Goal: Task Accomplishment & Management: Manage account settings

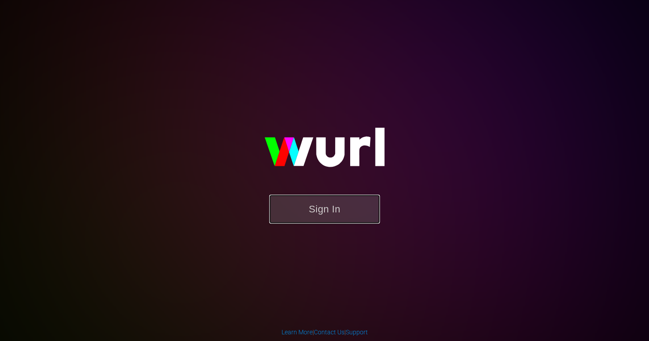
click at [283, 205] on button "Sign In" at bounding box center [324, 208] width 111 height 29
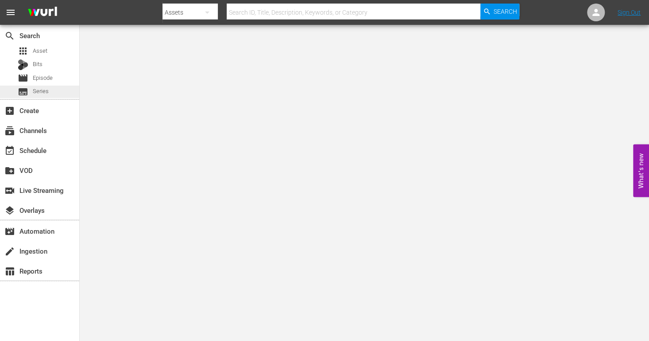
click at [43, 92] on span "Series" at bounding box center [41, 91] width 16 height 9
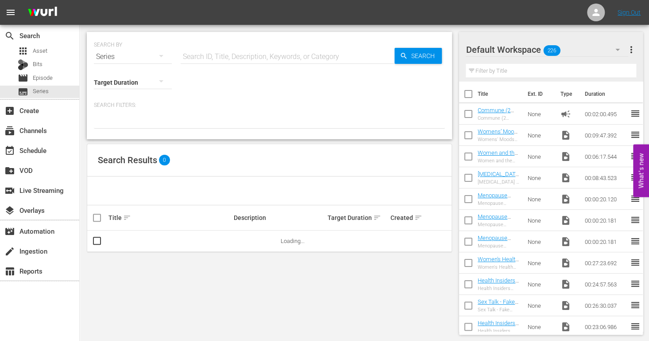
click at [195, 59] on input "text" at bounding box center [288, 56] width 214 height 21
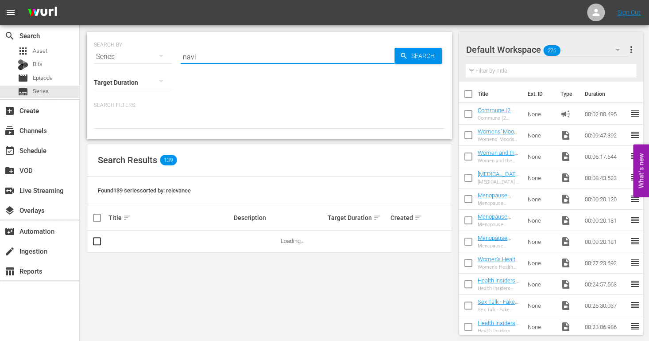
type input "navigating"
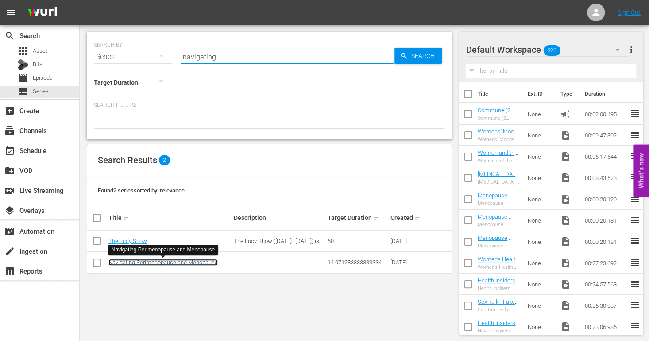
click at [194, 263] on link "Navigating Perimenopause and Menopause" at bounding box center [162, 262] width 109 height 7
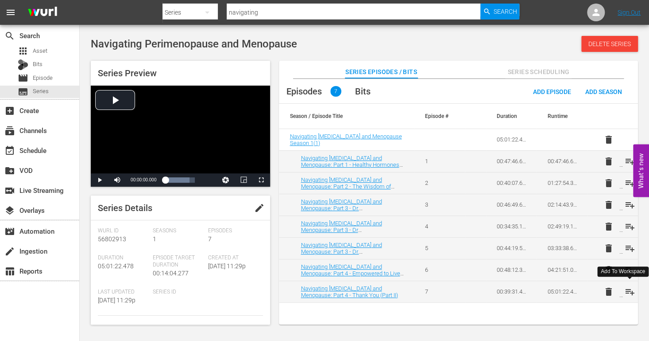
click at [627, 290] on span "playlist_add" at bounding box center [630, 291] width 11 height 11
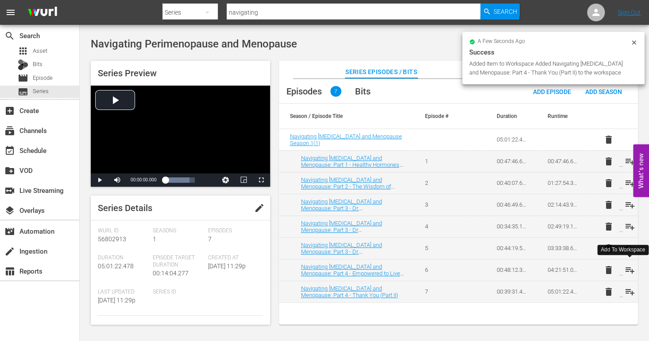
click at [629, 271] on span "playlist_add" at bounding box center [630, 269] width 11 height 11
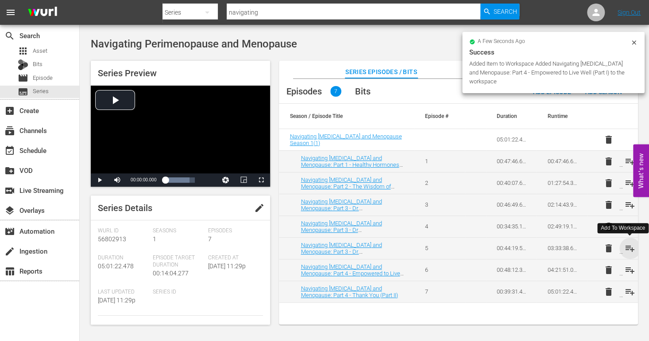
click at [629, 248] on span "playlist_add" at bounding box center [630, 248] width 11 height 11
click at [628, 228] on span "playlist_add" at bounding box center [630, 226] width 11 height 11
click at [628, 203] on span "playlist_add" at bounding box center [630, 204] width 11 height 11
click at [627, 183] on span "playlist_add" at bounding box center [630, 183] width 11 height 11
click at [627, 161] on span "playlist_add" at bounding box center [630, 161] width 11 height 11
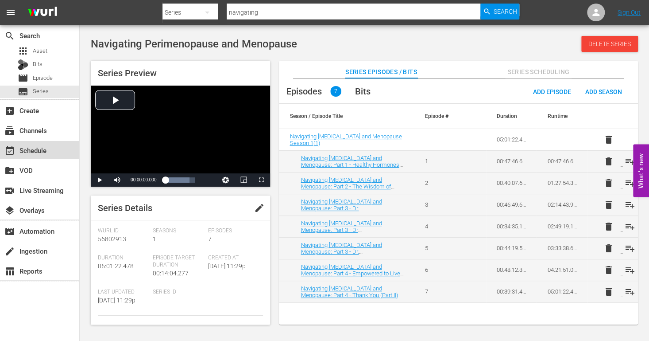
click at [34, 153] on div "event_available Schedule" at bounding box center [25, 149] width 50 height 8
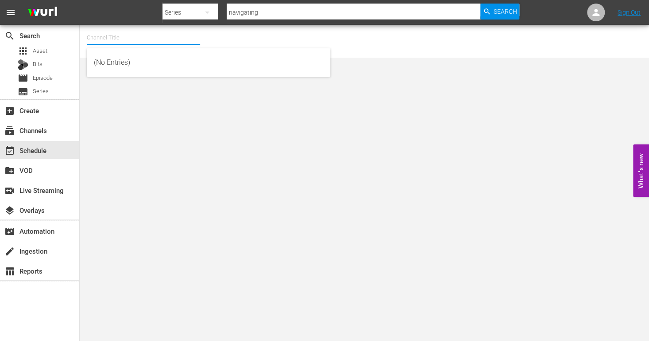
click at [96, 38] on input "text" at bounding box center [143, 37] width 113 height 21
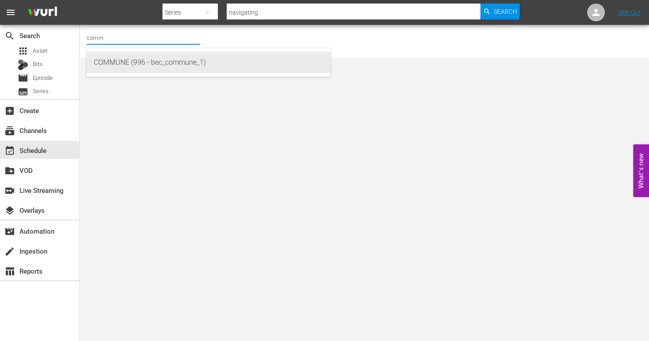
click at [109, 58] on div "COMMUNE (996 - bec_commune_1)" at bounding box center [208, 62] width 229 height 21
type input "COMMUNE (996 - bec_commune_1)"
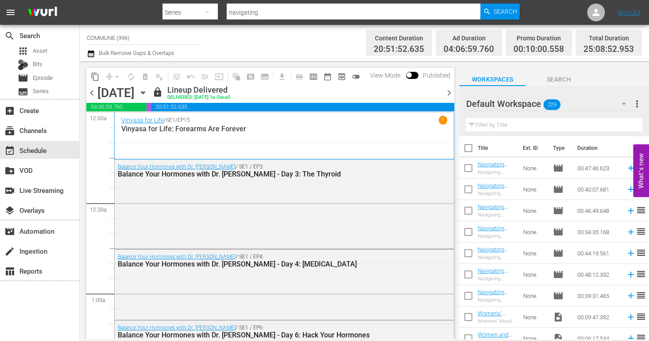
click at [449, 93] on span "chevron_right" at bounding box center [448, 92] width 11 height 11
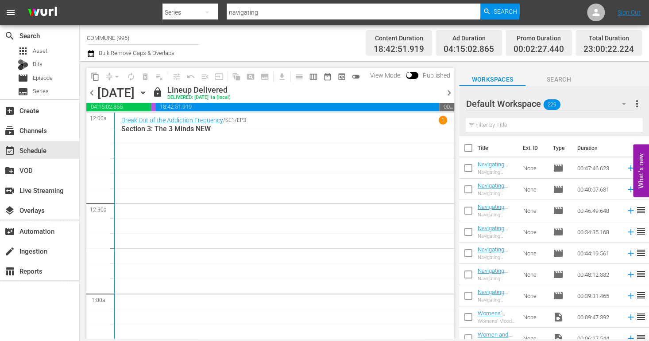
click at [449, 92] on span "chevron_right" at bounding box center [448, 92] width 11 height 11
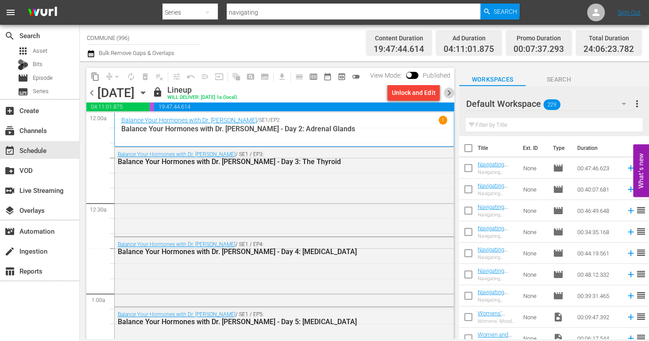
click at [450, 91] on span "chevron_right" at bounding box center [448, 92] width 11 height 11
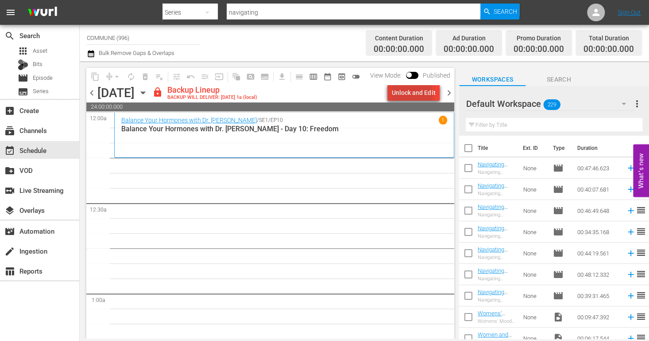
click at [408, 95] on div "Unlock and Edit" at bounding box center [413, 93] width 43 height 16
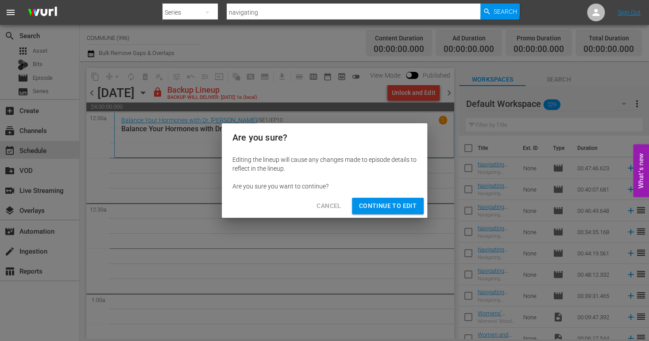
click at [375, 206] on span "Continue to Edit" at bounding box center [388, 205] width 58 height 11
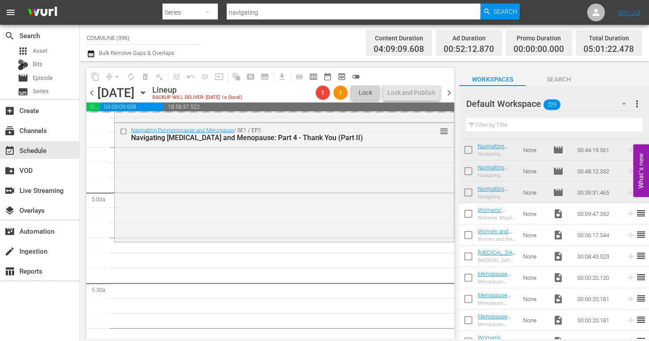
scroll to position [825, 0]
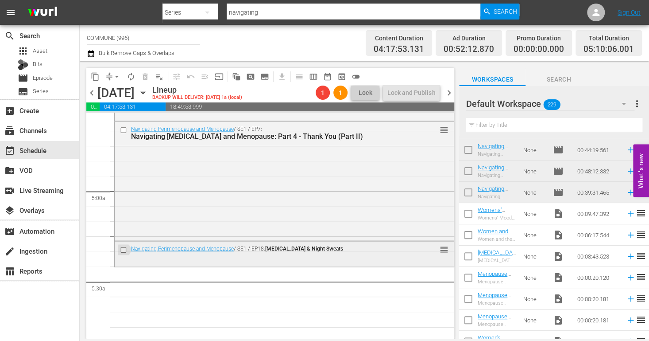
click at [125, 250] on input "checkbox" at bounding box center [124, 249] width 9 height 8
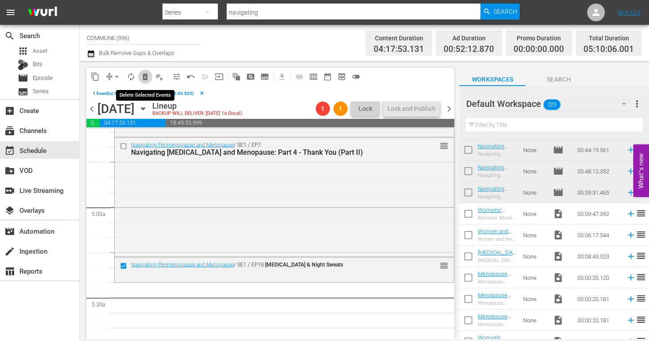
click at [147, 77] on span "delete_forever_outlined" at bounding box center [145, 76] width 9 height 9
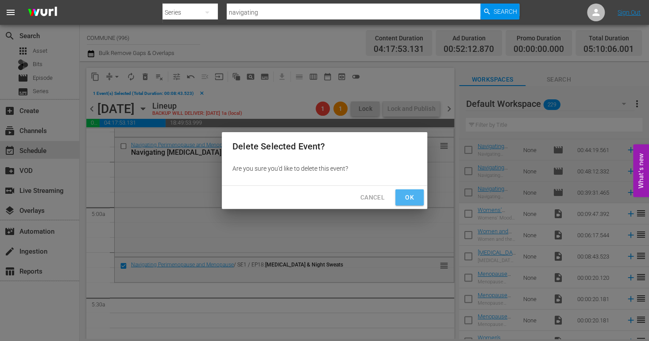
click at [410, 196] on span "Ok" at bounding box center [410, 197] width 14 height 11
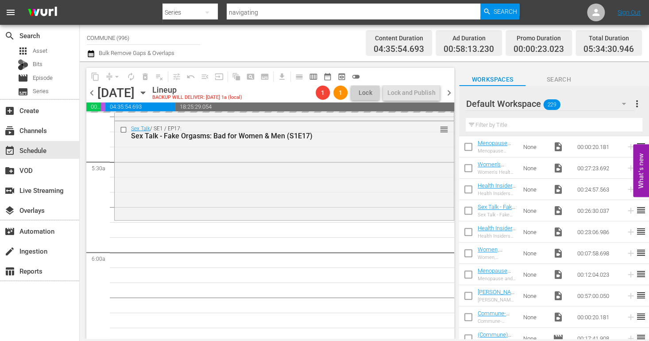
scroll to position [949, 0]
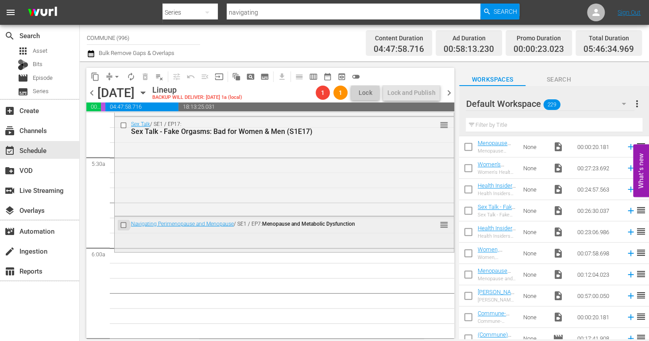
click at [122, 223] on input "checkbox" at bounding box center [124, 225] width 9 height 8
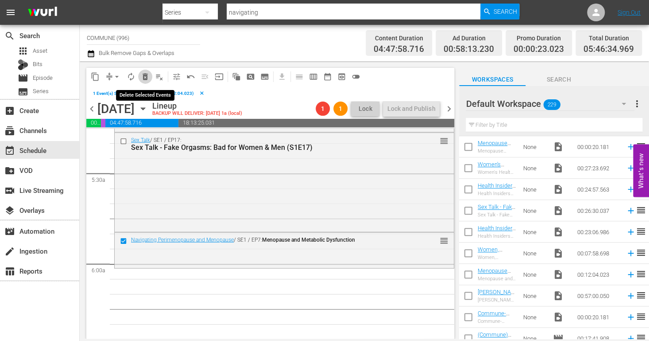
click at [146, 74] on span "delete_forever_outlined" at bounding box center [145, 76] width 9 height 9
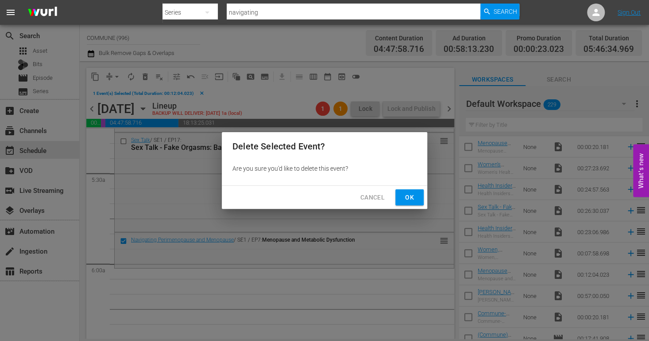
click at [407, 194] on span "Ok" at bounding box center [410, 197] width 14 height 11
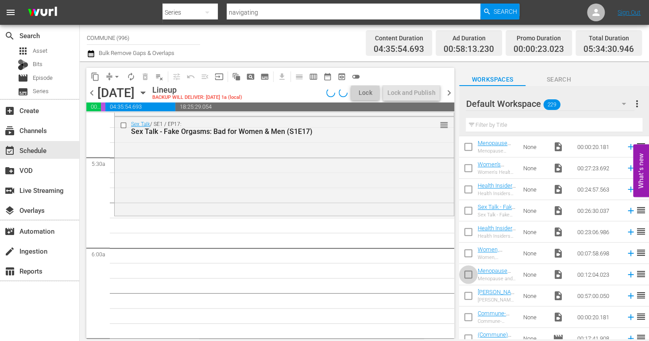
click at [470, 274] on input "checkbox" at bounding box center [468, 276] width 19 height 19
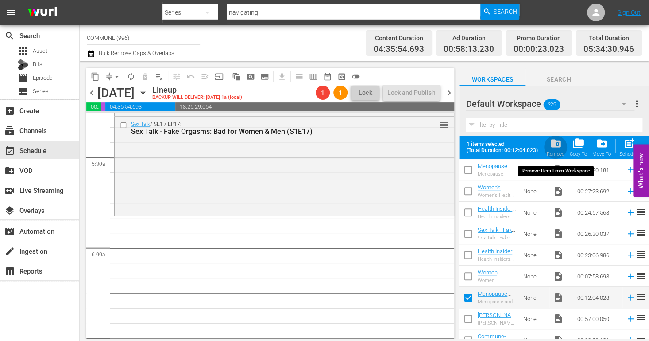
click at [556, 139] on span "folder_delete" at bounding box center [556, 143] width 12 height 12
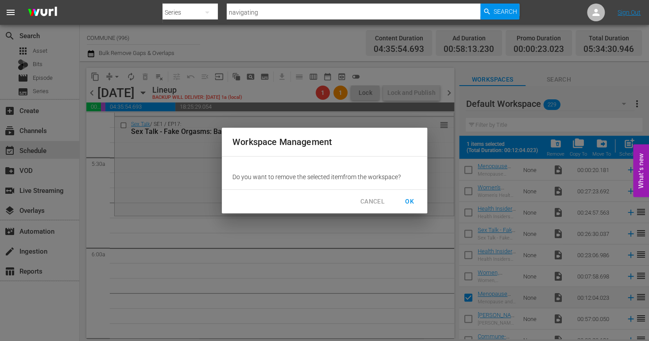
click at [405, 201] on span "OK" at bounding box center [410, 201] width 14 height 11
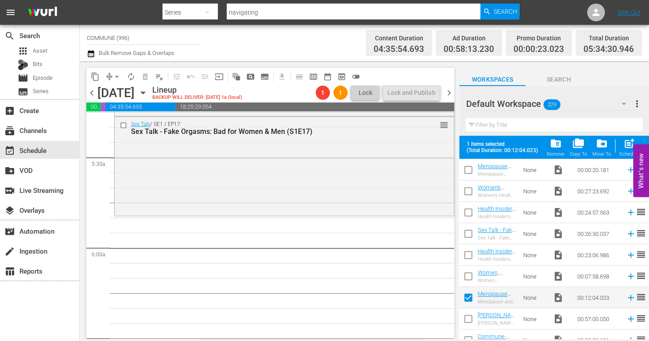
checkbox input "false"
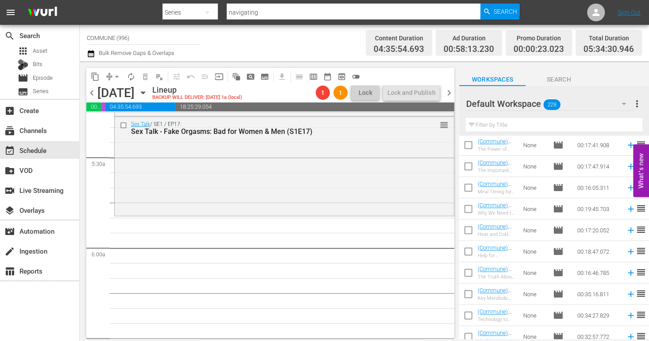
scroll to position [476, 0]
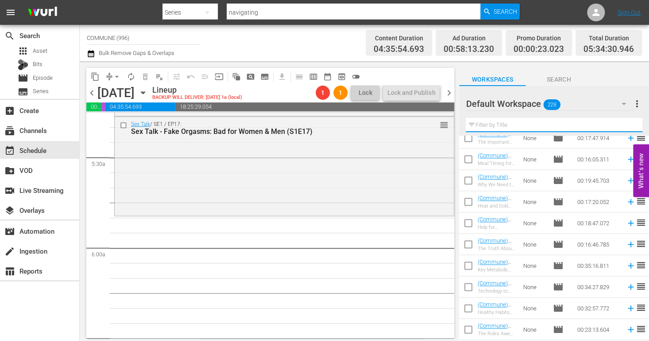
click at [493, 125] on input "text" at bounding box center [554, 125] width 177 height 14
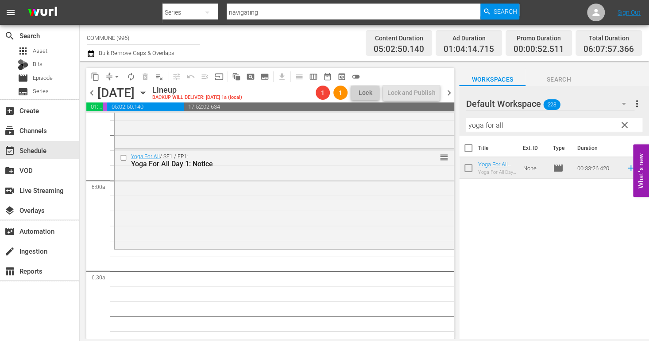
scroll to position [1023, 0]
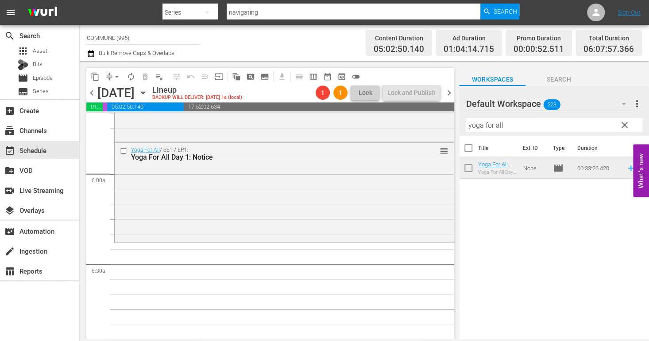
click at [508, 125] on input "yoga for all" at bounding box center [554, 125] width 177 height 14
type input "yoga"
click at [625, 127] on span "clear" at bounding box center [624, 125] width 11 height 11
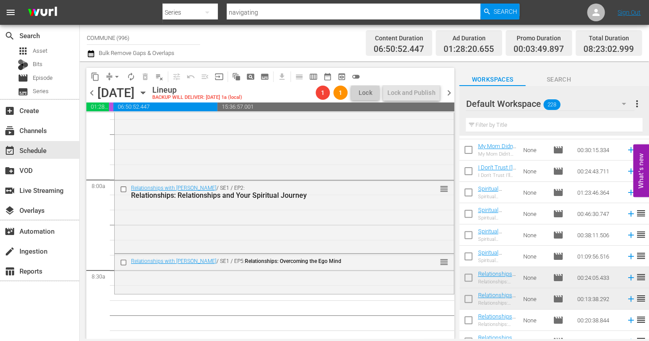
scroll to position [1370, 0]
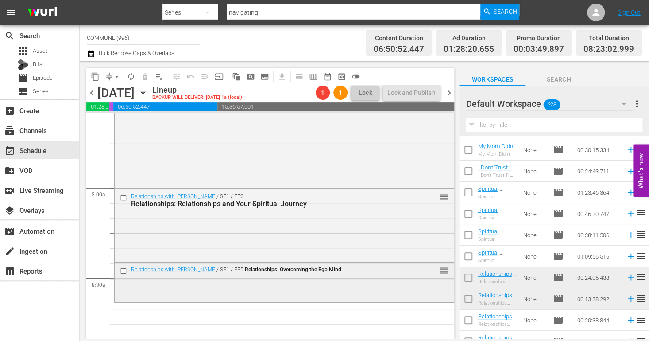
click at [123, 271] on input "checkbox" at bounding box center [124, 271] width 9 height 8
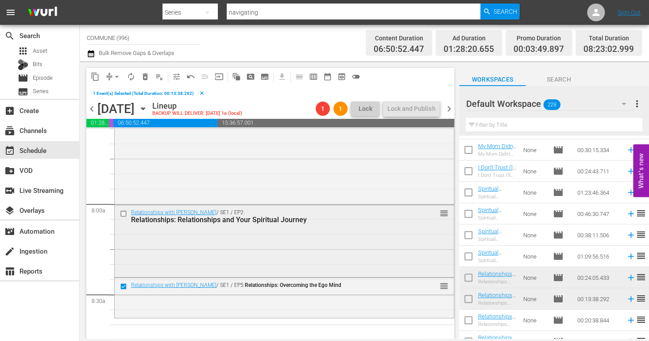
click at [125, 214] on input "checkbox" at bounding box center [124, 213] width 9 height 8
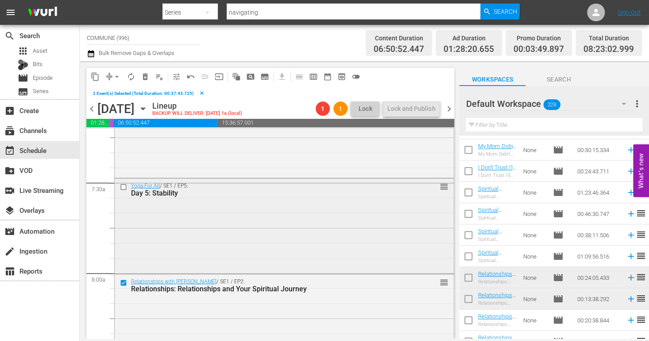
scroll to position [1295, 0]
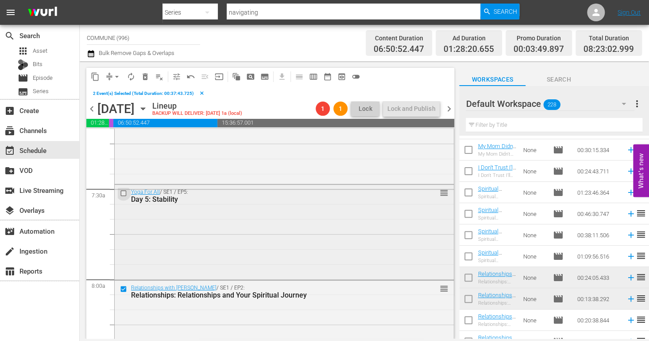
click at [125, 193] on input "checkbox" at bounding box center [124, 194] width 9 height 8
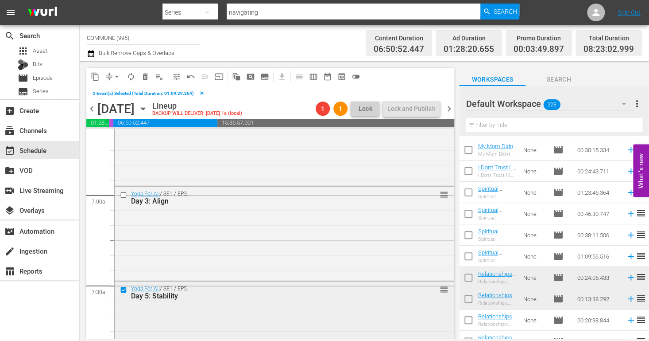
scroll to position [1182, 0]
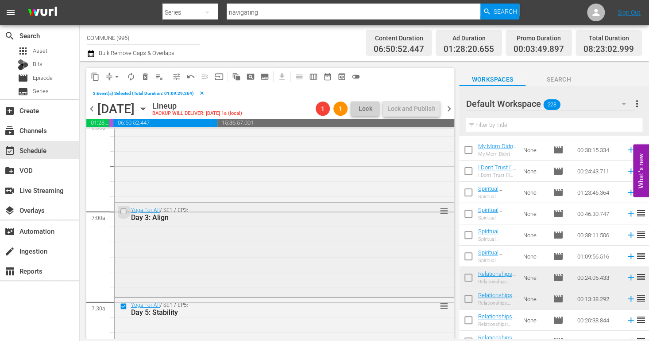
click at [124, 212] on input "checkbox" at bounding box center [124, 212] width 9 height 8
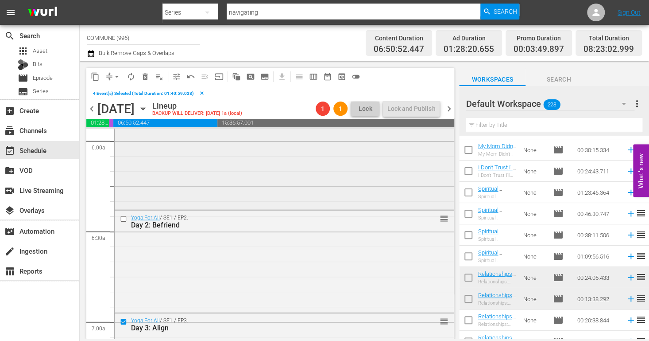
scroll to position [1066, 0]
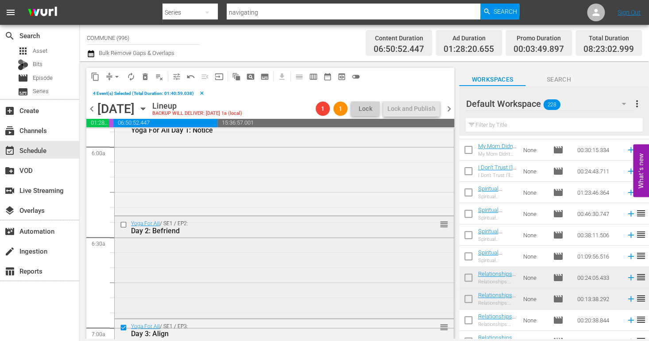
click at [124, 222] on input "checkbox" at bounding box center [124, 225] width 9 height 8
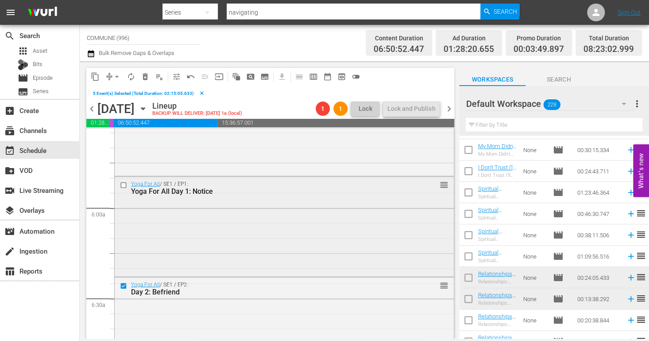
scroll to position [1004, 0]
click at [124, 183] on input "checkbox" at bounding box center [124, 186] width 9 height 8
click at [94, 76] on span "content_copy" at bounding box center [95, 76] width 9 height 9
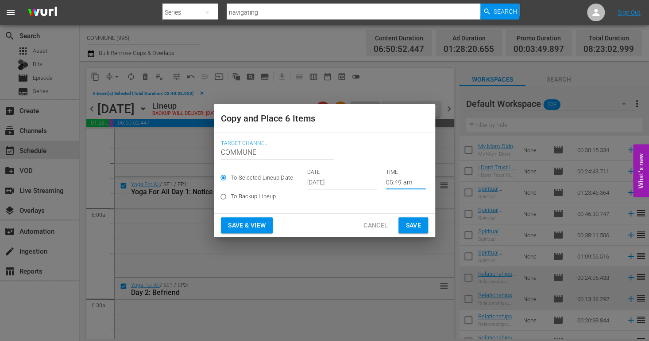
click at [397, 180] on input "05:49 am" at bounding box center [406, 182] width 40 height 13
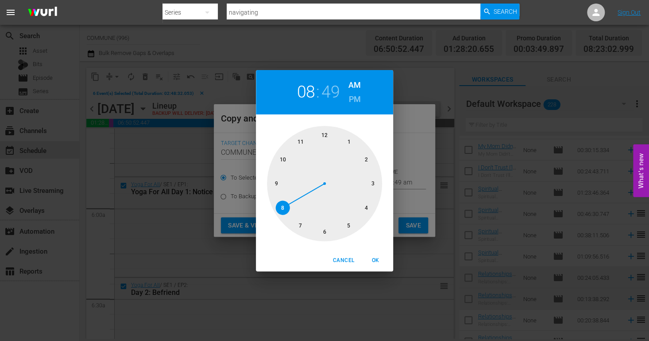
drag, startPoint x: 350, startPoint y: 226, endPoint x: 281, endPoint y: 213, distance: 70.3
click at [281, 213] on div at bounding box center [324, 183] width 115 height 115
drag, startPoint x: 279, startPoint y: 165, endPoint x: 289, endPoint y: 215, distance: 51.1
click at [289, 215] on div at bounding box center [324, 183] width 115 height 115
click at [375, 263] on span "OK" at bounding box center [375, 259] width 21 height 9
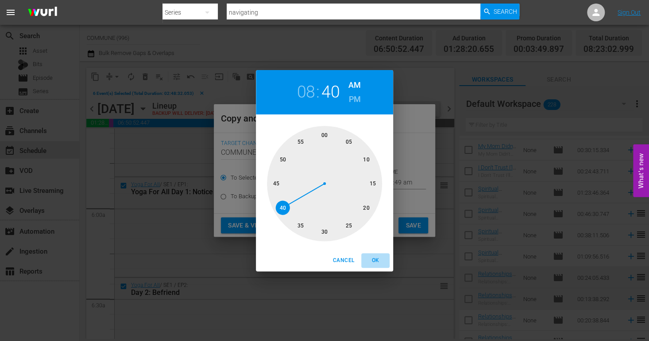
type input "08:40 am"
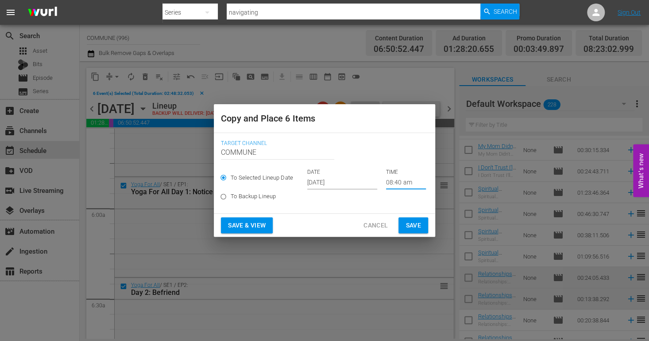
click at [351, 183] on input "[DATE]" at bounding box center [342, 182] width 70 height 13
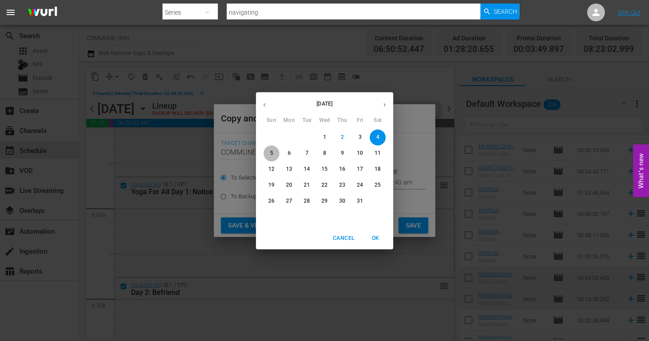
click at [274, 154] on span "5" at bounding box center [271, 153] width 16 height 8
type input "Oct 5th 2025"
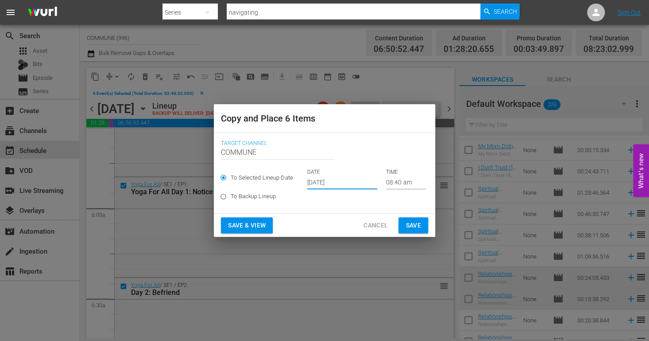
click at [245, 228] on span "Save & View" at bounding box center [247, 225] width 38 height 11
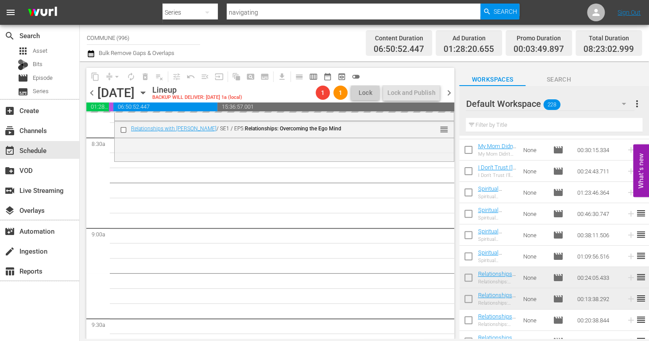
scroll to position [1513, 0]
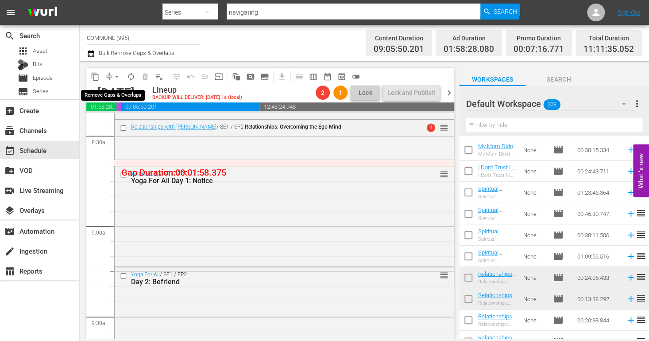
click at [116, 77] on span "arrow_drop_down" at bounding box center [116, 76] width 9 height 9
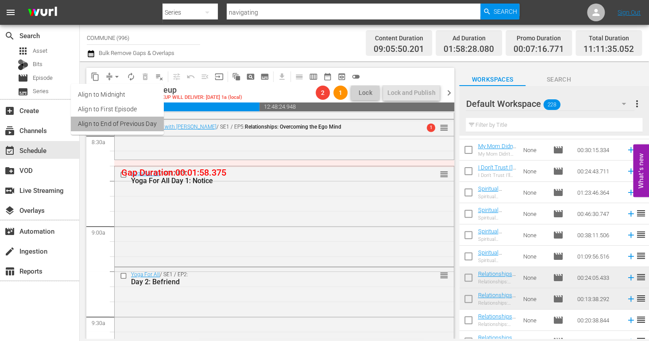
click at [130, 124] on li "Align to End of Previous Day" at bounding box center [117, 123] width 93 height 15
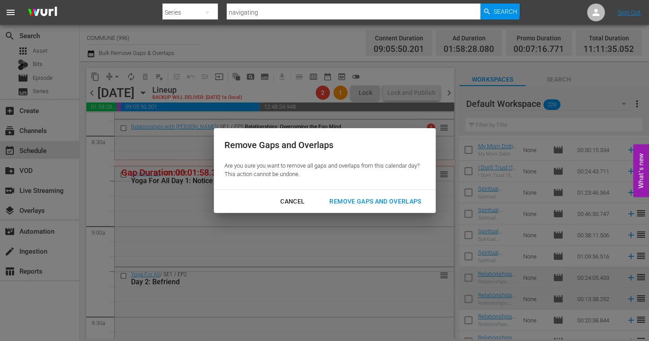
click at [348, 199] on div "Remove Gaps and Overlaps" at bounding box center [375, 201] width 106 height 11
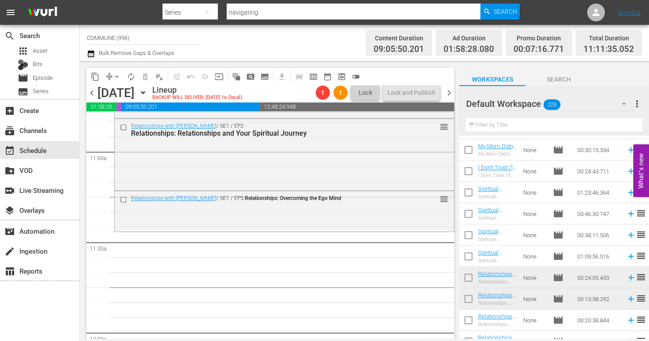
scroll to position [1951, 0]
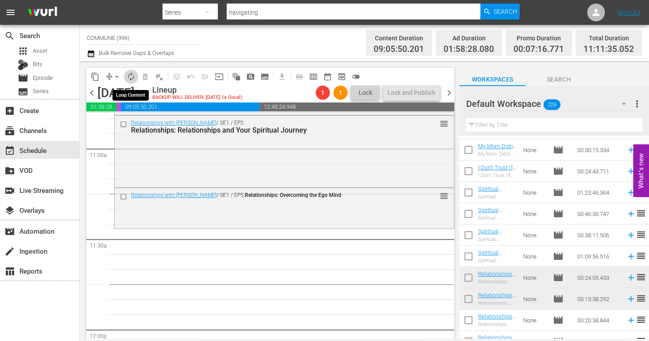
click at [132, 76] on span "autorenew_outlined" at bounding box center [131, 76] width 9 height 9
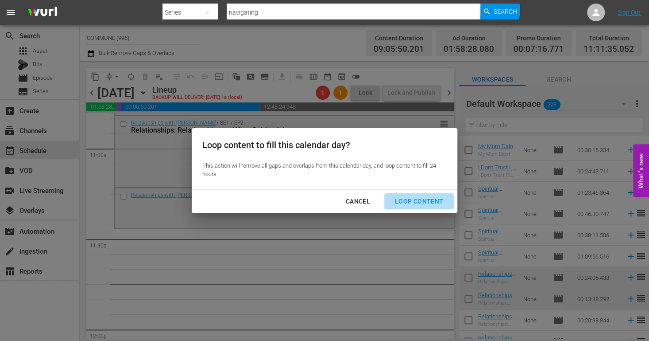
click at [406, 203] on div "Loop Content" at bounding box center [419, 201] width 62 height 11
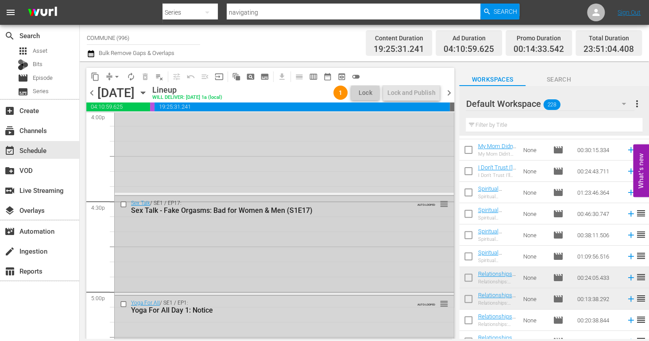
scroll to position [2895, 0]
click at [122, 201] on input "checkbox" at bounding box center [124, 202] width 9 height 8
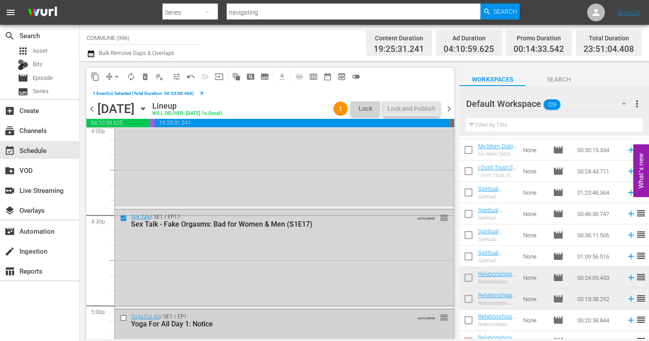
click at [124, 317] on input "checkbox" at bounding box center [124, 318] width 9 height 8
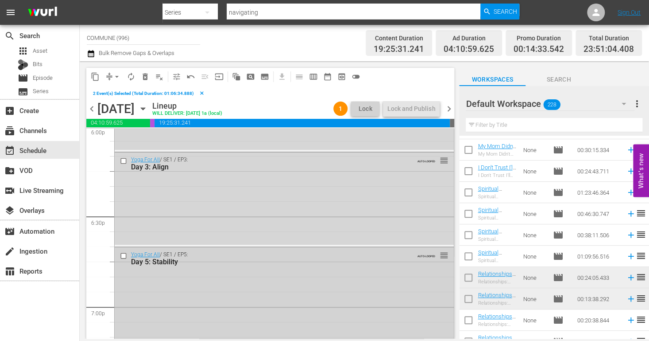
scroll to position [3256, 0]
click at [122, 253] on input "checkbox" at bounding box center [124, 255] width 9 height 8
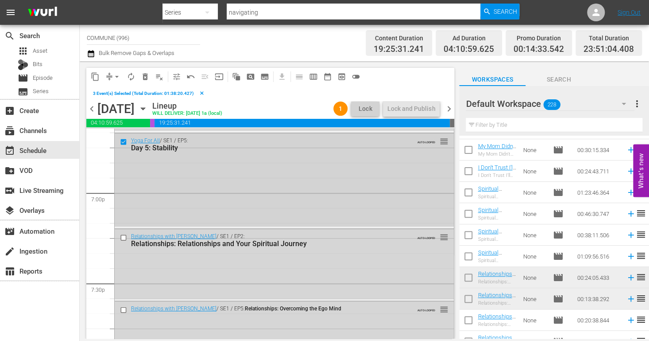
scroll to position [3376, 0]
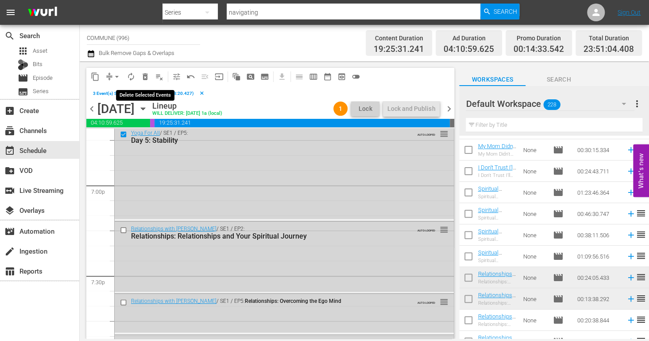
click at [146, 78] on span "delete_forever_outlined" at bounding box center [145, 76] width 9 height 9
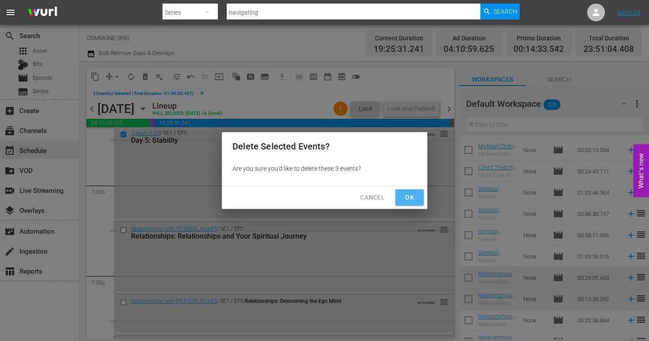
click at [411, 202] on span "Ok" at bounding box center [410, 197] width 14 height 11
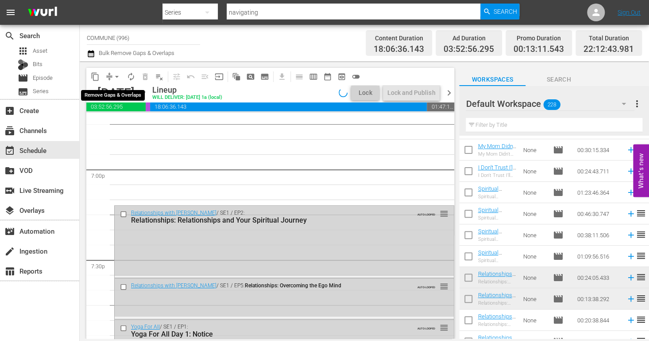
click at [117, 77] on span "arrow_drop_down" at bounding box center [116, 76] width 9 height 9
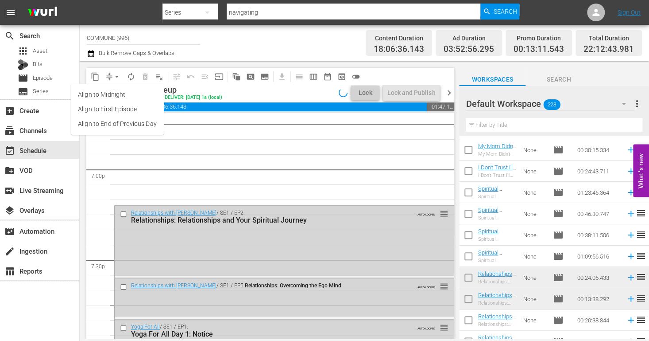
click at [126, 124] on li "Align to End of Previous Day" at bounding box center [117, 123] width 93 height 15
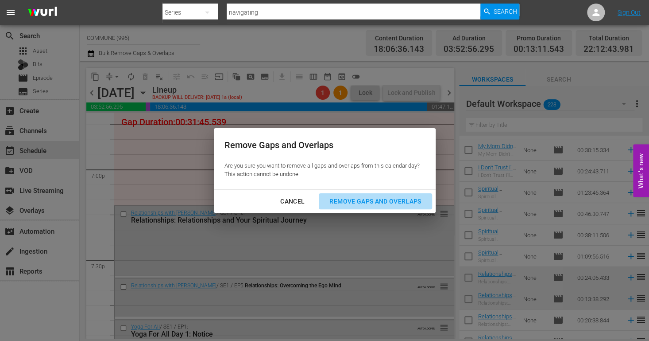
click at [345, 200] on div "Remove Gaps and Overlaps" at bounding box center [375, 201] width 106 height 11
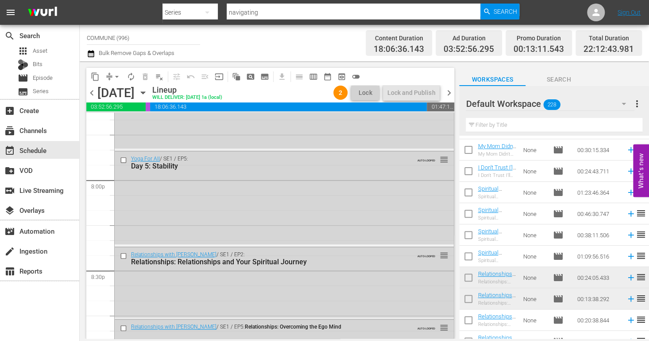
scroll to position [3547, 0]
click at [124, 157] on input "checkbox" at bounding box center [124, 159] width 9 height 8
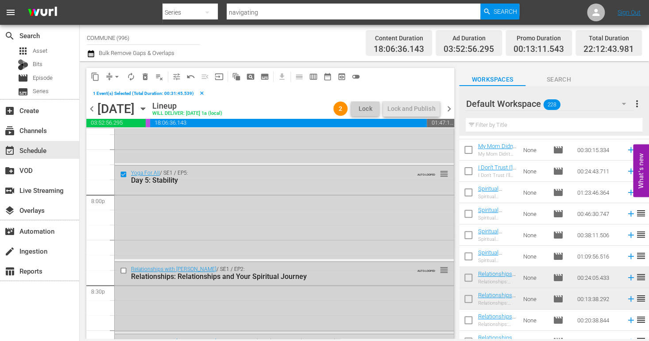
click at [125, 270] on input "checkbox" at bounding box center [124, 270] width 9 height 8
click at [146, 75] on span "delete_forever_outlined" at bounding box center [145, 76] width 9 height 9
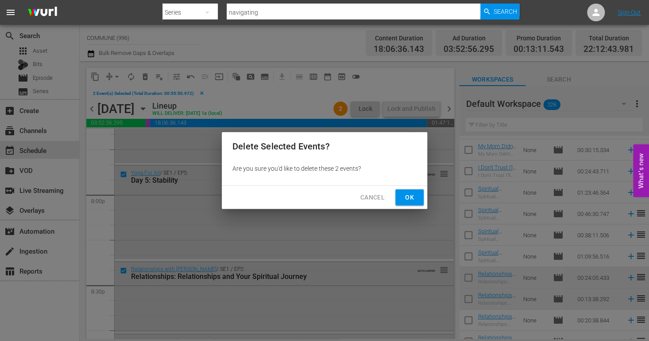
click at [406, 195] on span "Ok" at bounding box center [410, 197] width 14 height 11
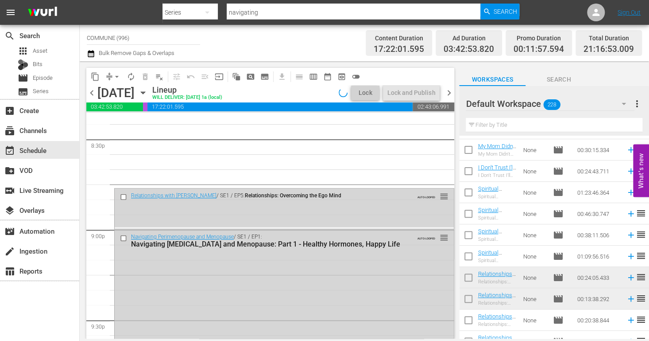
scroll to position [3677, 0]
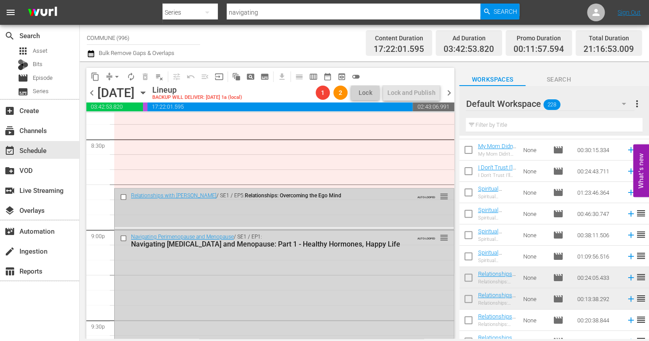
click at [125, 196] on input "checkbox" at bounding box center [124, 197] width 9 height 8
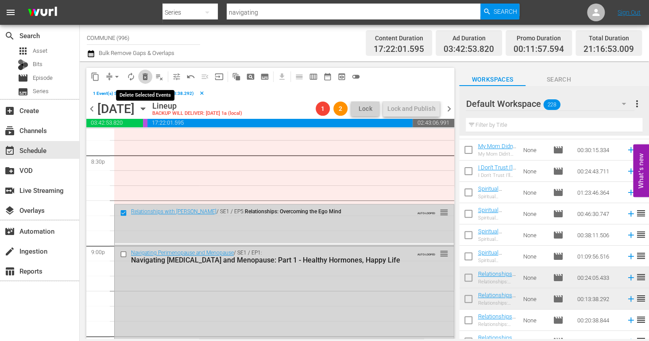
click at [145, 74] on span "delete_forever_outlined" at bounding box center [145, 76] width 9 height 9
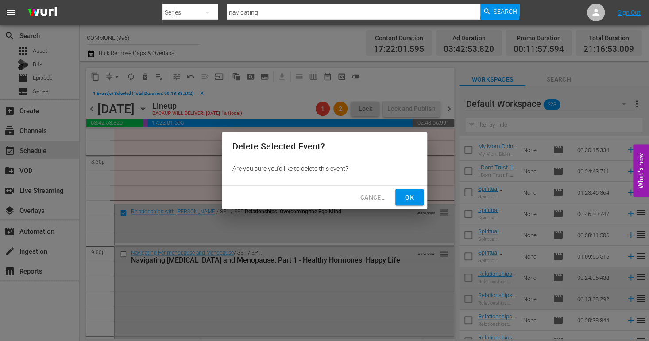
click at [415, 197] on span "Ok" at bounding box center [410, 197] width 14 height 11
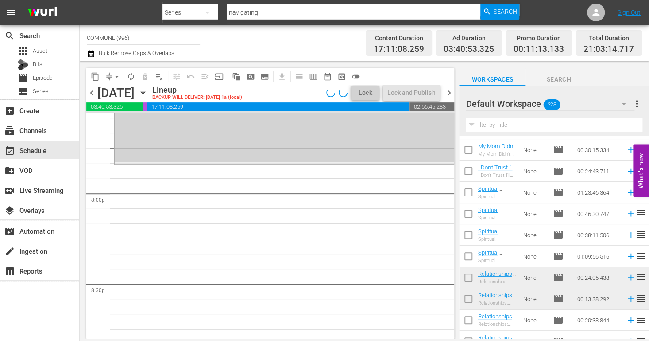
scroll to position [3529, 0]
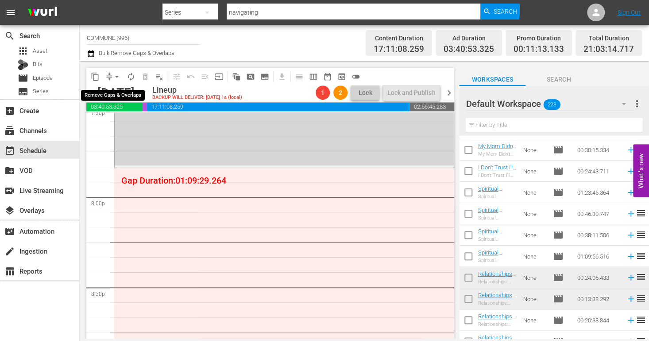
click at [116, 76] on span "arrow_drop_down" at bounding box center [116, 76] width 9 height 9
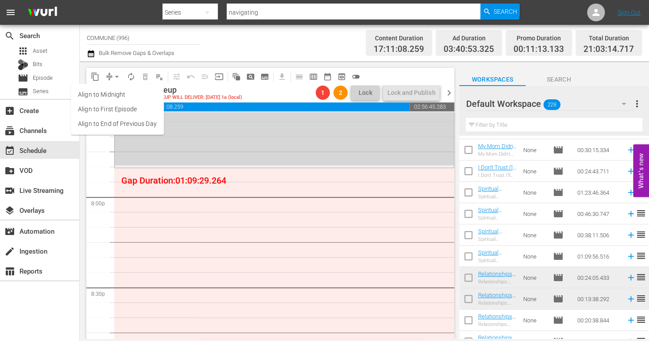
click at [131, 124] on li "Align to End of Previous Day" at bounding box center [117, 123] width 93 height 15
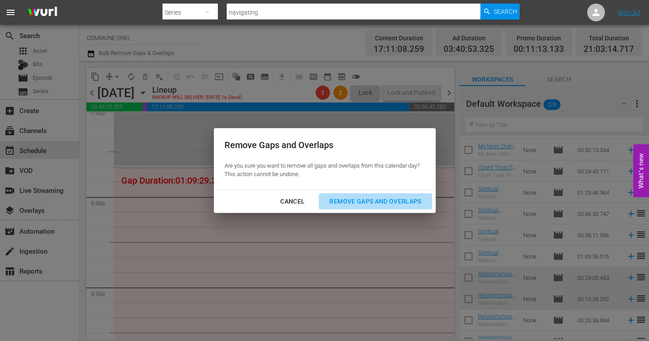
click at [340, 202] on div "Remove Gaps and Overlaps" at bounding box center [375, 201] width 106 height 11
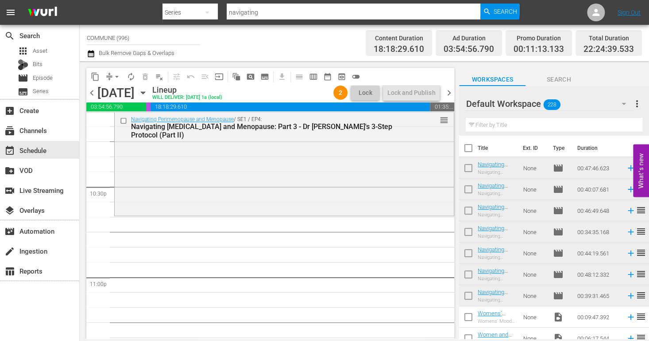
scroll to position [4003, 0]
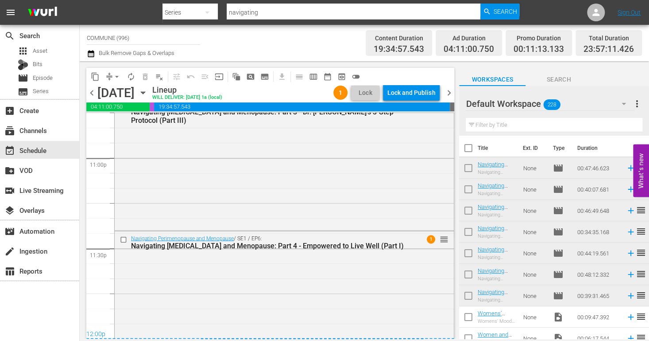
scroll to position [4146, 0]
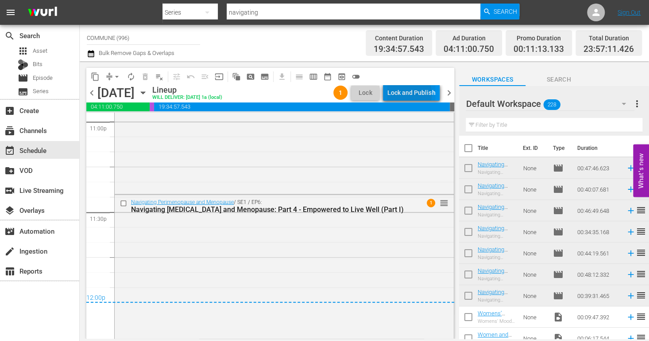
click at [402, 94] on div "Lock and Publish" at bounding box center [411, 93] width 48 height 16
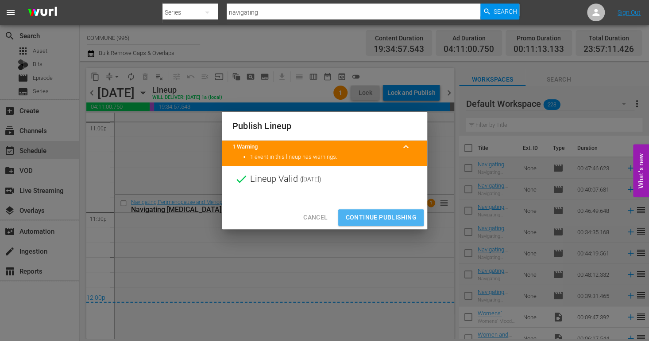
click at [368, 216] on span "Continue Publishing" at bounding box center [380, 217] width 71 height 11
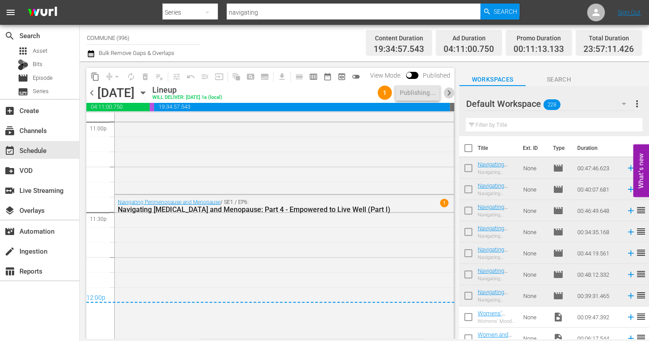
click at [450, 93] on span "chevron_right" at bounding box center [448, 92] width 11 height 11
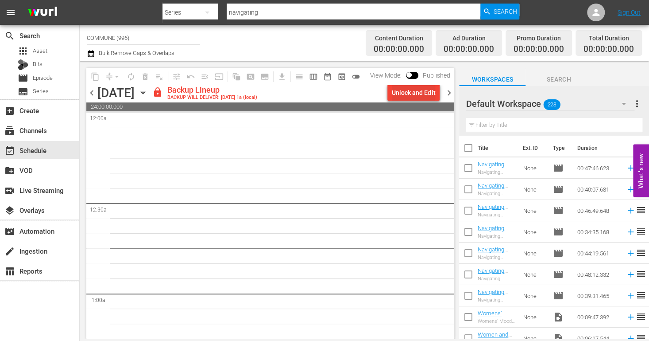
click at [412, 91] on div "Unlock and Edit" at bounding box center [413, 93] width 43 height 16
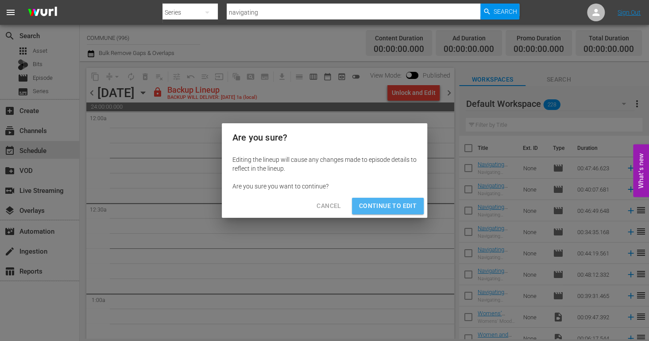
click at [410, 206] on span "Continue to Edit" at bounding box center [388, 205] width 58 height 11
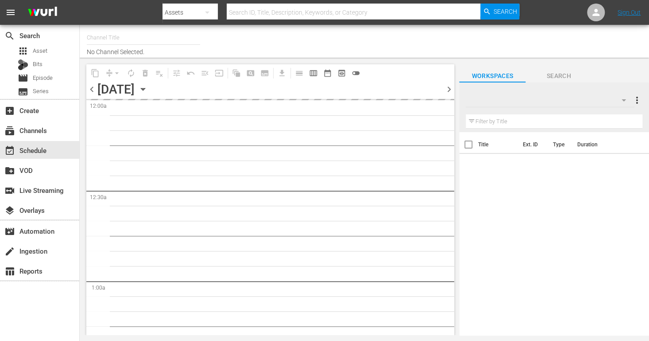
type input "COMMUNE (996)"
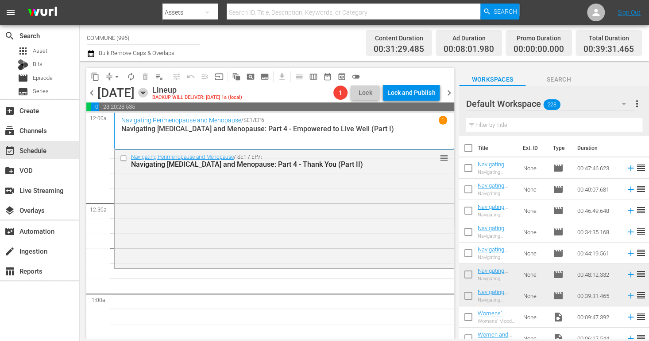
click at [145, 92] on icon "button" at bounding box center [143, 93] width 4 height 2
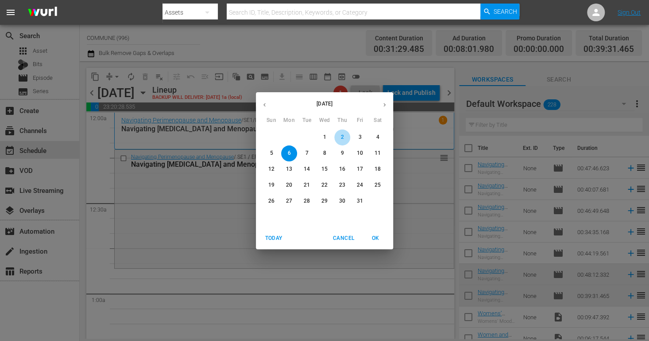
click at [342, 138] on p "2" at bounding box center [342, 137] width 3 height 8
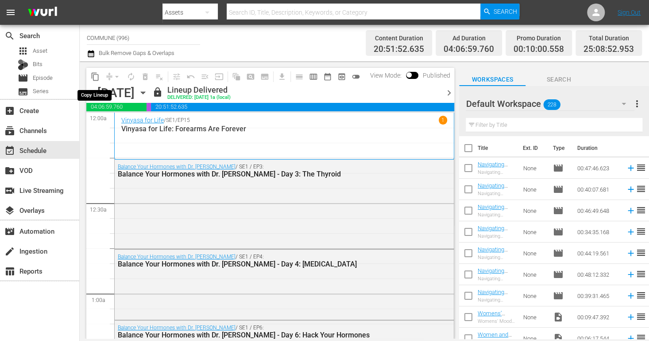
click at [97, 76] on span "content_copy" at bounding box center [95, 76] width 9 height 9
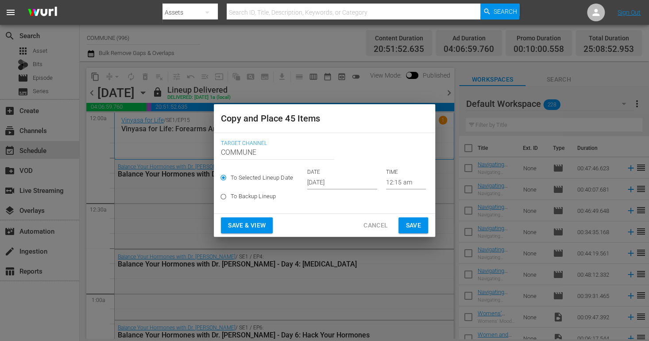
click at [394, 182] on input "12:15 am" at bounding box center [406, 182] width 40 height 13
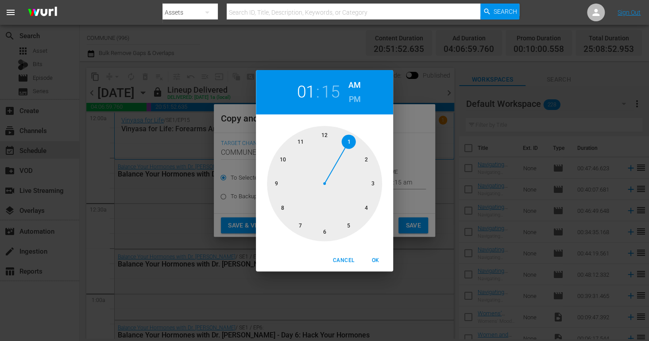
drag, startPoint x: 328, startPoint y: 135, endPoint x: 341, endPoint y: 138, distance: 13.7
click at [341, 138] on div at bounding box center [324, 183] width 115 height 115
drag, startPoint x: 373, startPoint y: 183, endPoint x: 328, endPoint y: 140, distance: 62.7
click at [328, 140] on div at bounding box center [324, 183] width 115 height 115
click at [378, 256] on span "OK" at bounding box center [375, 259] width 21 height 9
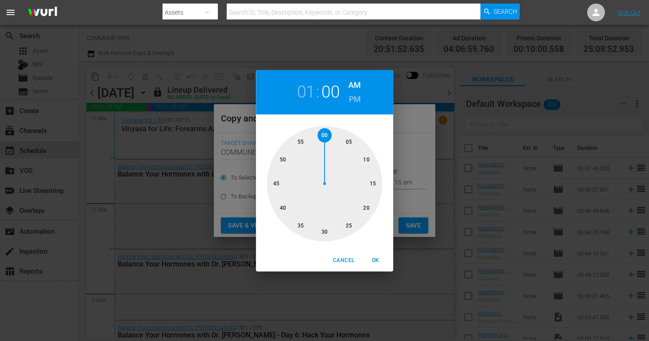
type input "01:00 am"
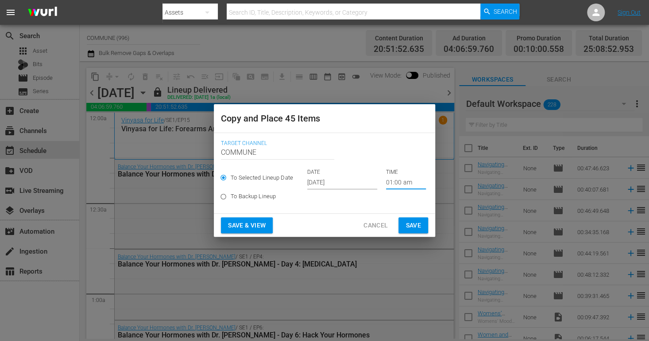
click at [346, 184] on input "[DATE]" at bounding box center [342, 182] width 70 height 13
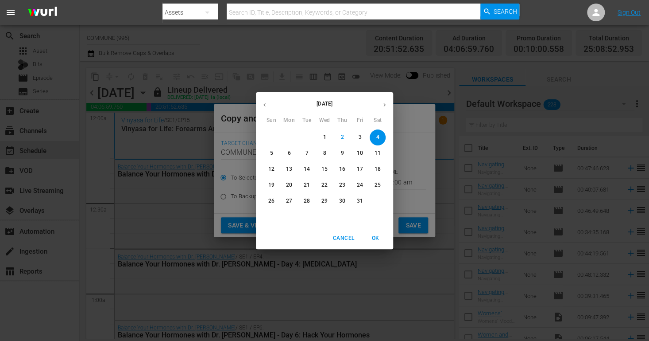
click at [291, 152] on span "6" at bounding box center [289, 153] width 16 height 8
type input "Oct 6th 2025"
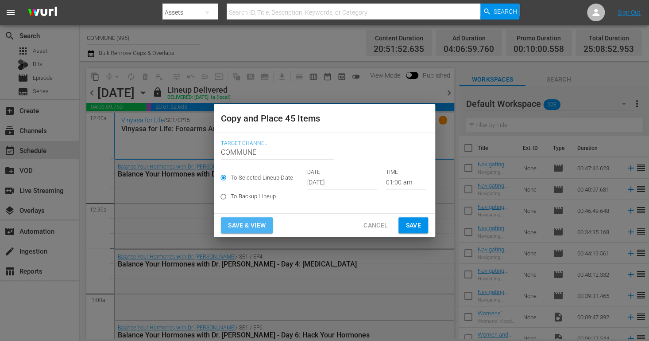
click at [250, 226] on span "Save & View" at bounding box center [247, 225] width 38 height 11
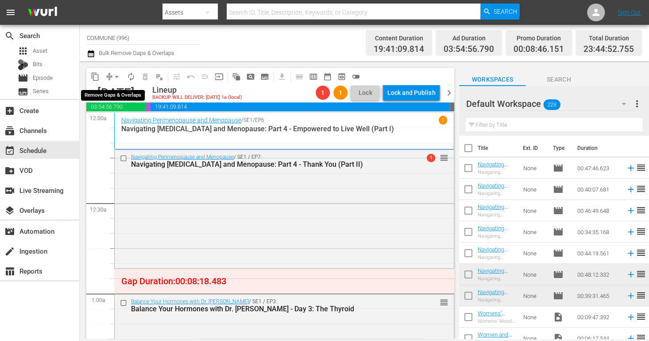
click at [117, 77] on span "arrow_drop_down" at bounding box center [116, 76] width 9 height 9
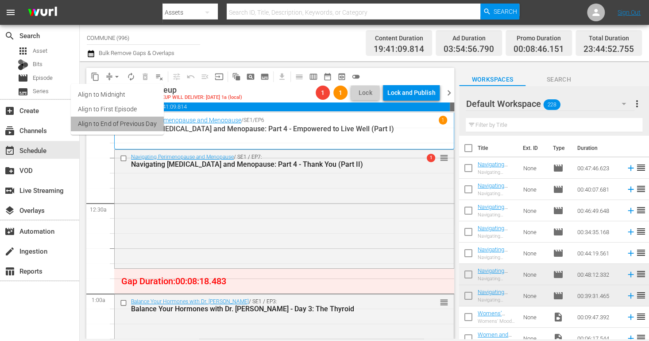
click at [124, 125] on li "Align to End of Previous Day" at bounding box center [117, 123] width 93 height 15
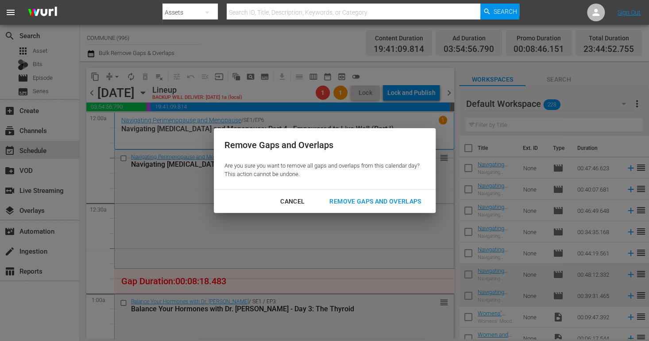
click at [345, 201] on div "Remove Gaps and Overlaps" at bounding box center [375, 201] width 106 height 11
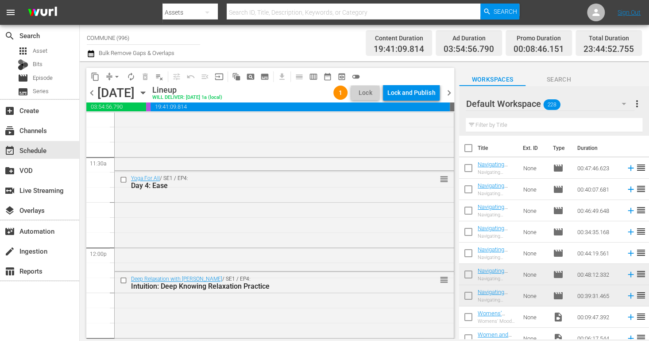
scroll to position [2034, 0]
click at [124, 178] on input "checkbox" at bounding box center [124, 179] width 9 height 8
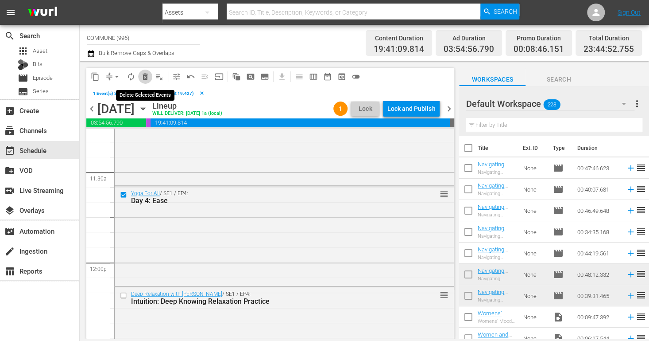
click at [144, 77] on span "delete_forever_outlined" at bounding box center [145, 76] width 9 height 9
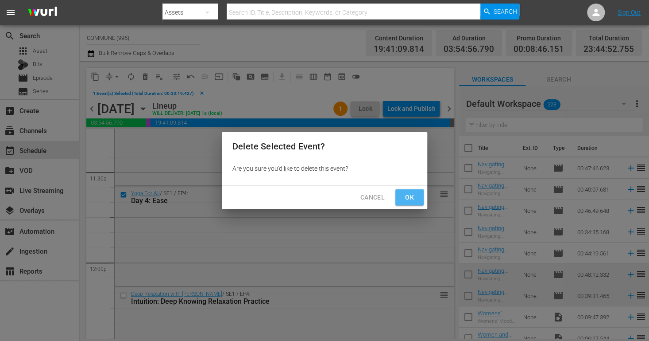
click at [411, 197] on span "Ok" at bounding box center [410, 197] width 14 height 11
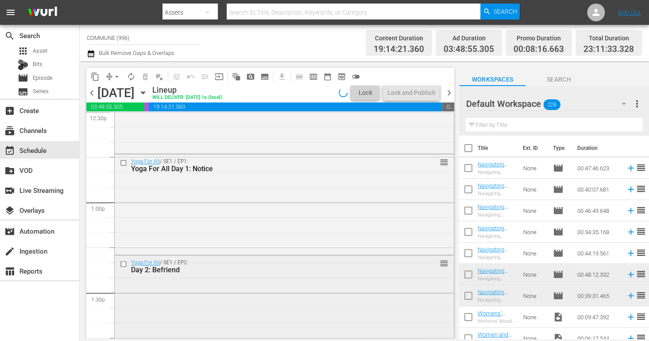
scroll to position [2262, 0]
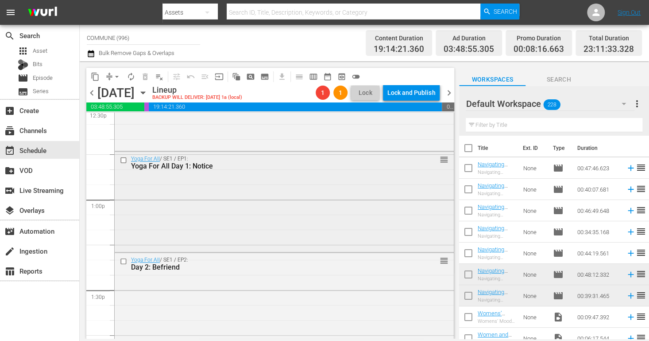
click at [121, 158] on input "checkbox" at bounding box center [124, 160] width 9 height 8
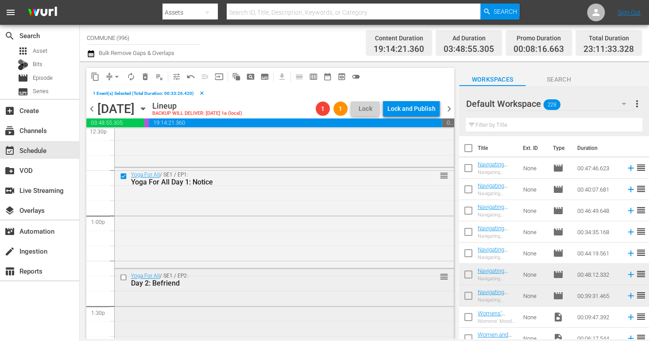
click at [124, 275] on input "checkbox" at bounding box center [124, 277] width 9 height 8
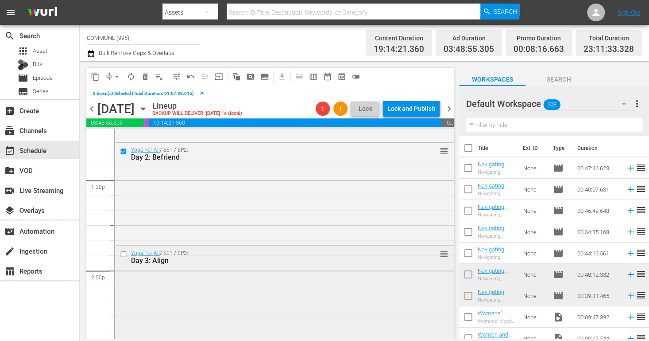
scroll to position [2388, 0]
click at [124, 253] on input "checkbox" at bounding box center [124, 254] width 9 height 8
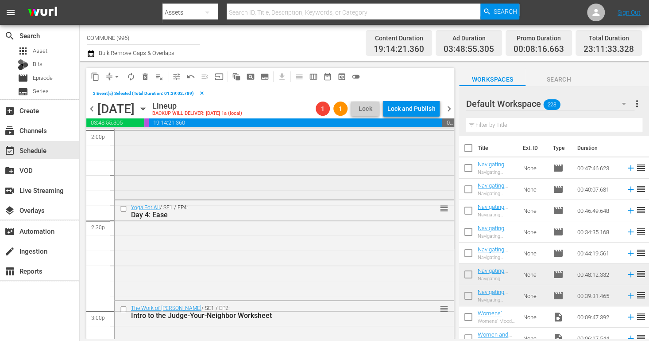
scroll to position [2530, 0]
click at [124, 207] on input "checkbox" at bounding box center [124, 206] width 9 height 8
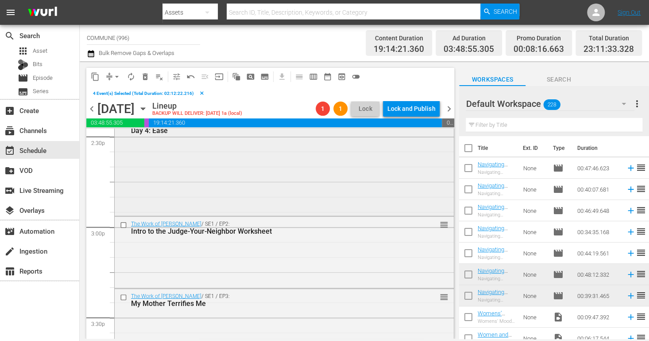
scroll to position [2616, 0]
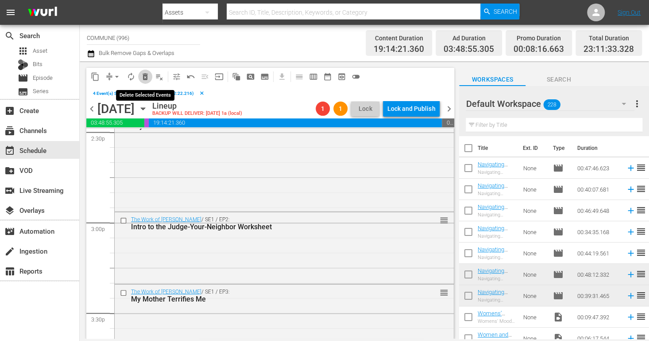
click at [147, 75] on span "delete_forever_outlined" at bounding box center [145, 76] width 9 height 9
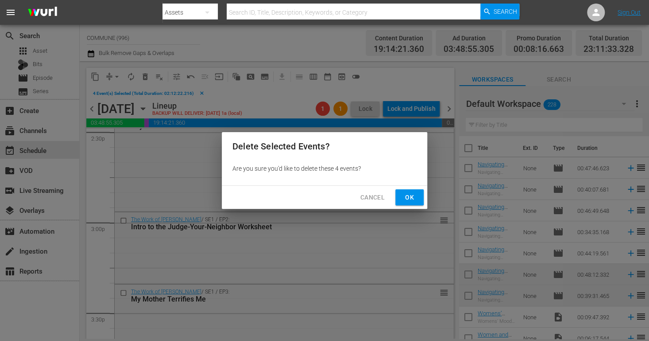
click at [402, 196] on button "Ok" at bounding box center [409, 197] width 28 height 16
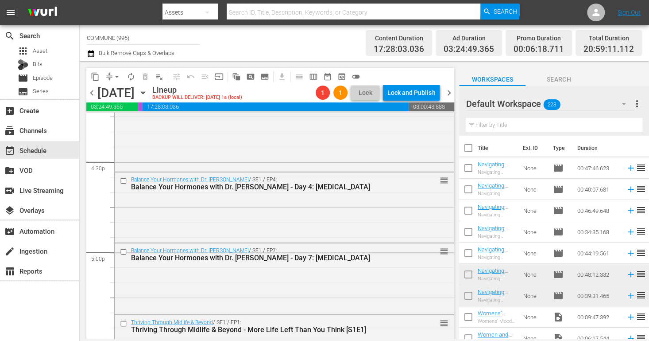
scroll to position [2964, 0]
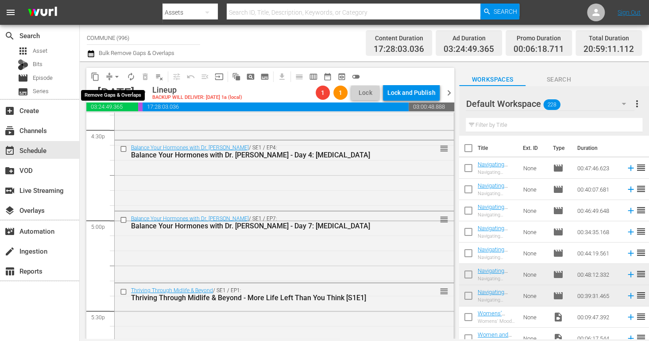
click at [116, 76] on span "arrow_drop_down" at bounding box center [116, 76] width 9 height 9
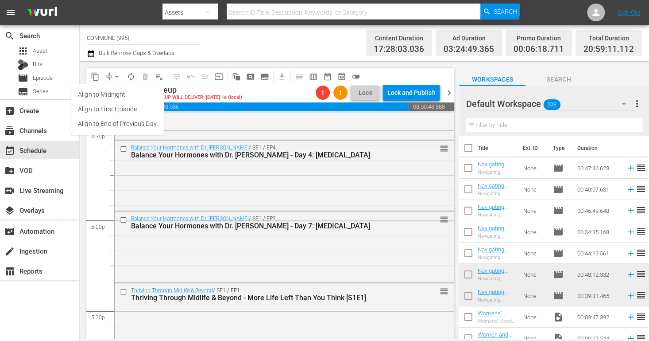
click at [127, 125] on li "Align to End of Previous Day" at bounding box center [117, 123] width 93 height 15
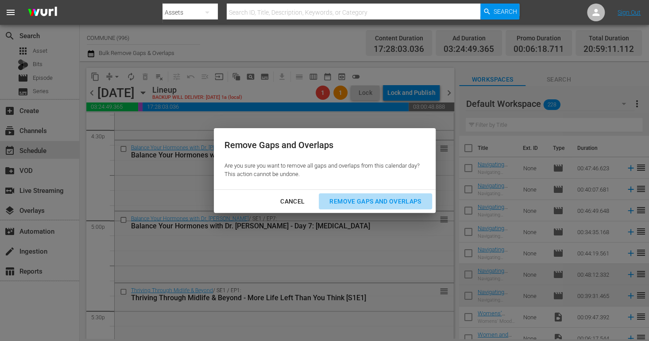
click at [353, 200] on div "Remove Gaps and Overlaps" at bounding box center [375, 201] width 106 height 11
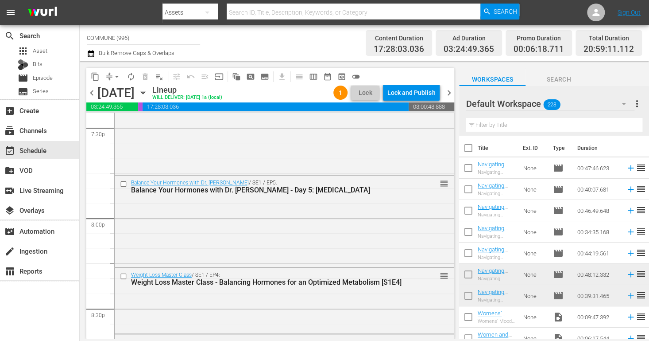
scroll to position [3514, 0]
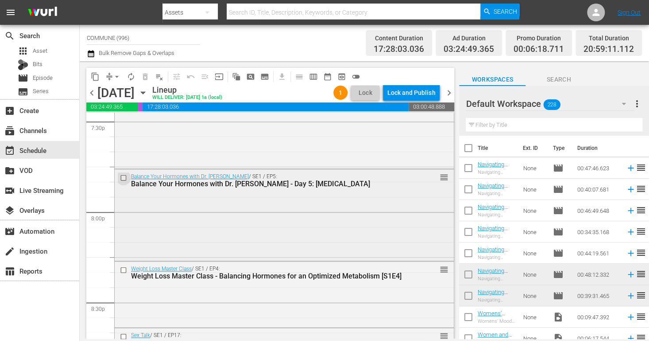
click at [123, 178] on input "checkbox" at bounding box center [124, 178] width 9 height 8
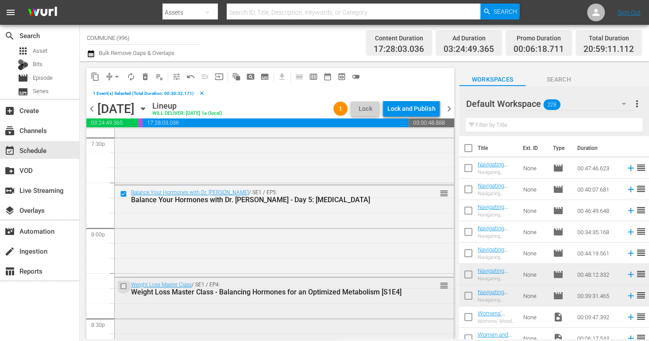
click at [125, 286] on input "checkbox" at bounding box center [124, 286] width 9 height 8
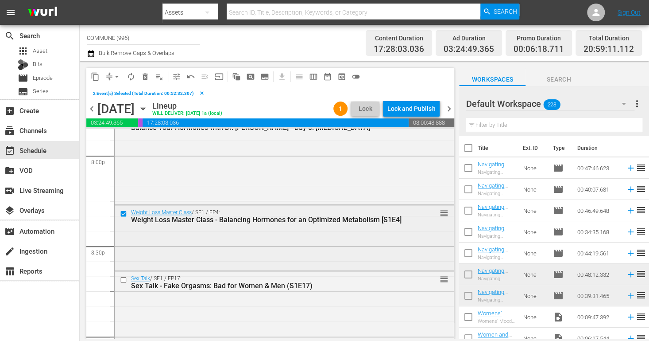
scroll to position [3596, 0]
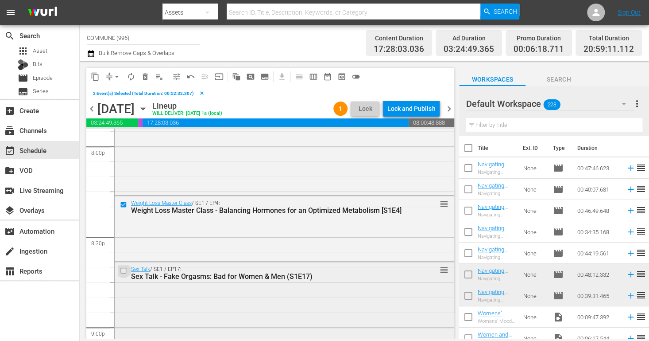
click at [124, 270] on input "checkbox" at bounding box center [124, 271] width 9 height 8
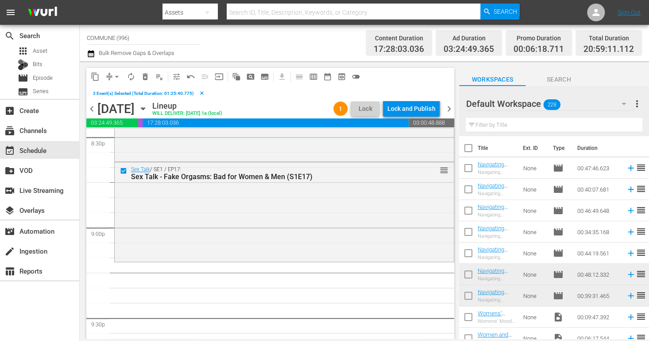
scroll to position [3696, 0]
click at [145, 76] on span "delete_forever_outlined" at bounding box center [145, 76] width 9 height 9
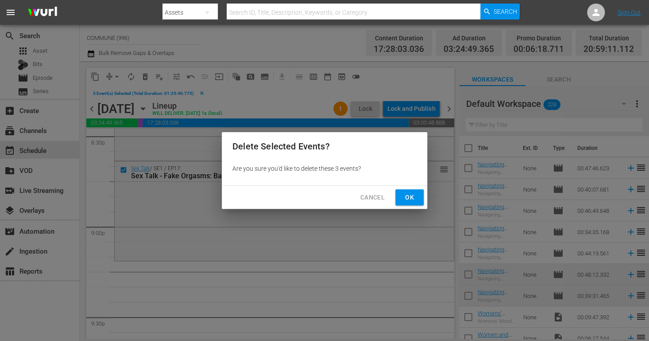
click at [411, 197] on span "Ok" at bounding box center [410, 197] width 14 height 11
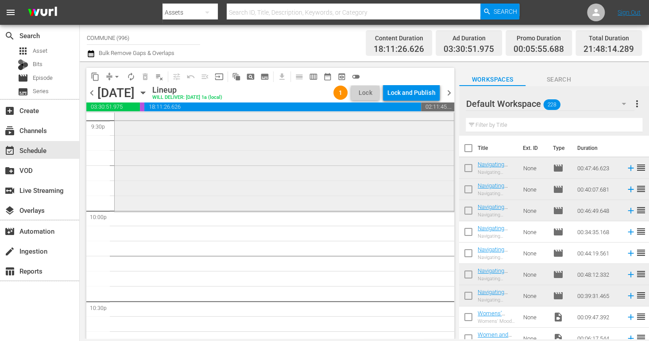
scroll to position [3882, 0]
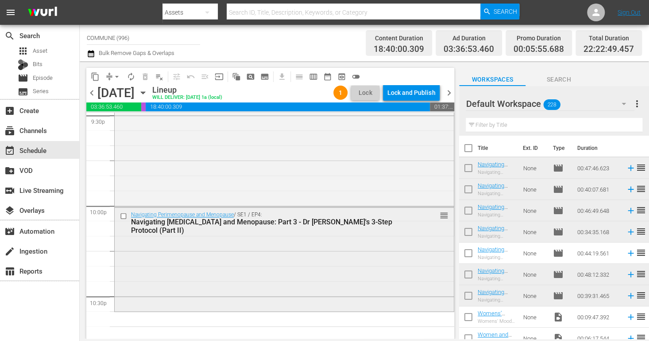
click at [124, 213] on input "checkbox" at bounding box center [124, 216] width 9 height 8
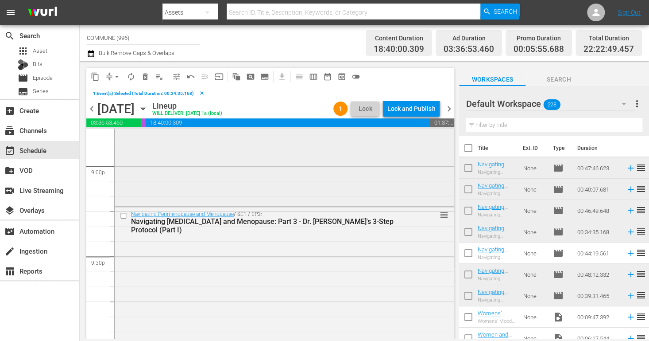
scroll to position [3755, 0]
click at [124, 217] on input "checkbox" at bounding box center [124, 218] width 9 height 8
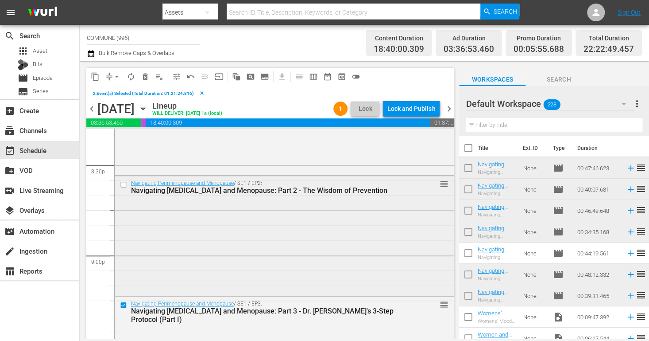
scroll to position [3666, 0]
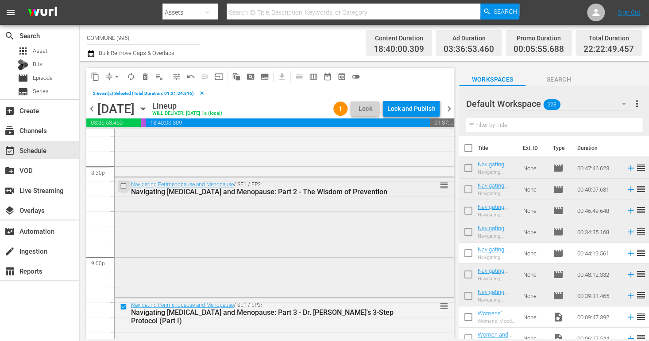
click at [124, 185] on input "checkbox" at bounding box center [124, 186] width 9 height 8
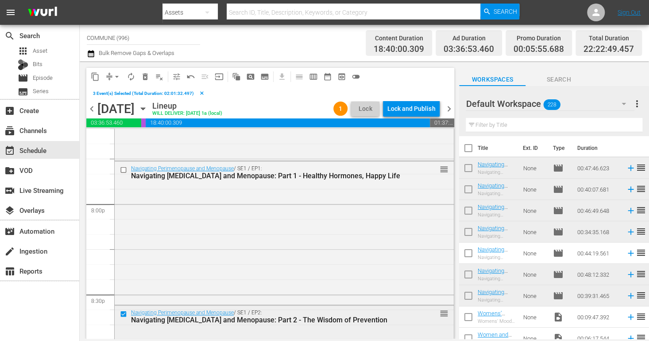
scroll to position [3538, 0]
click at [124, 170] on input "checkbox" at bounding box center [124, 170] width 9 height 8
click at [95, 77] on span "content_copy" at bounding box center [95, 76] width 9 height 9
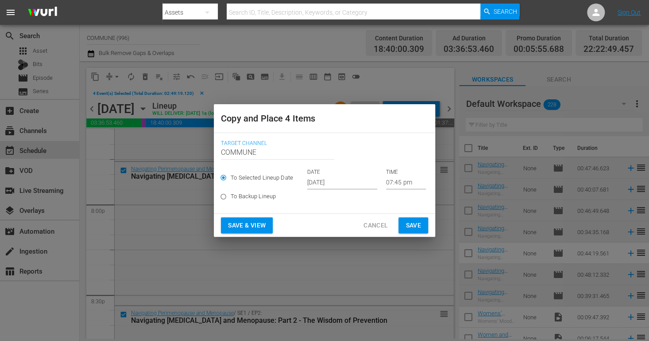
click at [390, 180] on input "07:45 pm" at bounding box center [406, 182] width 40 height 13
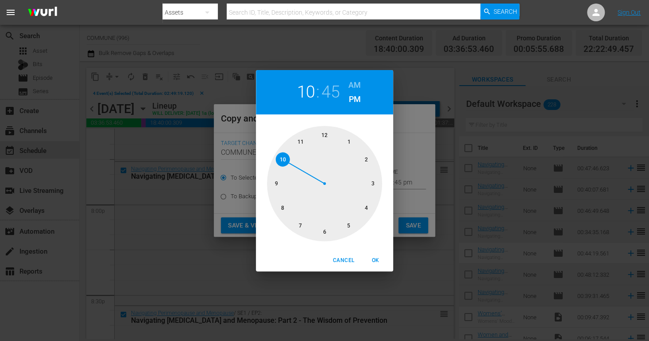
drag, startPoint x: 301, startPoint y: 223, endPoint x: 288, endPoint y: 166, distance: 58.0
click at [288, 166] on div at bounding box center [324, 183] width 115 height 115
drag, startPoint x: 277, startPoint y: 183, endPoint x: 300, endPoint y: 222, distance: 45.6
click at [300, 222] on div at bounding box center [324, 183] width 115 height 115
click at [379, 259] on span "OK" at bounding box center [375, 259] width 21 height 9
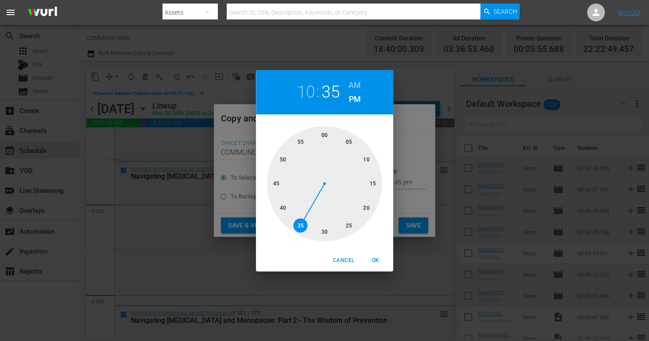
type input "10:35 pm"
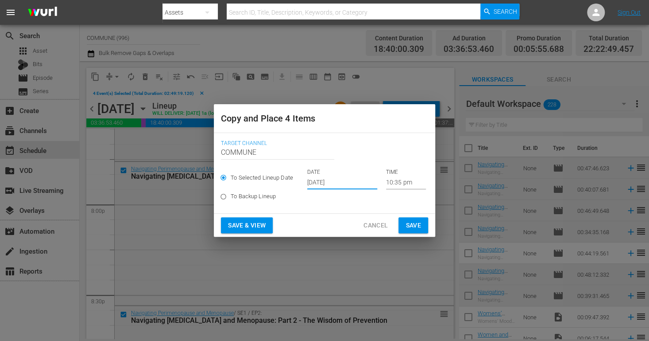
click at [343, 184] on input "[DATE]" at bounding box center [342, 182] width 70 height 13
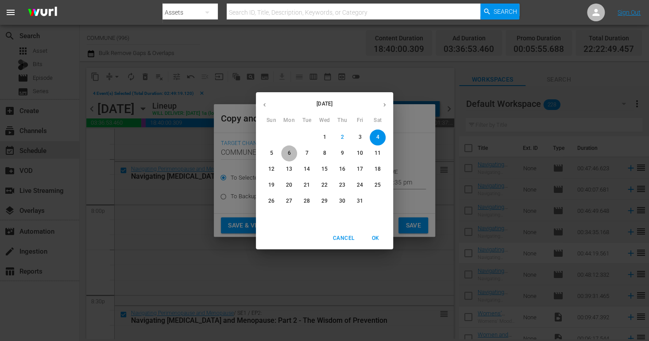
click at [291, 151] on span "6" at bounding box center [289, 153] width 16 height 8
type input "Oct 6th 2025"
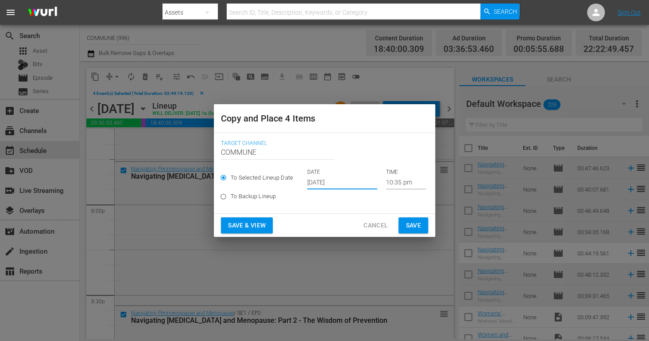
click at [252, 227] on span "Save & View" at bounding box center [247, 225] width 38 height 11
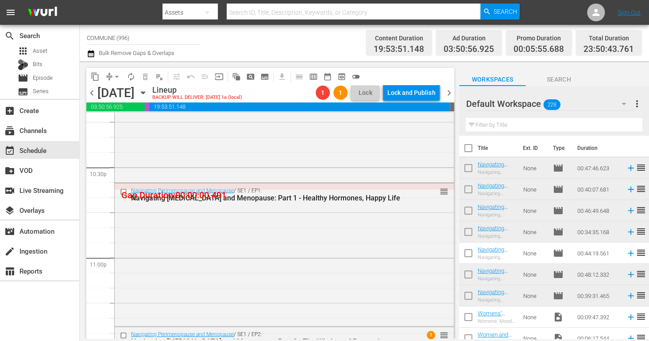
scroll to position [4007, 0]
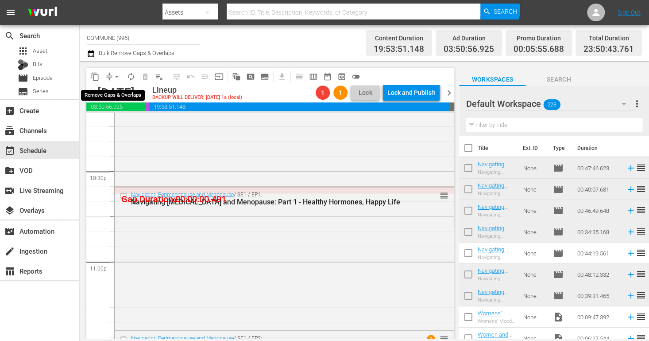
click at [117, 75] on span "arrow_drop_down" at bounding box center [116, 76] width 9 height 9
click at [128, 122] on li "Align to End of Previous Day" at bounding box center [117, 123] width 93 height 15
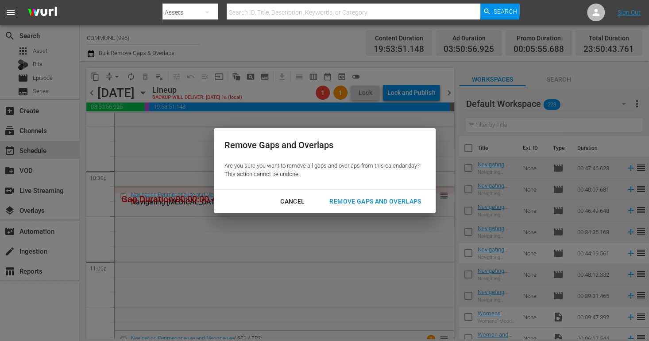
click at [344, 202] on div "Remove Gaps and Overlaps" at bounding box center [375, 201] width 106 height 11
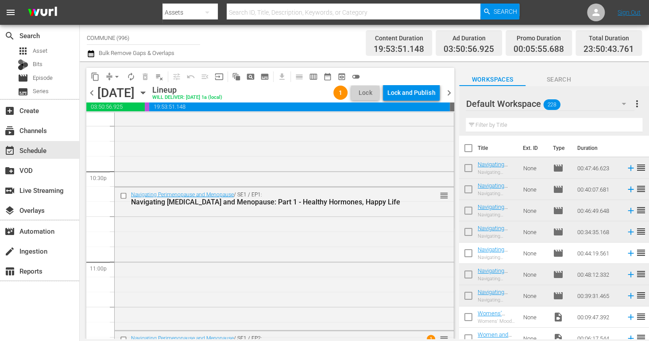
scroll to position [4119, 0]
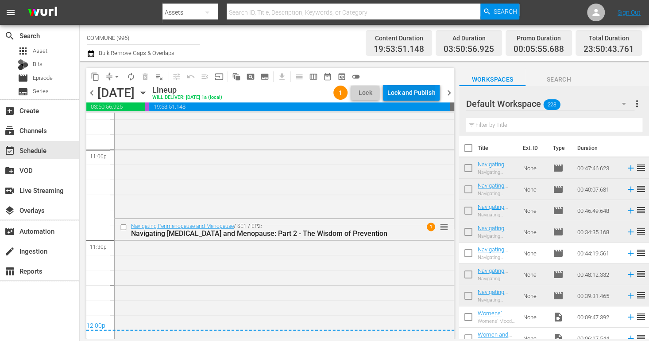
click at [403, 95] on div "Lock and Publish" at bounding box center [411, 93] width 48 height 16
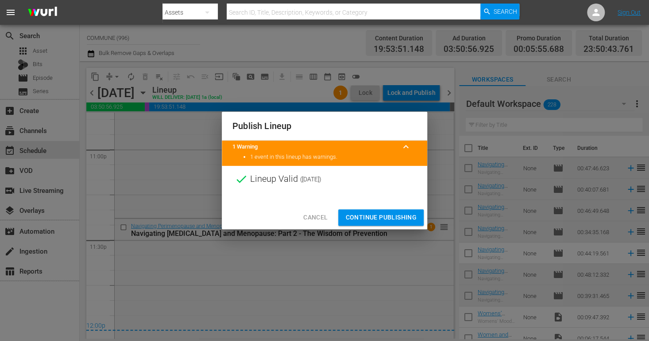
click at [372, 217] on span "Continue Publishing" at bounding box center [380, 217] width 71 height 11
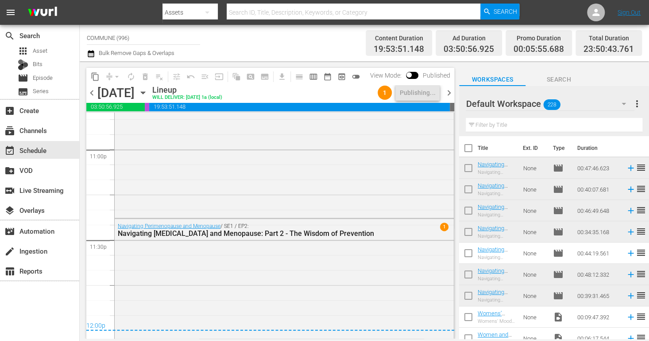
click at [450, 93] on span "chevron_right" at bounding box center [448, 92] width 11 height 11
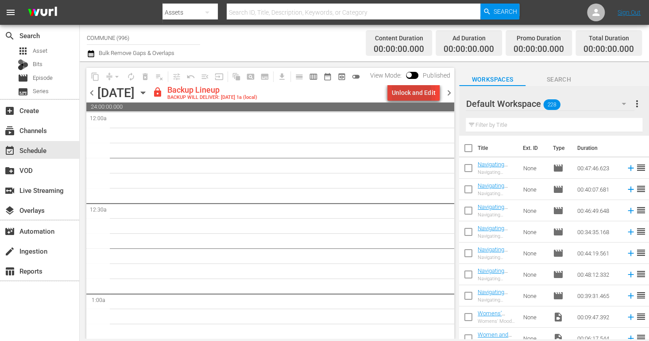
click at [398, 94] on div "Unlock and Edit" at bounding box center [413, 93] width 43 height 16
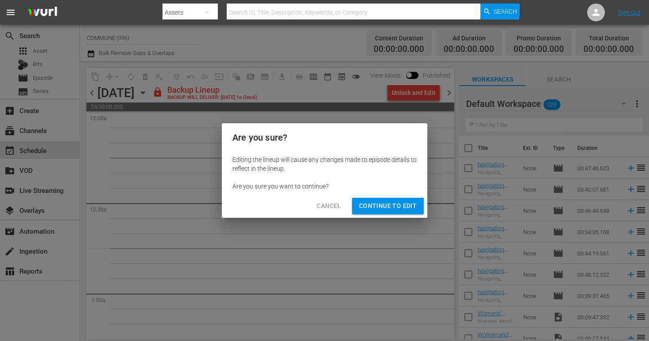
click at [407, 208] on span "Continue to Edit" at bounding box center [388, 205] width 58 height 11
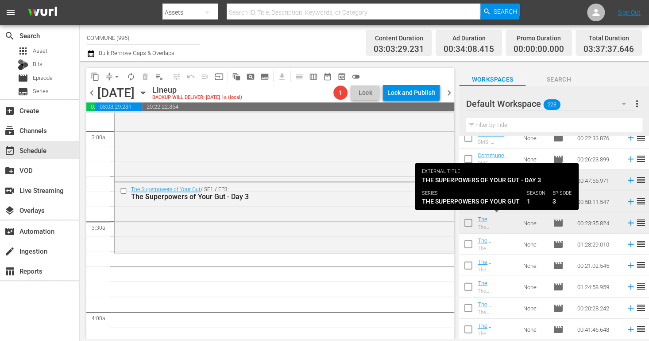
scroll to position [520, 0]
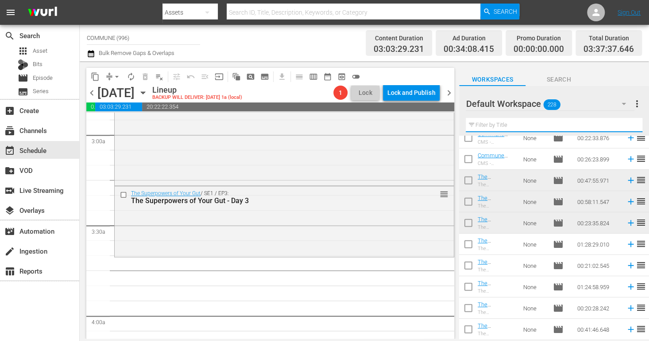
click at [505, 127] on input "text" at bounding box center [554, 125] width 177 height 14
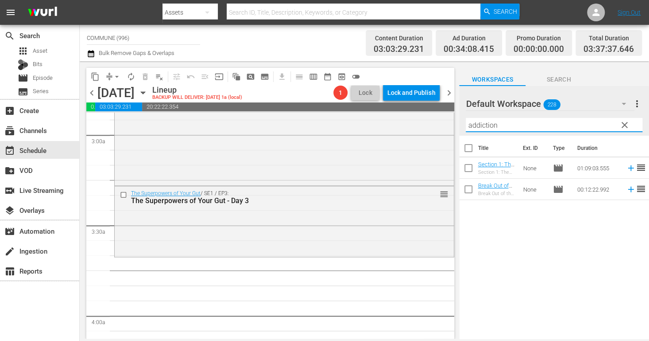
type input "addiction"
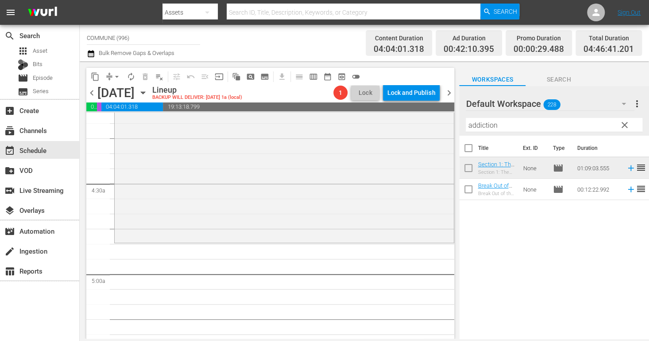
scroll to position [743, 0]
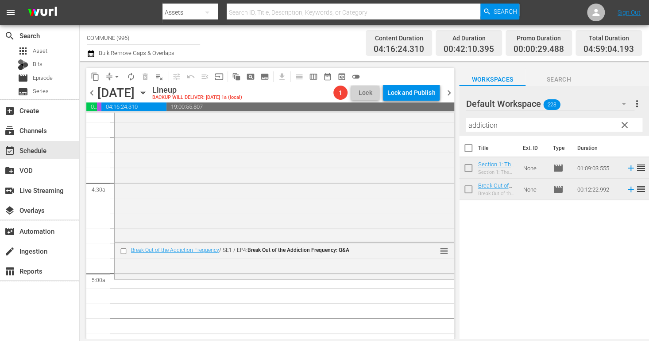
click at [624, 125] on span "clear" at bounding box center [624, 125] width 11 height 11
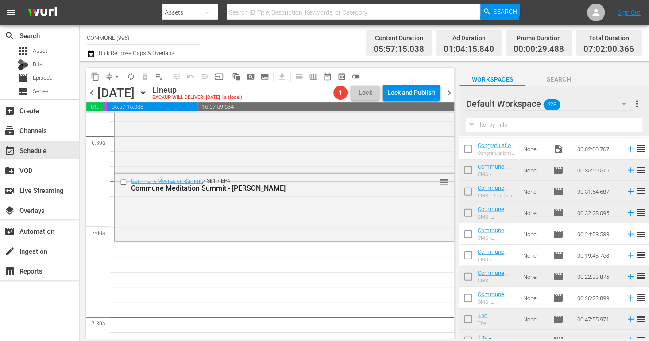
scroll to position [1179, 0]
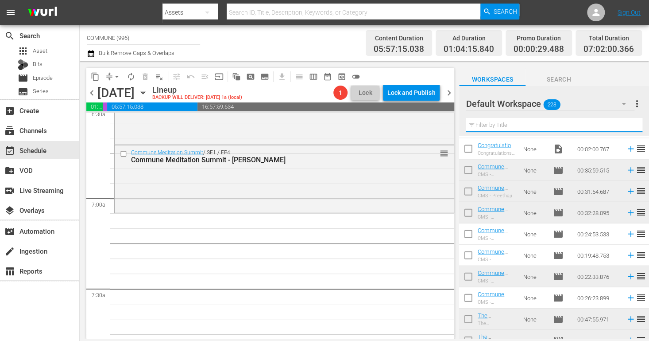
click at [499, 127] on input "text" at bounding box center [554, 125] width 177 height 14
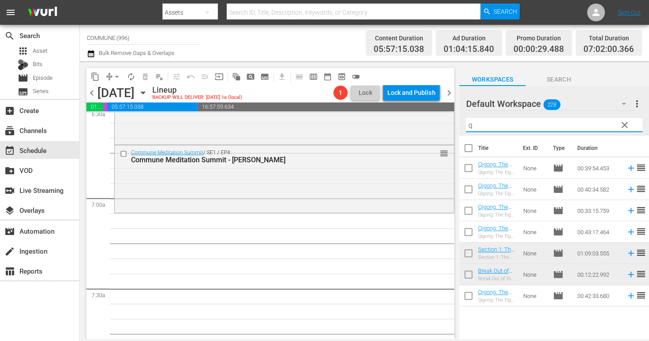
scroll to position [0, 0]
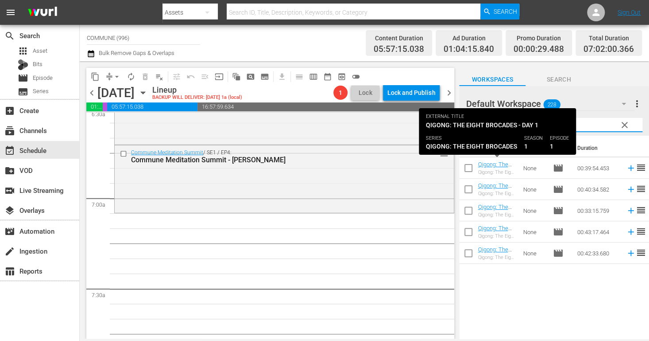
type input "qi"
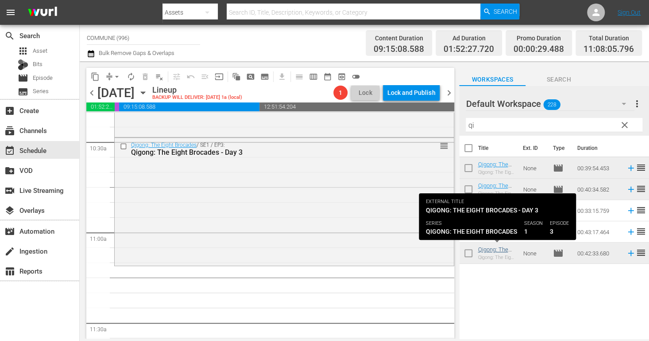
scroll to position [1927, 0]
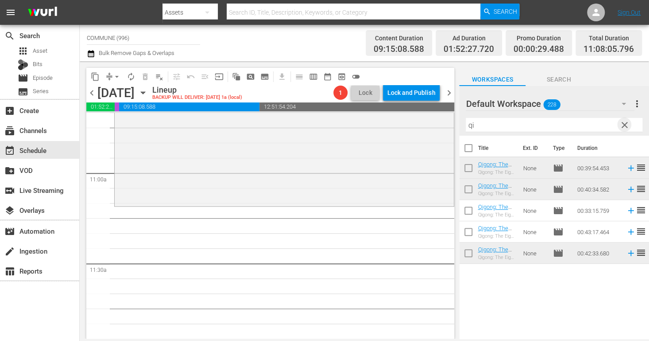
click at [624, 124] on span "clear" at bounding box center [624, 125] width 11 height 11
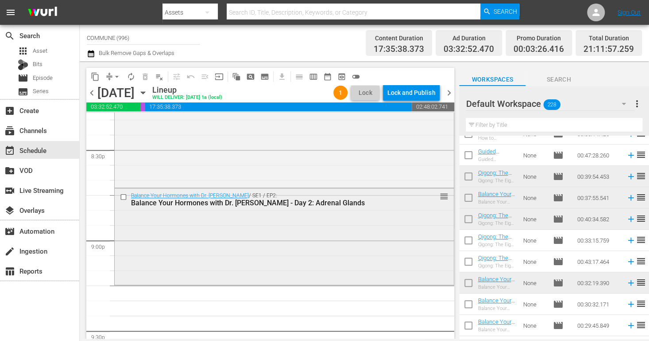
scroll to position [3667, 0]
click at [497, 126] on input "text" at bounding box center [554, 125] width 177 height 14
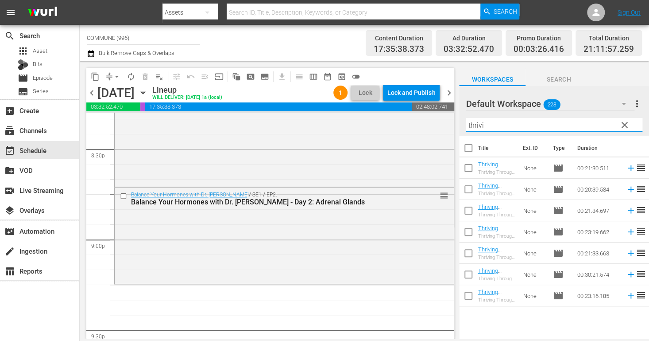
scroll to position [0, 0]
type input "thrivin"
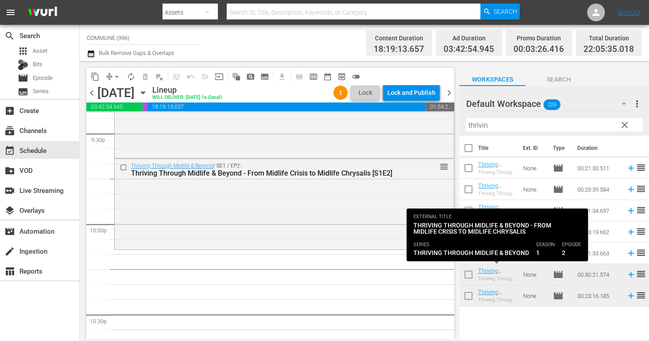
scroll to position [3864, 0]
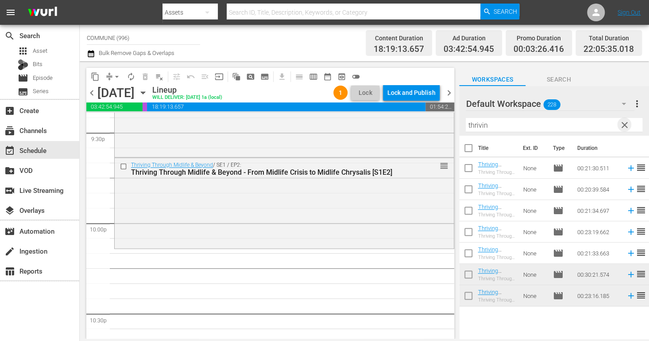
click at [623, 126] on span "clear" at bounding box center [624, 125] width 11 height 11
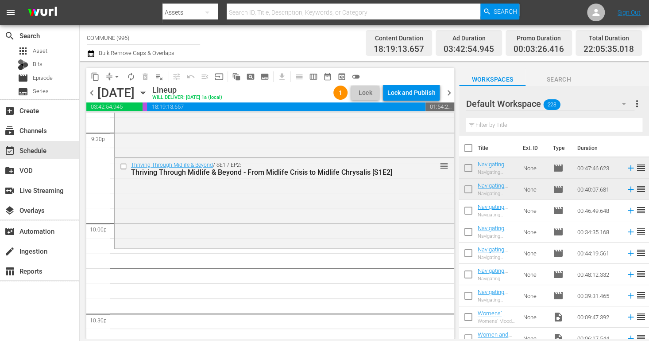
click at [496, 125] on input "text" at bounding box center [554, 125] width 177 height 14
type input "navigating"
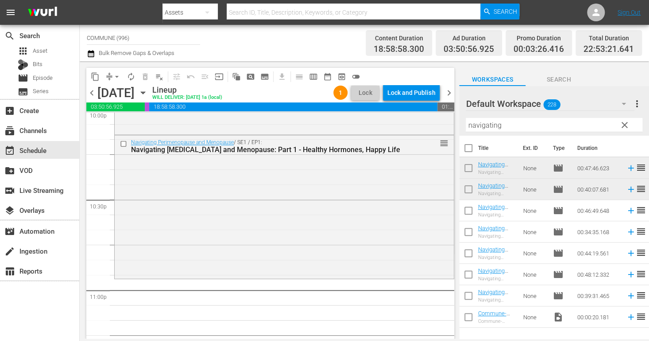
scroll to position [3989, 0]
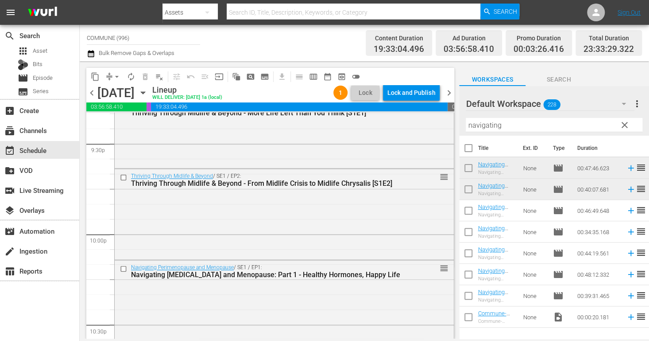
scroll to position [3881, 0]
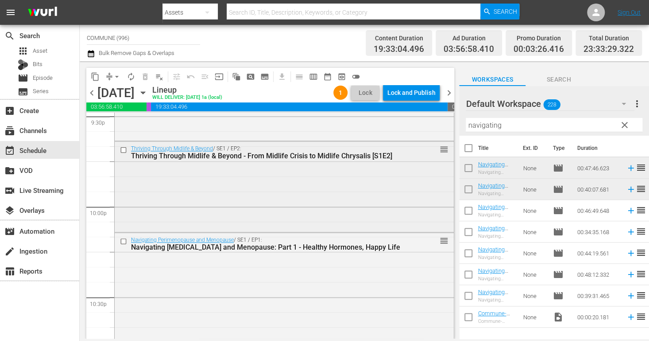
click at [124, 148] on input "checkbox" at bounding box center [124, 150] width 9 height 8
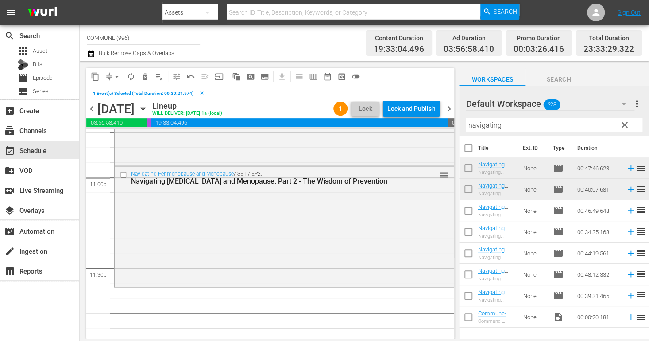
scroll to position [4126, 0]
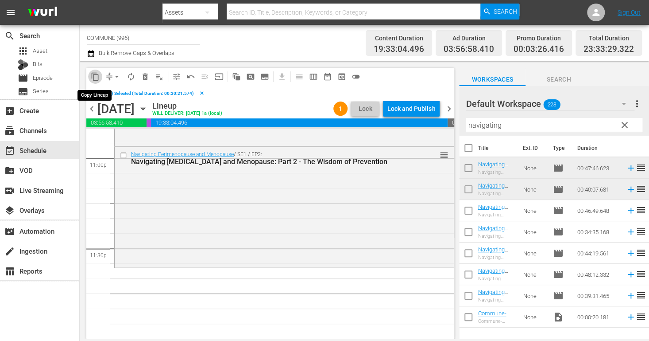
click at [97, 76] on span "content_copy" at bounding box center [95, 76] width 9 height 9
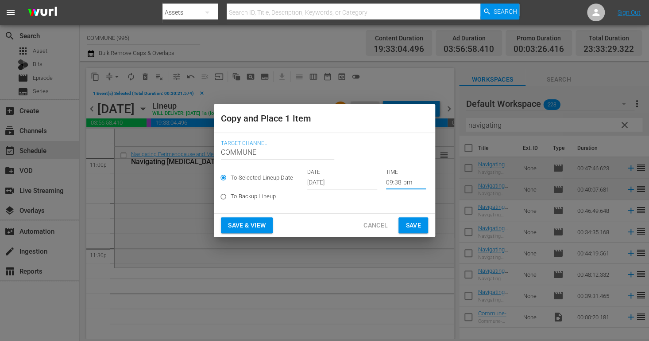
click at [392, 181] on input "09:38 pm" at bounding box center [406, 182] width 40 height 13
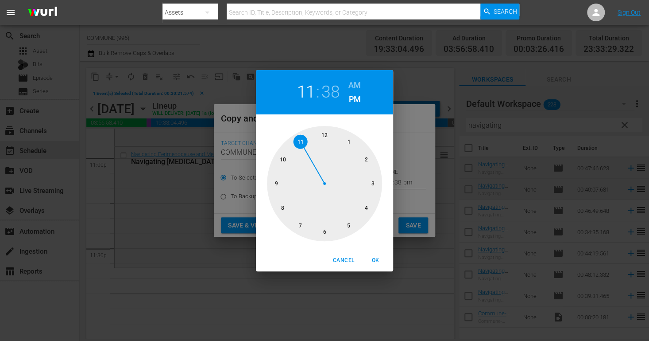
drag, startPoint x: 279, startPoint y: 183, endPoint x: 302, endPoint y: 153, distance: 37.9
click at [302, 153] on div at bounding box center [324, 183] width 115 height 115
drag, startPoint x: 288, startPoint y: 214, endPoint x: 299, endPoint y: 224, distance: 14.5
click at [299, 224] on div at bounding box center [324, 183] width 115 height 115
click at [376, 258] on span "OK" at bounding box center [375, 259] width 21 height 9
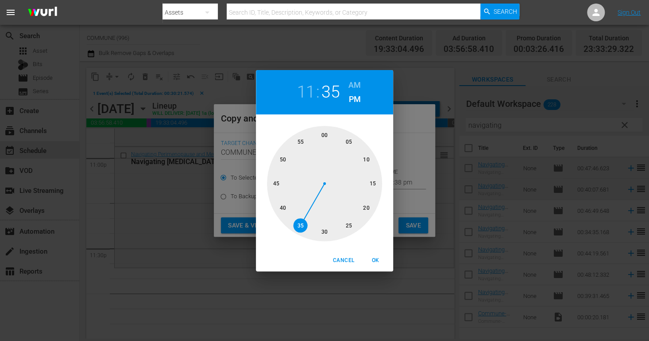
type input "11:35 pm"
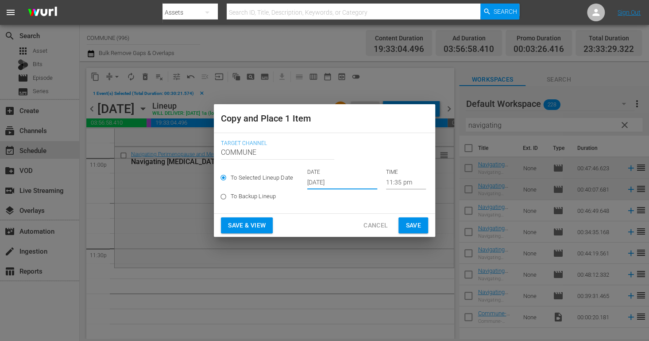
click at [347, 182] on input "[DATE]" at bounding box center [342, 182] width 70 height 13
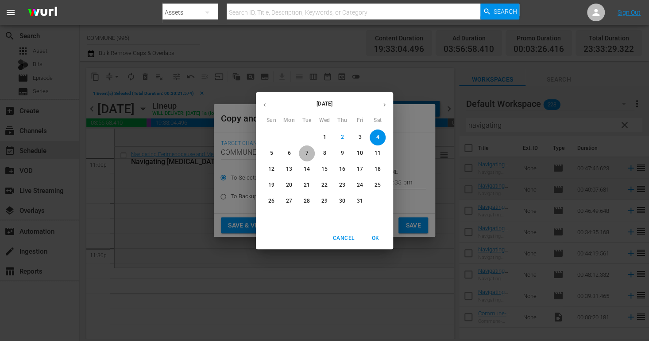
click at [308, 152] on p "7" at bounding box center [306, 153] width 3 height 8
type input "[DATE]"
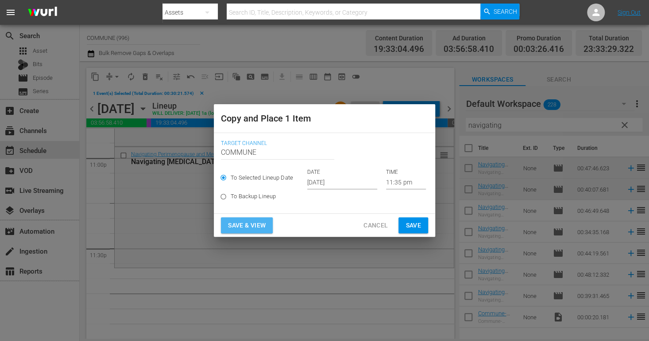
click at [246, 225] on span "Save & View" at bounding box center [247, 225] width 38 height 11
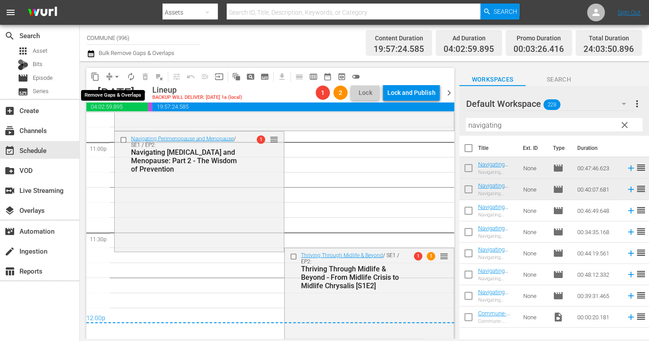
click at [114, 76] on span "arrow_drop_down" at bounding box center [116, 76] width 9 height 9
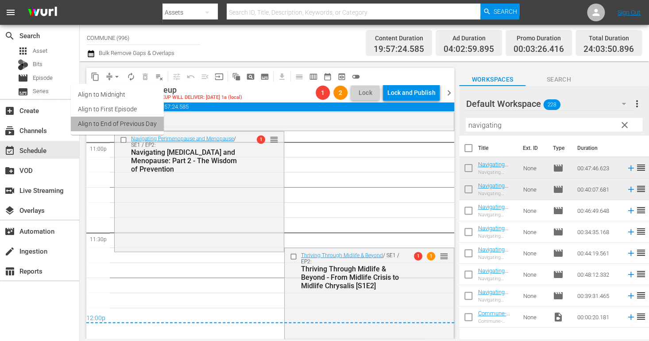
click at [126, 123] on li "Align to End of Previous Day" at bounding box center [117, 123] width 93 height 15
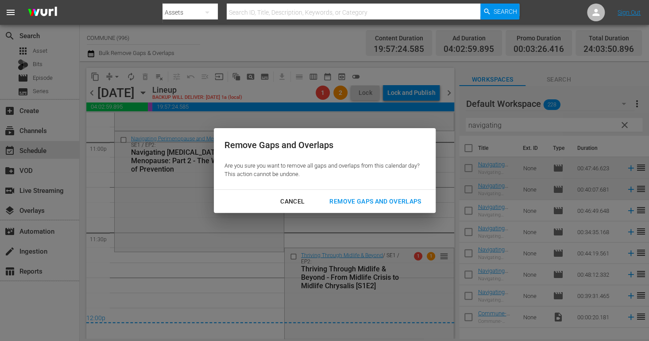
click at [340, 198] on div "Remove Gaps and Overlaps" at bounding box center [375, 201] width 106 height 11
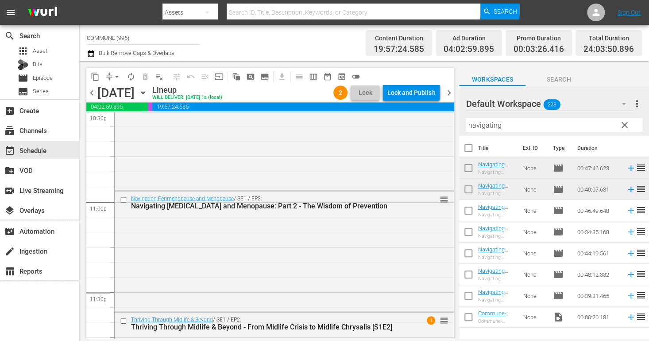
scroll to position [4065, 0]
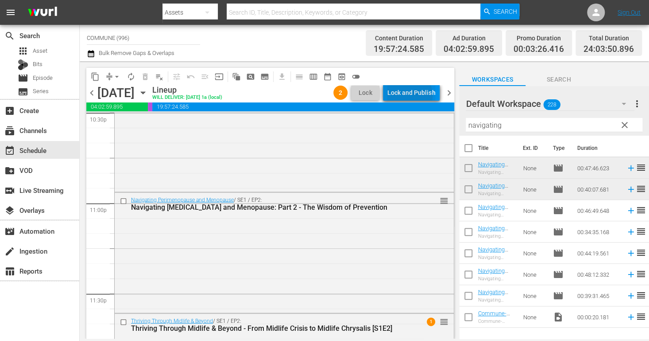
click at [407, 95] on div "Lock and Publish" at bounding box center [411, 93] width 48 height 16
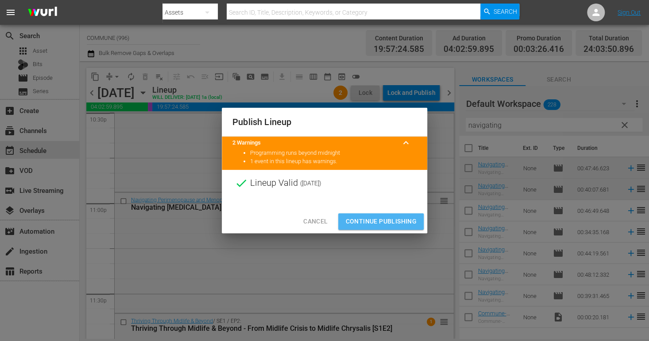
click at [373, 217] on span "Continue Publishing" at bounding box center [380, 221] width 71 height 11
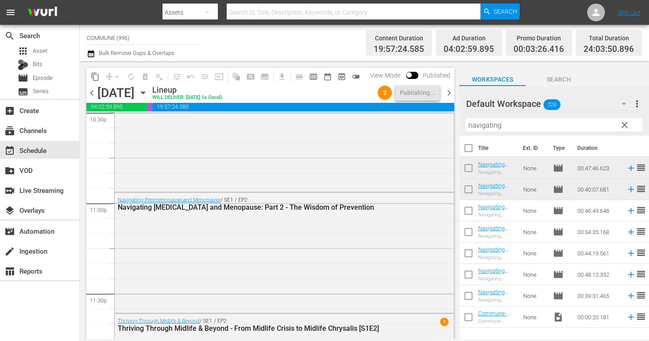
click at [448, 93] on span "chevron_right" at bounding box center [448, 92] width 11 height 11
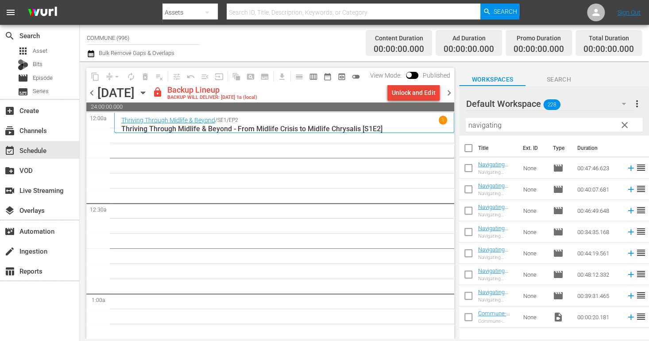
click at [416, 96] on div "Unlock and Edit" at bounding box center [413, 93] width 43 height 16
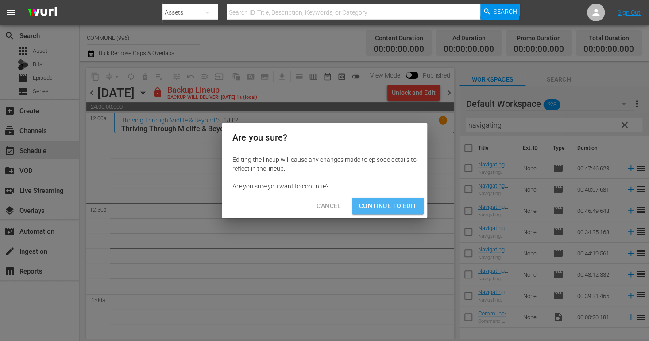
click at [409, 202] on span "Continue to Edit" at bounding box center [388, 205] width 58 height 11
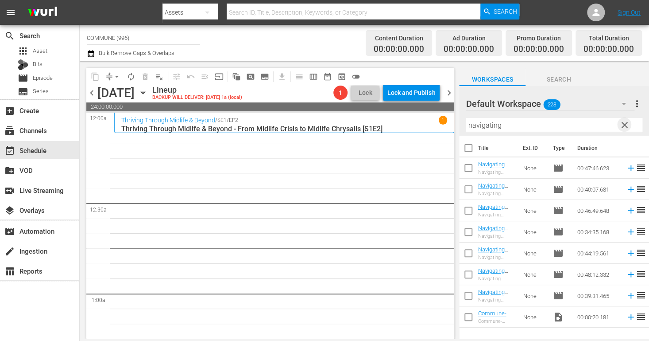
click at [624, 127] on span "clear" at bounding box center [624, 125] width 11 height 11
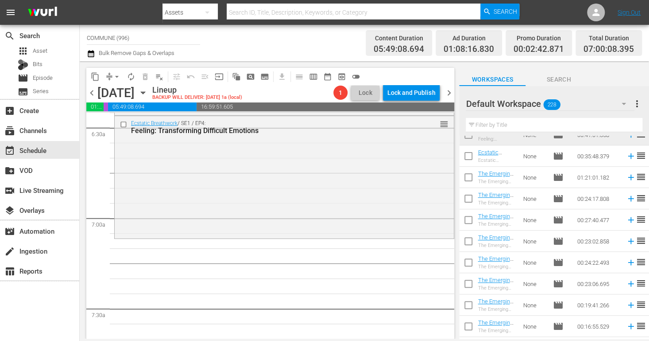
scroll to position [2883, 0]
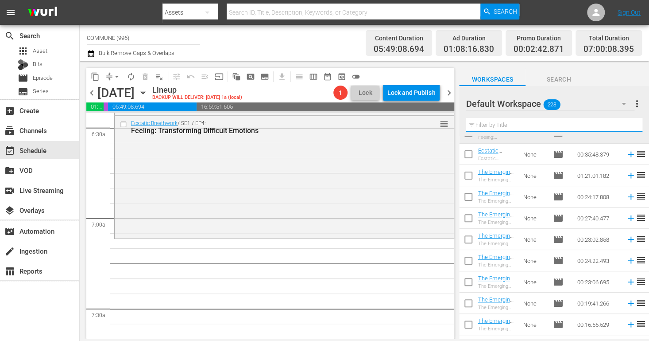
click at [522, 123] on input "text" at bounding box center [554, 125] width 177 height 14
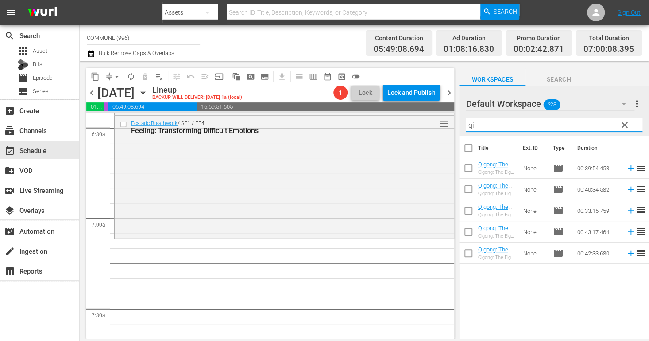
type input "qi"
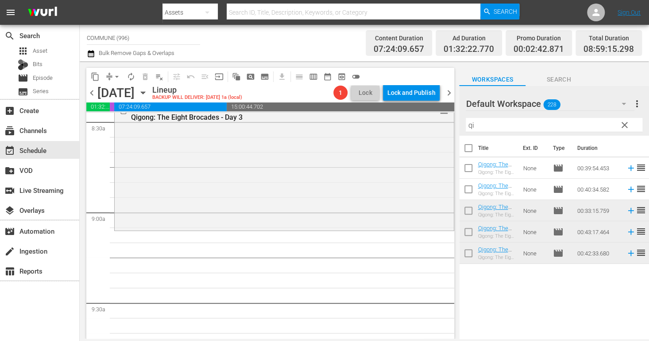
scroll to position [1527, 0]
click at [623, 124] on span "clear" at bounding box center [624, 125] width 11 height 11
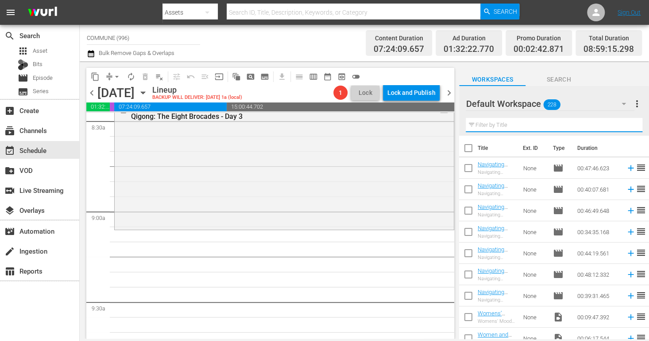
click at [523, 124] on input "text" at bounding box center [554, 125] width 177 height 14
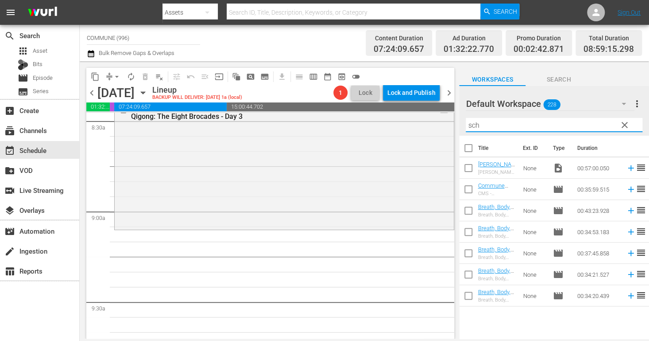
type input "sch"
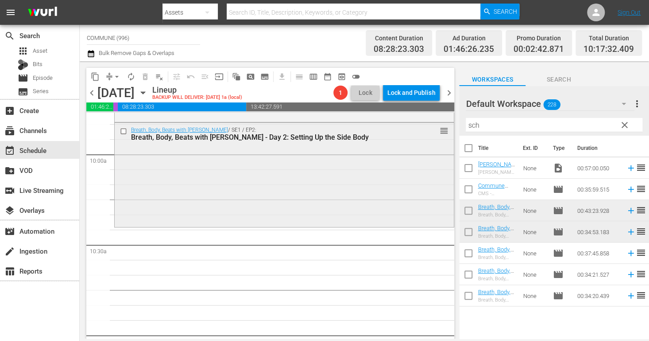
scroll to position [1790, 0]
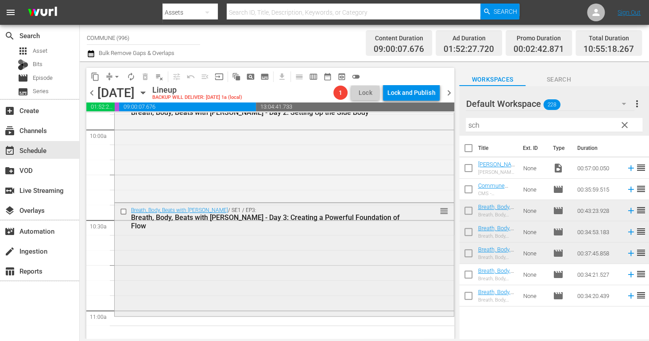
click at [123, 212] on input "checkbox" at bounding box center [124, 212] width 9 height 8
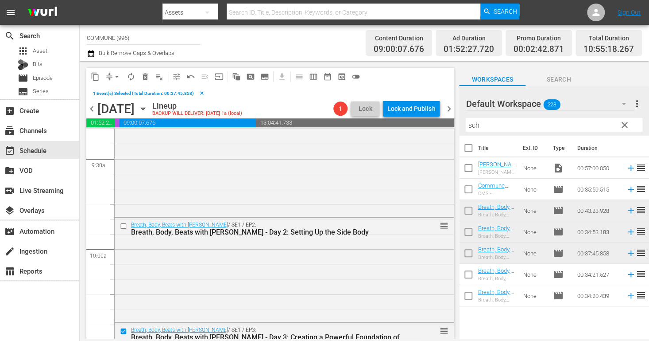
scroll to position [1683, 0]
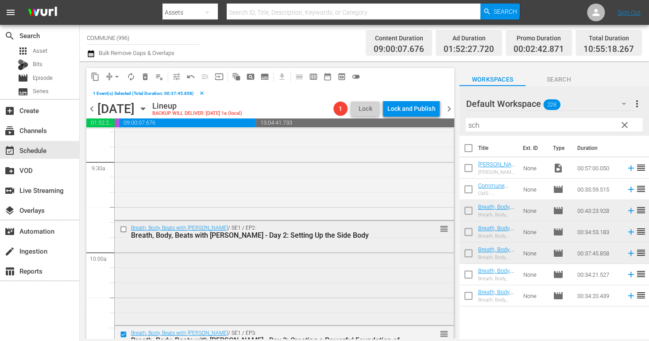
click at [124, 230] on input "checkbox" at bounding box center [124, 229] width 9 height 8
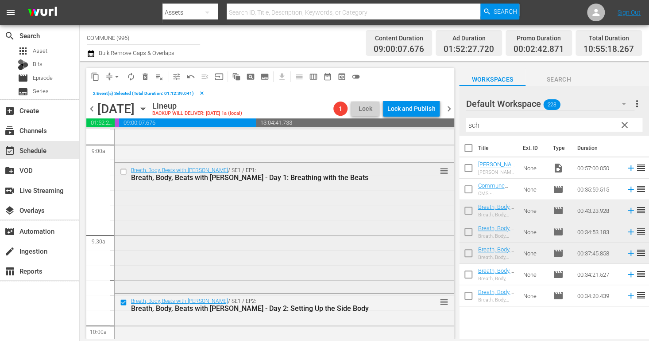
scroll to position [1607, 0]
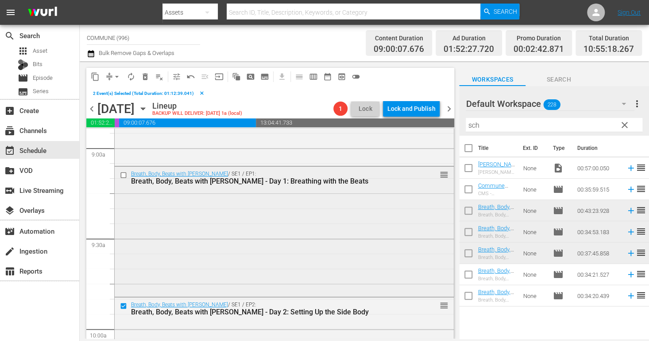
click at [124, 172] on input "checkbox" at bounding box center [124, 175] width 9 height 8
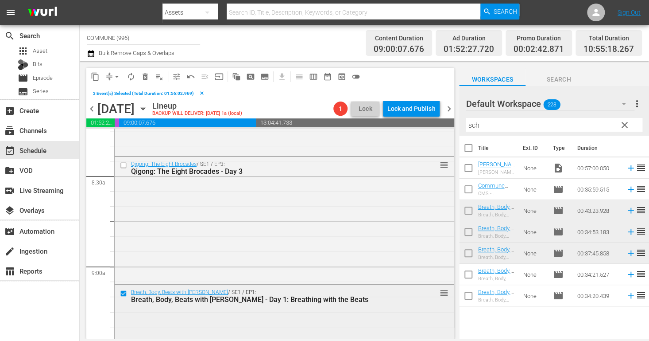
scroll to position [1487, 0]
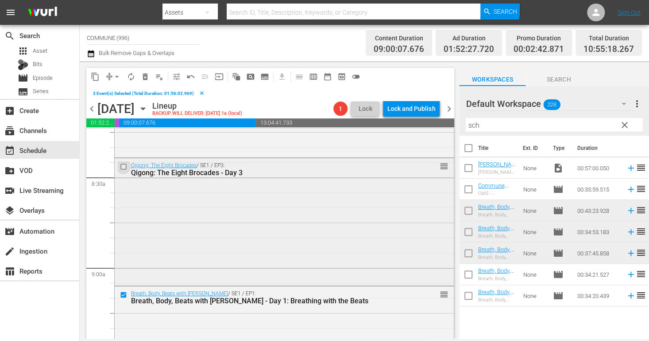
click at [125, 165] on input "checkbox" at bounding box center [124, 167] width 9 height 8
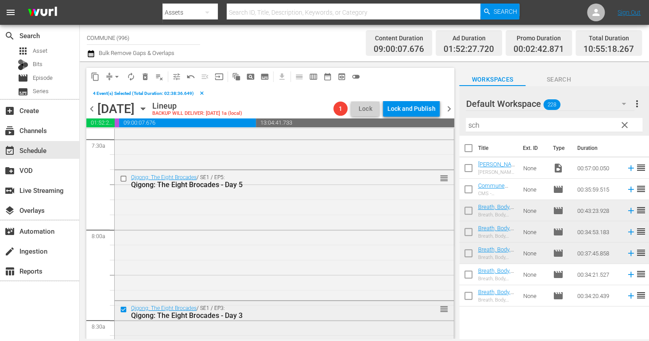
scroll to position [1341, 0]
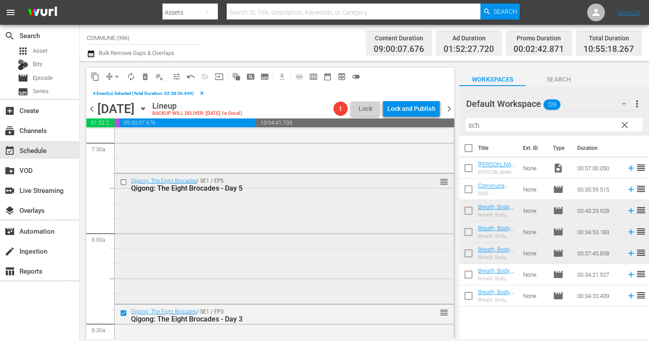
click at [124, 180] on input "checkbox" at bounding box center [124, 182] width 9 height 8
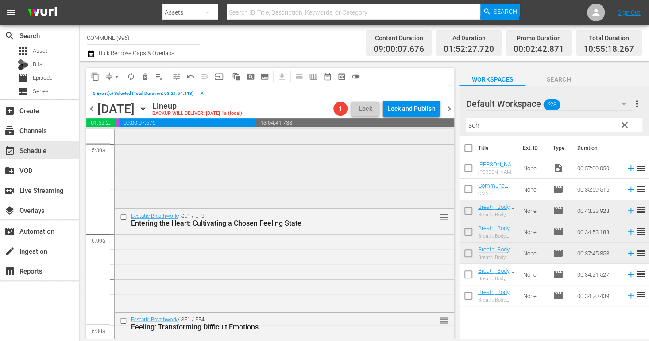
scroll to position [972, 0]
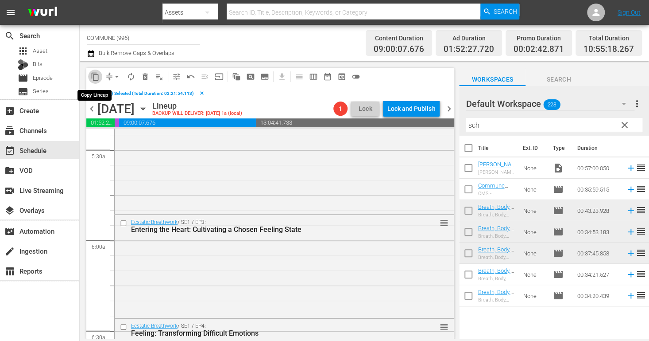
click at [96, 77] on span "content_copy" at bounding box center [95, 76] width 9 height 9
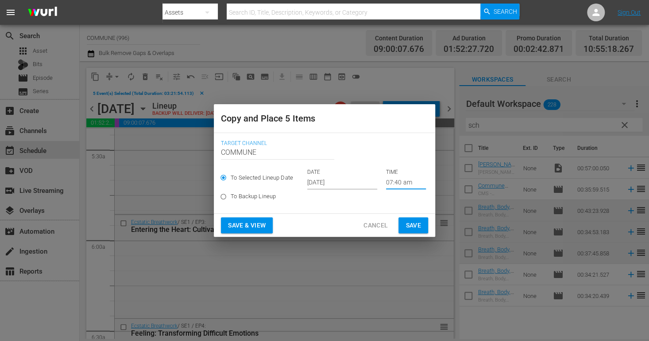
click at [395, 185] on input "07:40 am" at bounding box center [406, 182] width 40 height 13
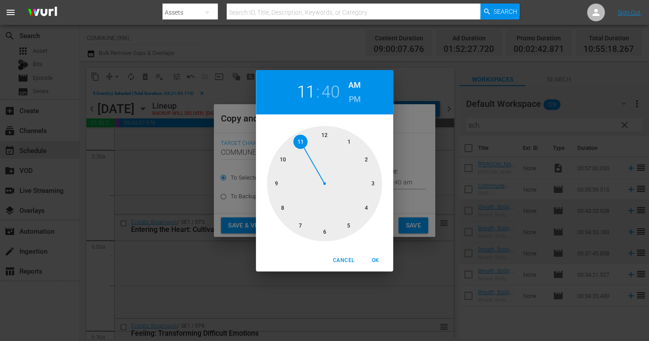
drag, startPoint x: 300, startPoint y: 227, endPoint x: 309, endPoint y: 153, distance: 74.5
click at [309, 153] on div at bounding box center [324, 183] width 115 height 115
drag, startPoint x: 283, startPoint y: 205, endPoint x: 344, endPoint y: 164, distance: 73.2
click at [344, 164] on div at bounding box center [324, 183] width 115 height 115
drag, startPoint x: 366, startPoint y: 161, endPoint x: 345, endPoint y: 139, distance: 30.4
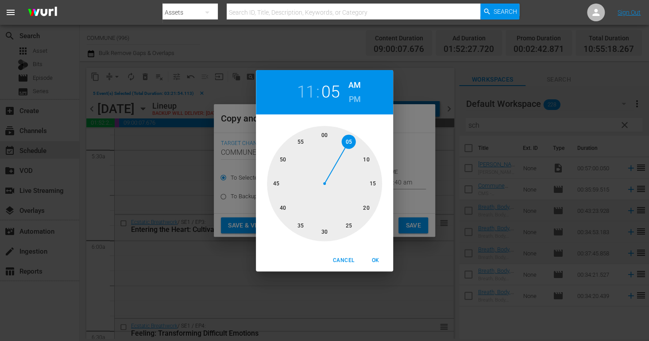
click at [345, 139] on div at bounding box center [324, 183] width 115 height 115
click at [376, 261] on span "OK" at bounding box center [375, 259] width 21 height 9
type input "11:05 am"
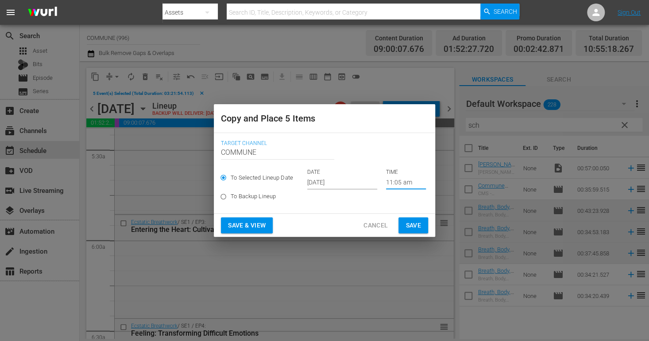
click at [346, 180] on input "[DATE]" at bounding box center [342, 182] width 70 height 13
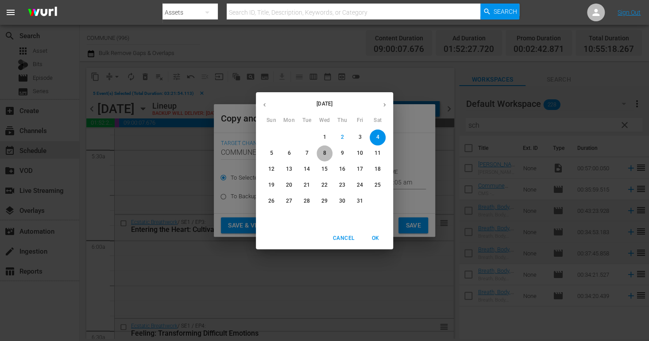
click at [324, 154] on p "8" at bounding box center [324, 153] width 3 height 8
type input "Oct 8th 2025"
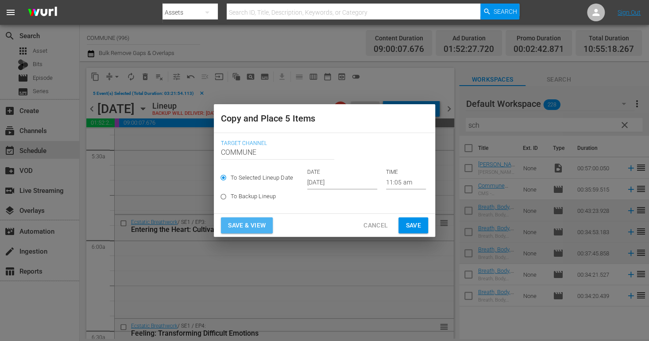
click at [248, 222] on span "Save & View" at bounding box center [247, 225] width 38 height 11
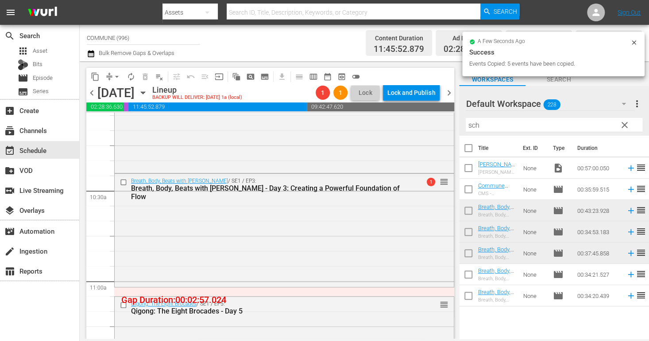
scroll to position [1821, 0]
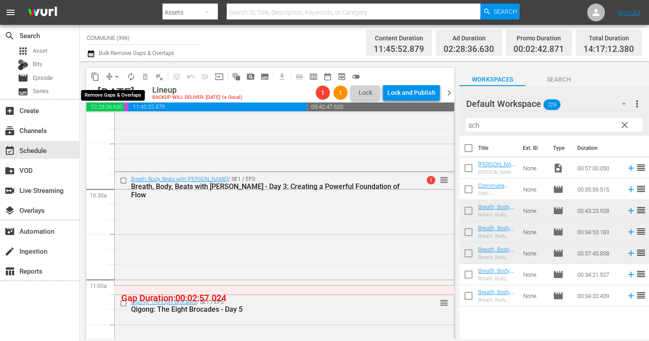
click at [118, 75] on span "arrow_drop_down" at bounding box center [116, 76] width 9 height 9
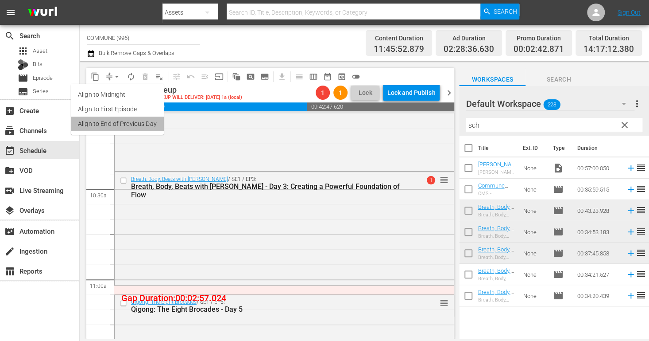
click at [123, 123] on li "Align to End of Previous Day" at bounding box center [117, 123] width 93 height 15
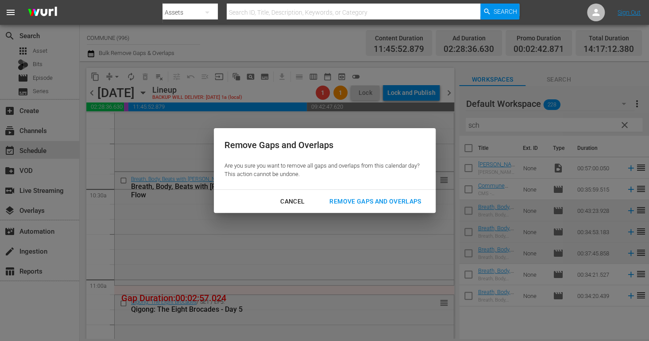
click at [342, 200] on div "Remove Gaps and Overlaps" at bounding box center [375, 201] width 106 height 11
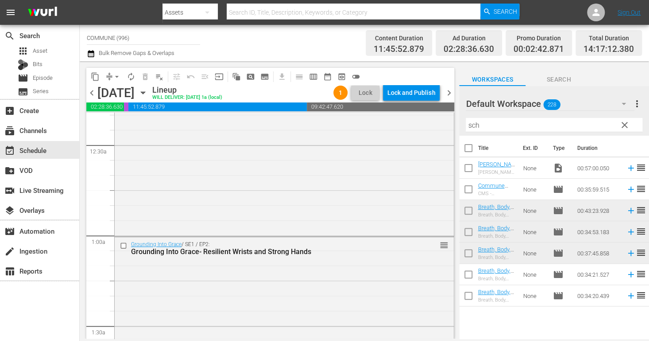
scroll to position [0, 0]
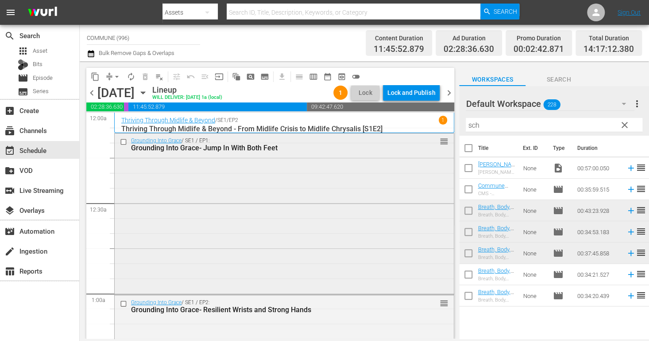
click at [124, 139] on input "checkbox" at bounding box center [124, 142] width 9 height 8
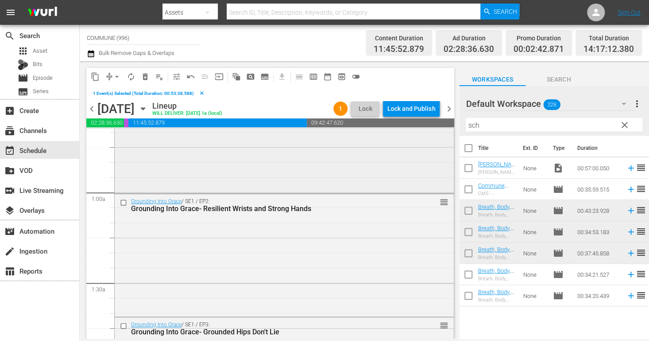
scroll to position [128, 0]
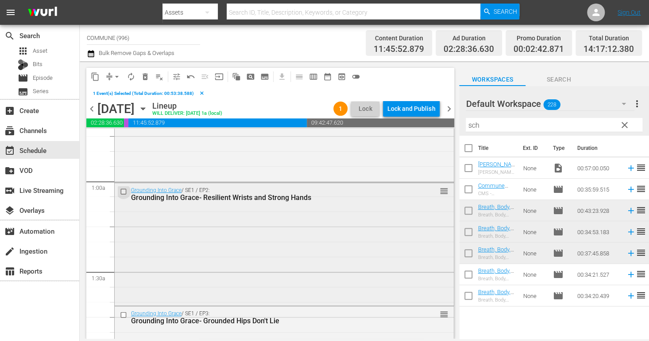
click at [124, 191] on input "checkbox" at bounding box center [124, 191] width 9 height 8
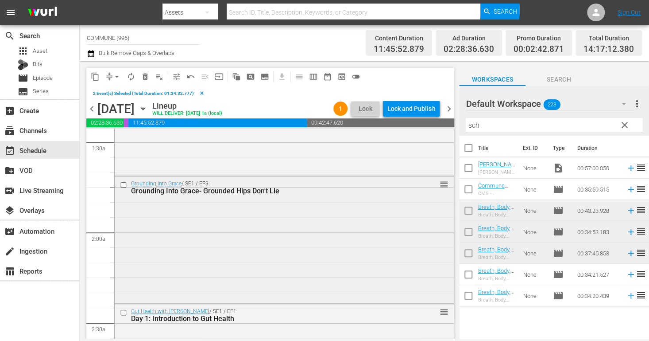
scroll to position [260, 0]
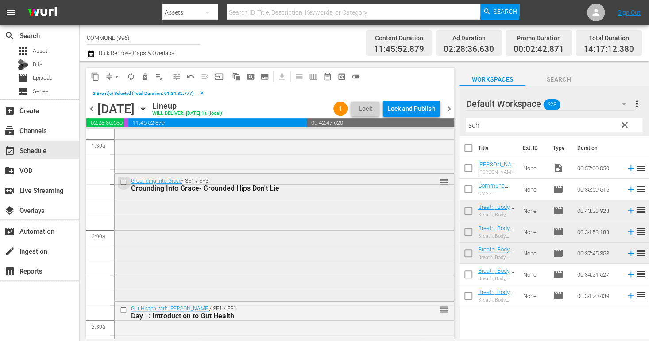
click at [125, 181] on input "checkbox" at bounding box center [124, 182] width 9 height 8
click at [97, 77] on span "content_copy" at bounding box center [95, 76] width 9 height 9
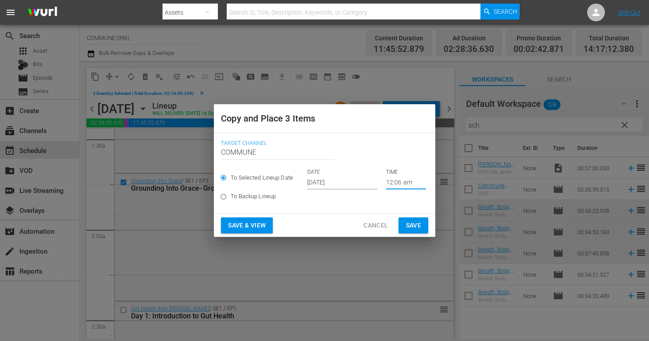
click at [392, 181] on input "12:06 am" at bounding box center [406, 182] width 40 height 13
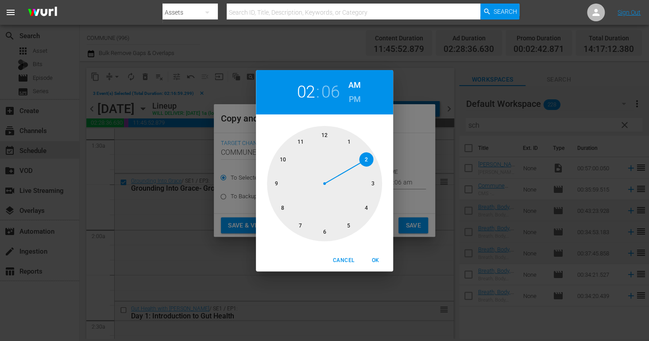
drag, startPoint x: 325, startPoint y: 136, endPoint x: 358, endPoint y: 164, distance: 43.7
click at [358, 164] on div at bounding box center [324, 183] width 115 height 115
drag, startPoint x: 354, startPoint y: 143, endPoint x: 317, endPoint y: 221, distance: 86.9
click at [317, 221] on div at bounding box center [324, 183] width 115 height 115
click at [357, 96] on h6 "PM" at bounding box center [355, 99] width 12 height 14
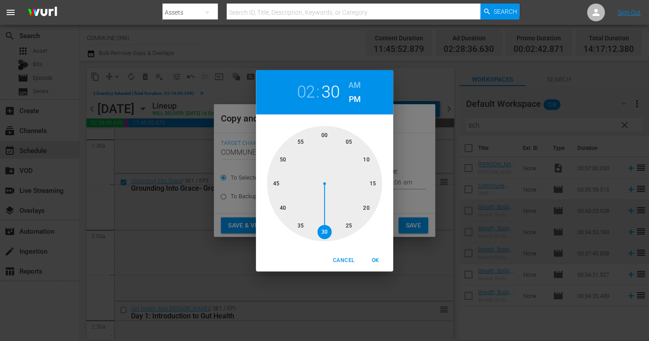
click at [376, 258] on span "OK" at bounding box center [375, 259] width 21 height 9
type input "02:30 pm"
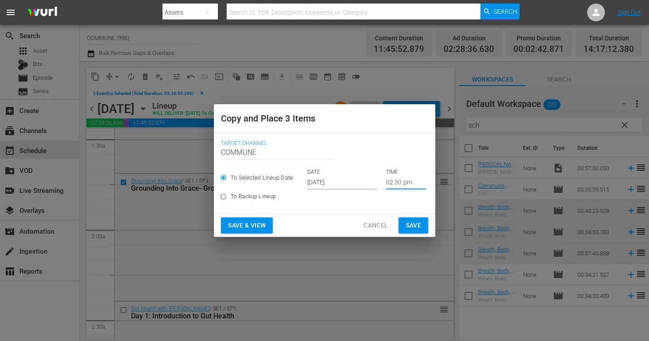
click at [351, 186] on input "[DATE]" at bounding box center [342, 182] width 70 height 13
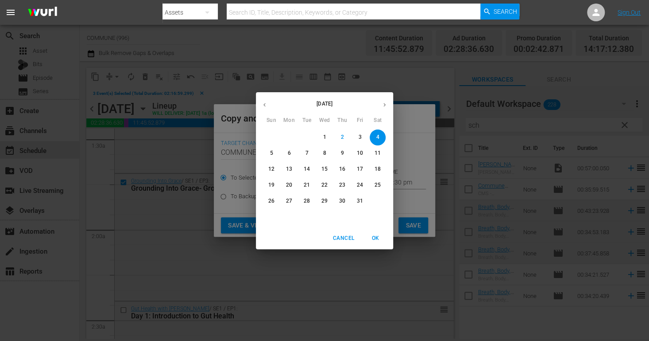
click at [327, 150] on span "8" at bounding box center [325, 153] width 16 height 8
type input "Oct 8th 2025"
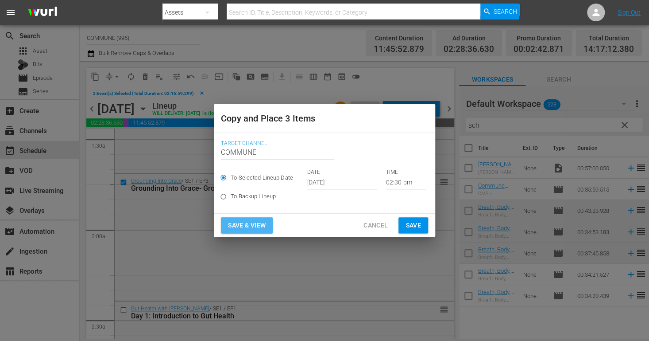
click at [252, 226] on span "Save & View" at bounding box center [247, 225] width 38 height 11
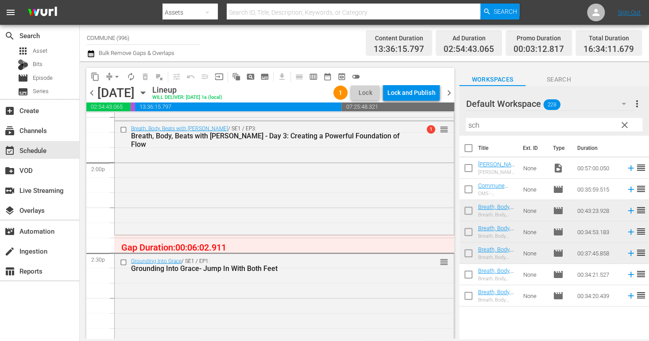
scroll to position [2467, 0]
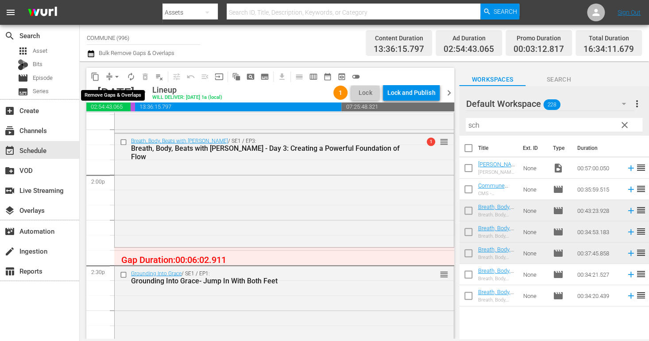
click at [116, 75] on span "arrow_drop_down" at bounding box center [116, 76] width 9 height 9
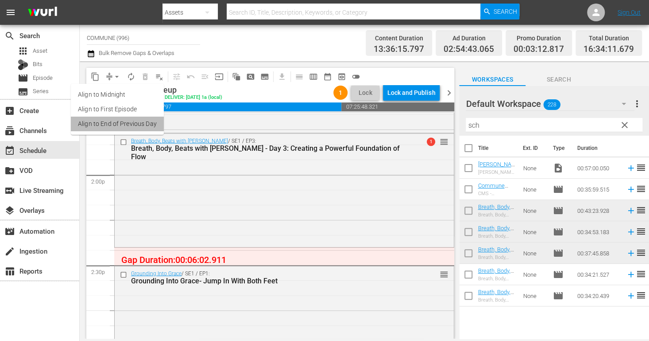
click at [120, 124] on li "Align to End of Previous Day" at bounding box center [117, 123] width 93 height 15
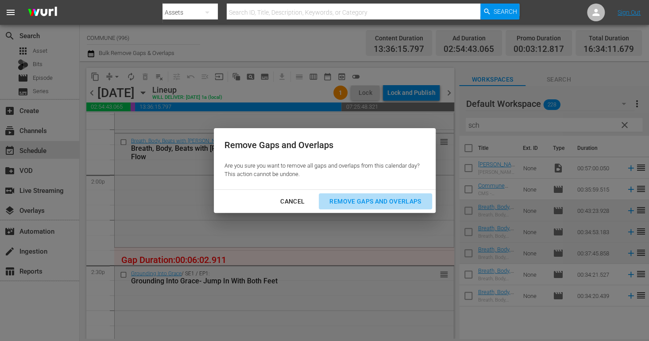
click at [343, 202] on div "Remove Gaps and Overlaps" at bounding box center [375, 201] width 106 height 11
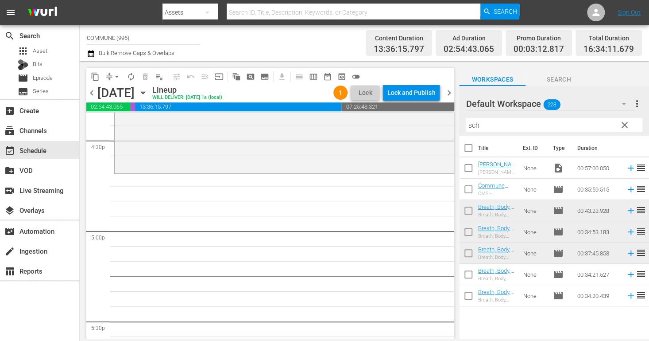
scroll to position [2955, 0]
click at [625, 126] on span "clear" at bounding box center [624, 125] width 11 height 11
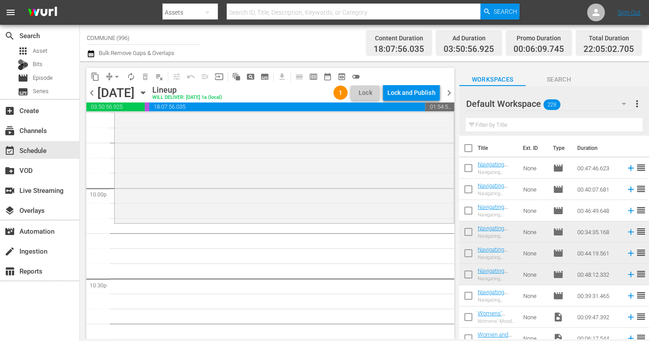
scroll to position [3900, 0]
click at [492, 124] on input "text" at bounding box center [554, 125] width 177 height 14
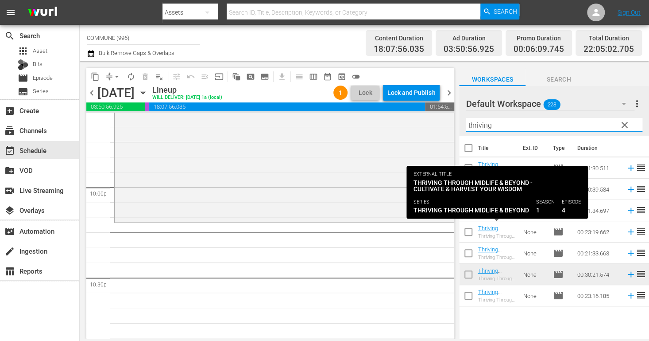
type input "thriving"
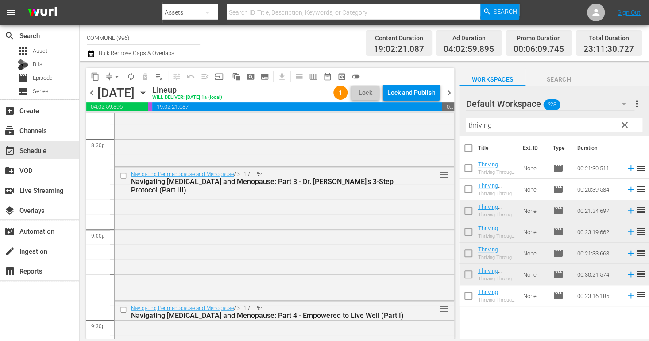
scroll to position [3677, 0]
click at [124, 177] on input "checkbox" at bounding box center [124, 177] width 9 height 8
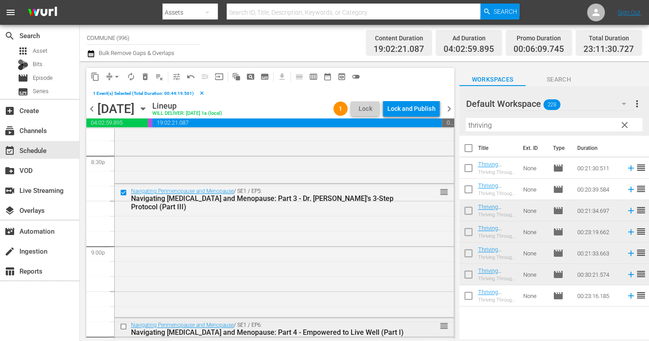
click at [123, 325] on input "checkbox" at bounding box center [124, 326] width 9 height 8
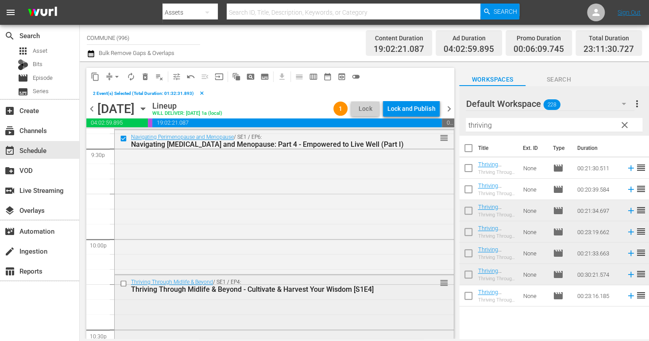
scroll to position [3870, 0]
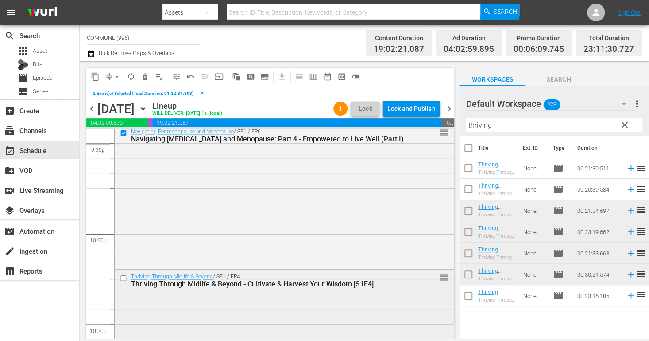
click at [124, 277] on input "checkbox" at bounding box center [124, 278] width 9 height 8
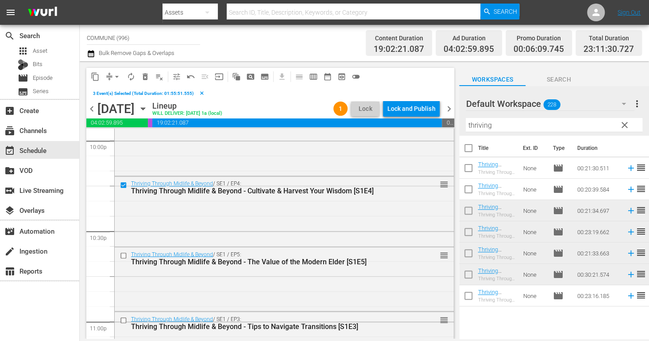
scroll to position [3965, 0]
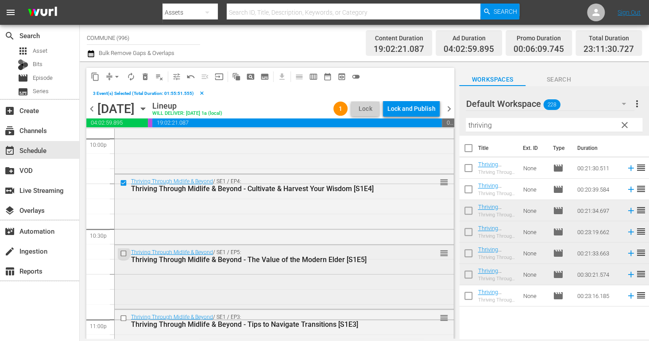
click at [124, 252] on input "checkbox" at bounding box center [124, 253] width 9 height 8
click at [98, 77] on span "content_copy" at bounding box center [95, 76] width 9 height 9
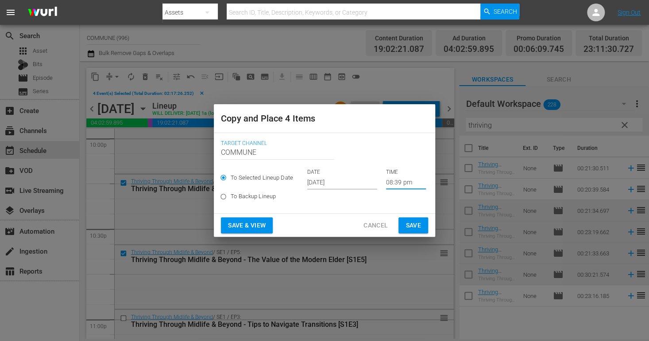
click at [394, 180] on input "08:39 pm" at bounding box center [406, 182] width 40 height 13
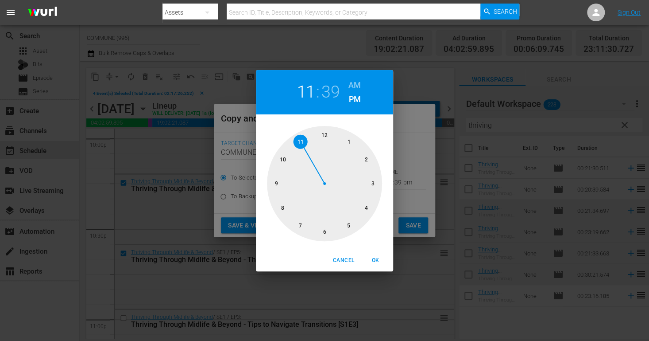
drag, startPoint x: 282, startPoint y: 206, endPoint x: 289, endPoint y: 145, distance: 62.0
click at [289, 145] on div at bounding box center [324, 183] width 115 height 115
drag, startPoint x: 286, startPoint y: 211, endPoint x: 371, endPoint y: 205, distance: 84.4
click at [371, 205] on div at bounding box center [324, 183] width 115 height 115
click at [374, 257] on span "OK" at bounding box center [375, 259] width 21 height 9
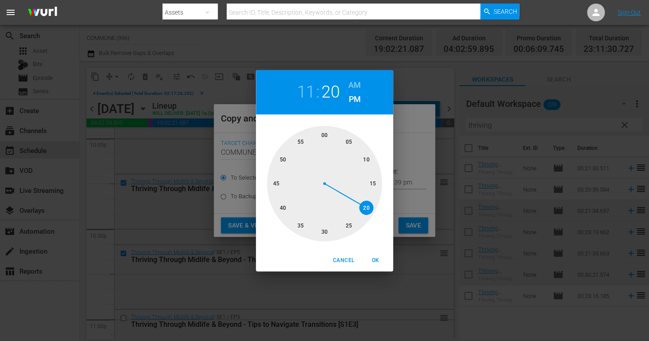
type input "11:20 pm"
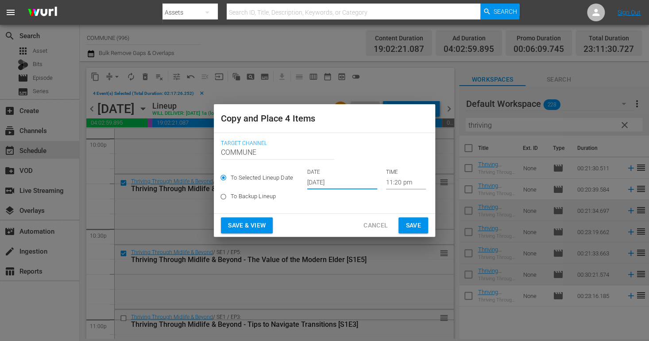
click at [342, 182] on input "[DATE]" at bounding box center [342, 182] width 70 height 13
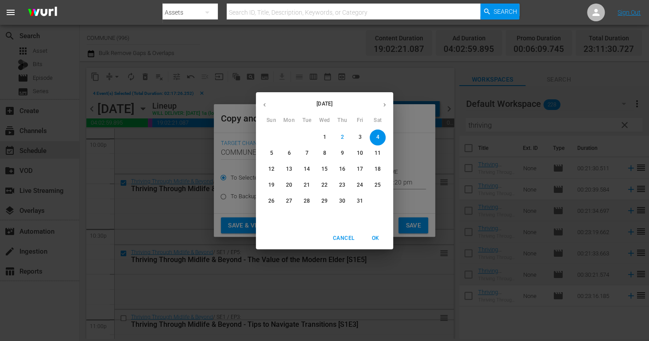
click at [324, 153] on p "8" at bounding box center [324, 153] width 3 height 8
type input "Oct 8th 2025"
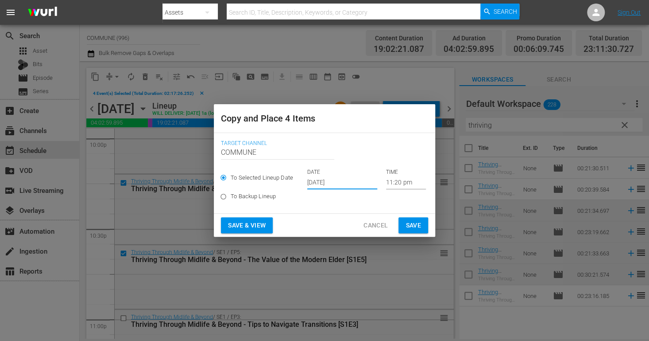
click at [260, 226] on span "Save & View" at bounding box center [247, 225] width 38 height 11
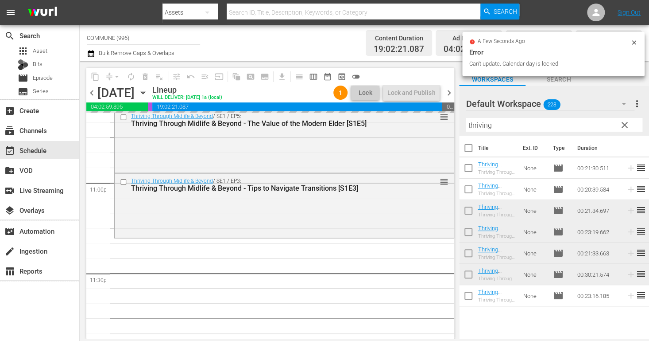
scroll to position [4110, 0]
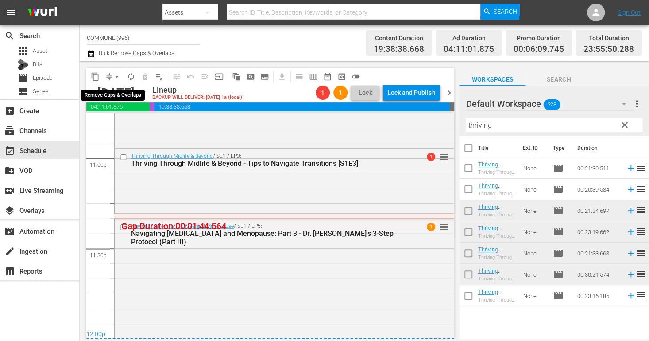
click at [116, 76] on span "arrow_drop_down" at bounding box center [116, 76] width 9 height 9
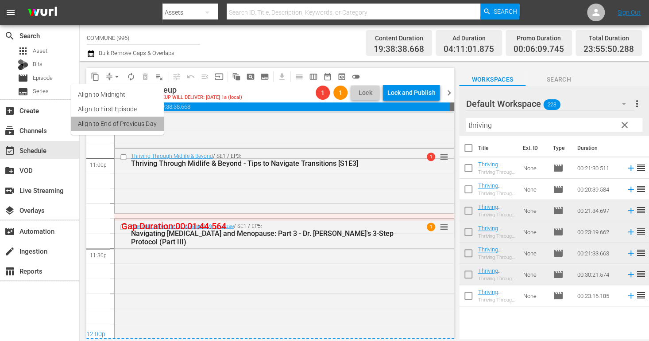
click at [123, 123] on li "Align to End of Previous Day" at bounding box center [117, 123] width 93 height 15
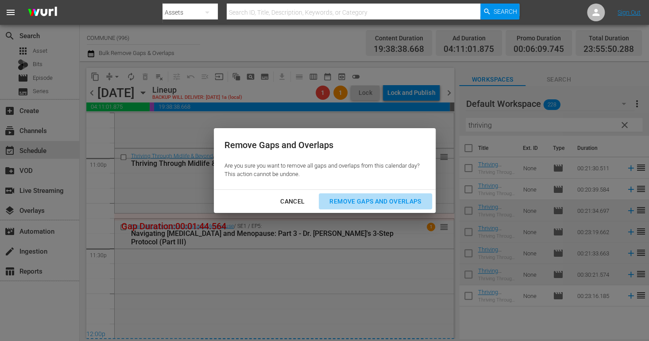
click at [341, 199] on div "Remove Gaps and Overlaps" at bounding box center [375, 201] width 106 height 11
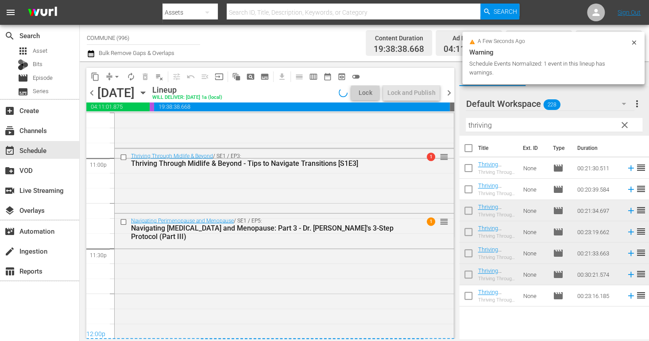
scroll to position [4118, 0]
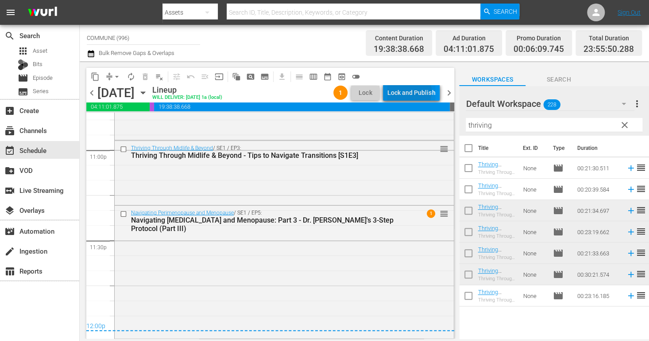
click at [408, 92] on div "Lock and Publish" at bounding box center [411, 93] width 48 height 16
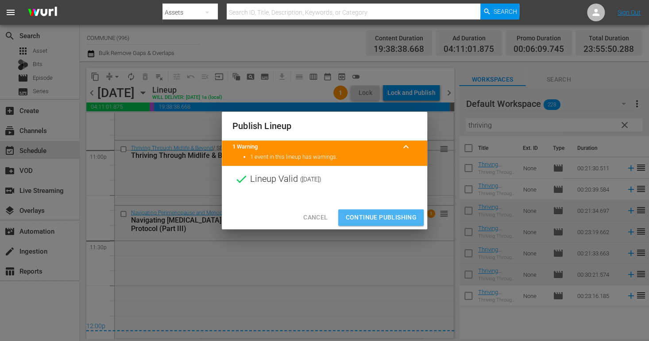
click at [378, 217] on span "Continue Publishing" at bounding box center [380, 217] width 71 height 11
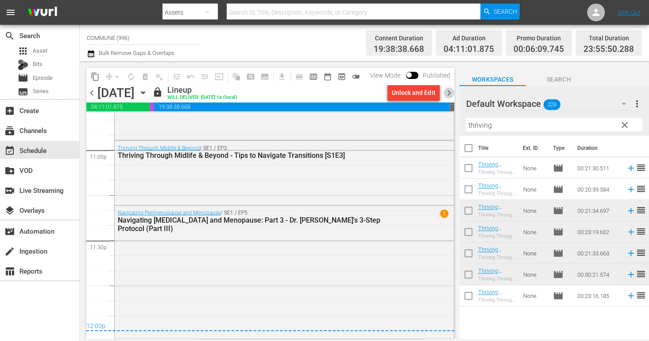
click at [448, 94] on span "chevron_right" at bounding box center [448, 92] width 11 height 11
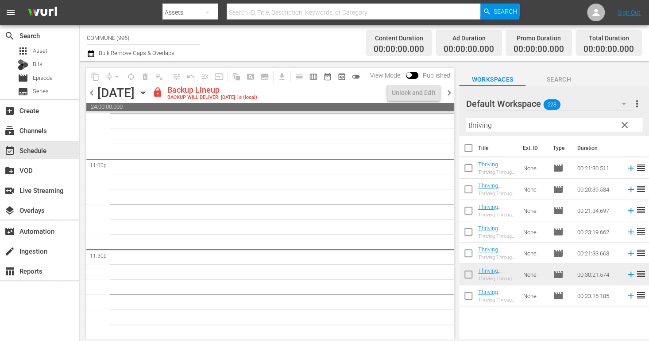
scroll to position [4110, 0]
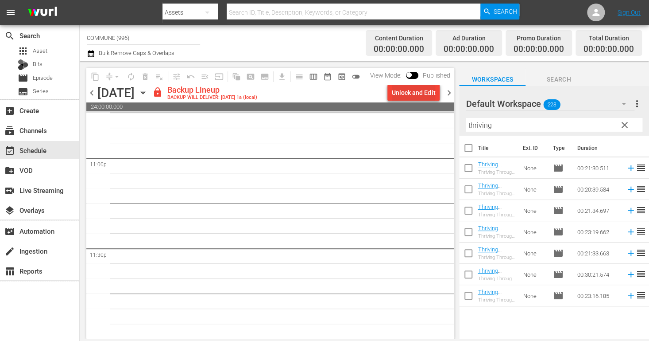
click at [410, 97] on div "Unlock and Edit" at bounding box center [413, 93] width 43 height 16
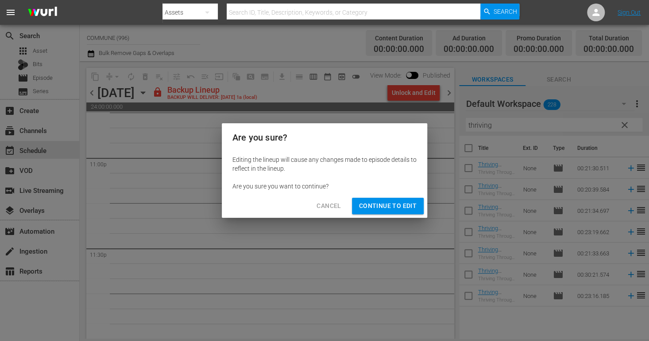
click at [396, 208] on span "Continue to Edit" at bounding box center [388, 205] width 58 height 11
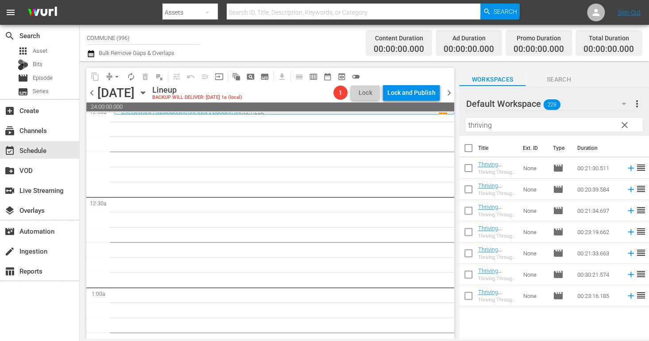
scroll to position [0, 0]
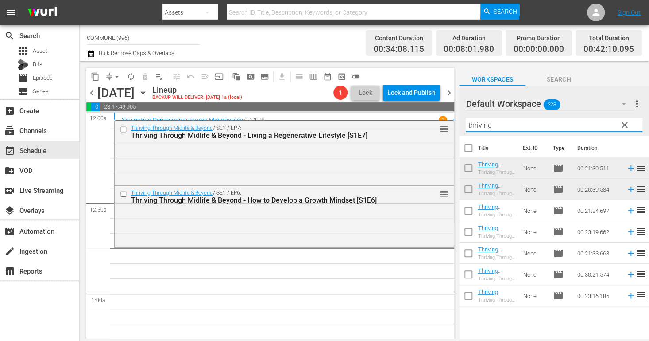
drag, startPoint x: 497, startPoint y: 127, endPoint x: 465, endPoint y: 124, distance: 32.0
click at [466, 124] on input "thriving" at bounding box center [554, 125] width 177 height 14
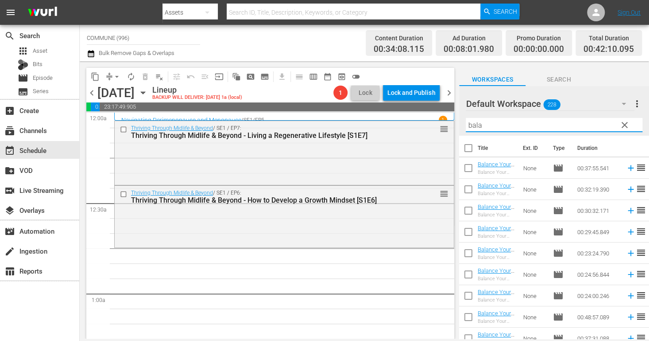
type input "bala"
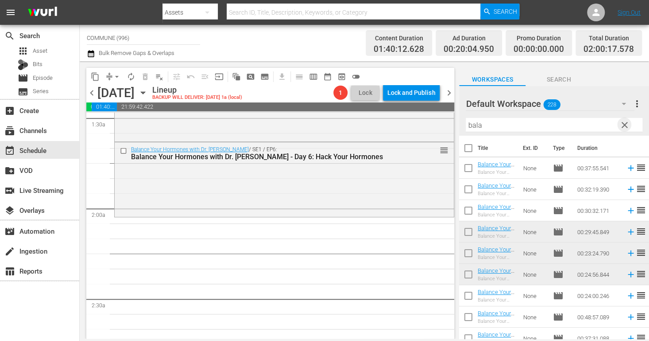
click at [623, 125] on span "clear" at bounding box center [624, 125] width 11 height 11
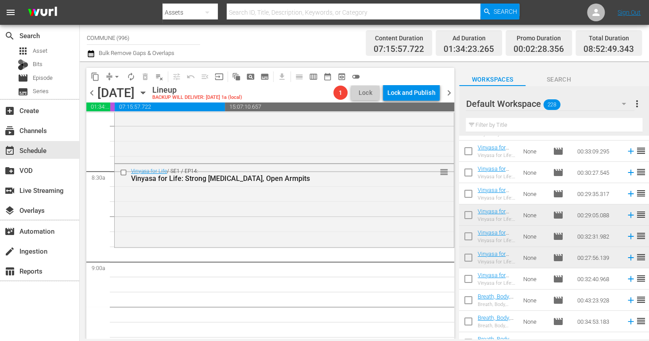
scroll to position [1483, 0]
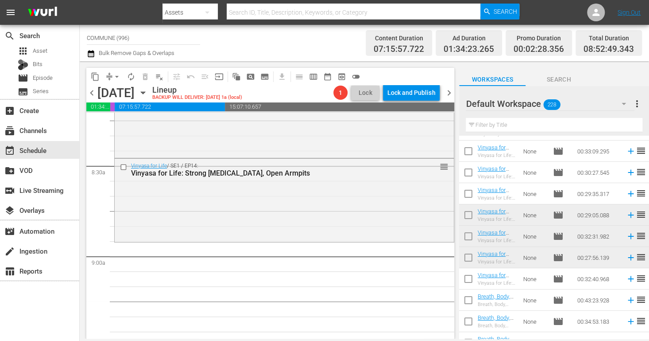
click at [523, 127] on input "text" at bounding box center [554, 125] width 177 height 14
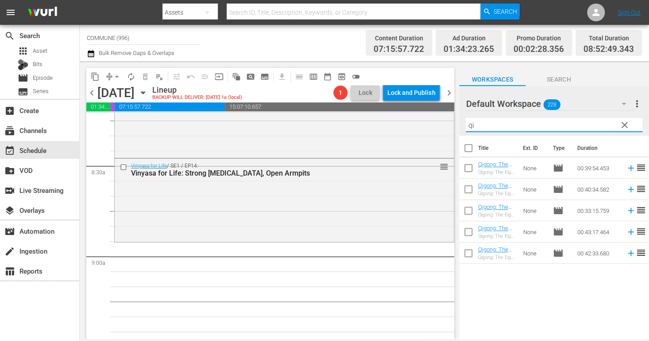
type input "qi"
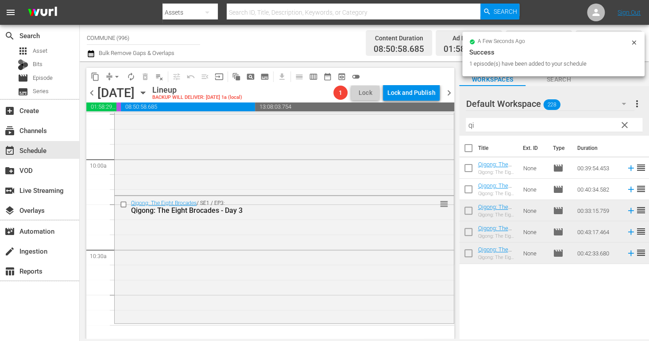
scroll to position [1761, 0]
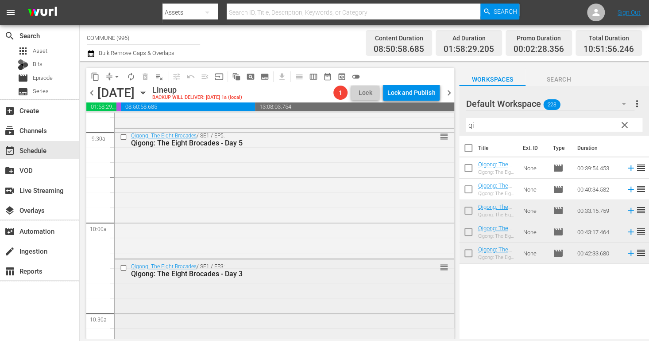
scroll to position [1693, 0]
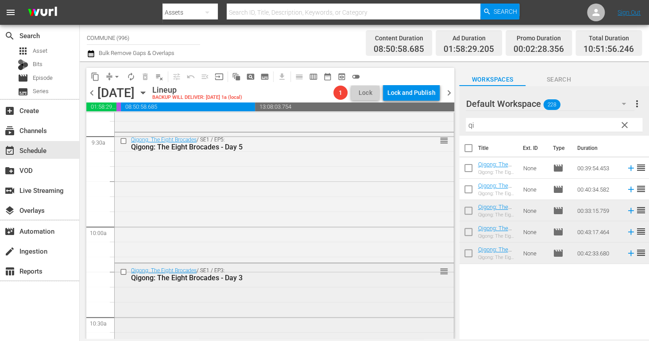
click at [123, 271] on input "checkbox" at bounding box center [124, 272] width 9 height 8
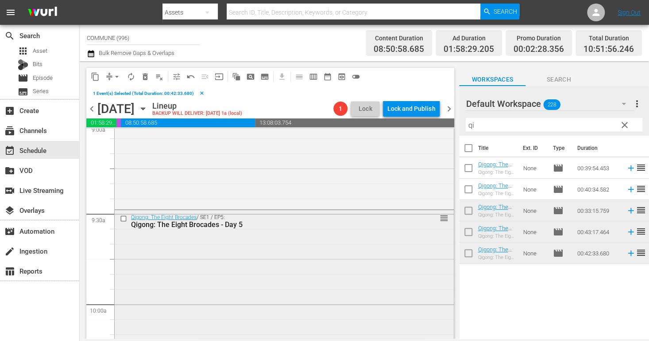
scroll to position [1630, 0]
click at [124, 218] on input "checkbox" at bounding box center [124, 221] width 9 height 8
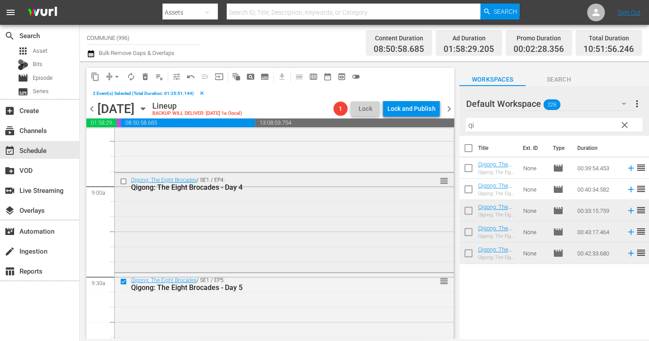
scroll to position [1562, 0]
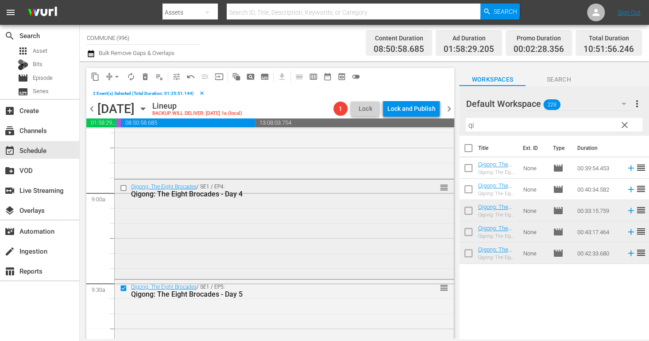
click at [125, 187] on input "checkbox" at bounding box center [124, 188] width 9 height 8
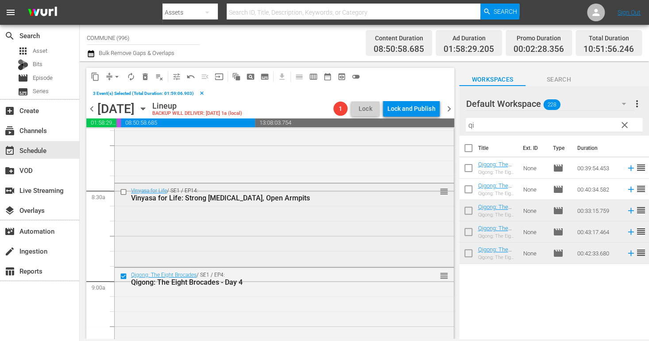
scroll to position [1473, 0]
click at [124, 192] on input "checkbox" at bounding box center [124, 193] width 9 height 8
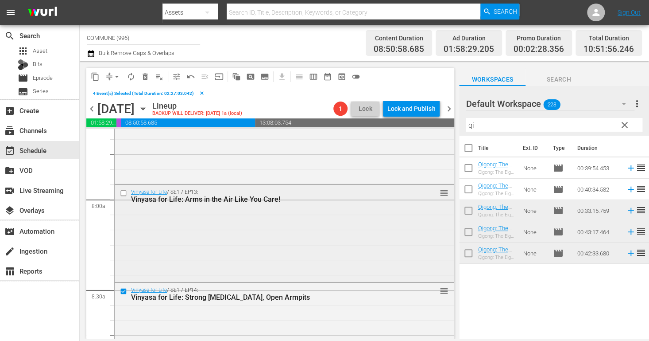
scroll to position [1374, 0]
click at [123, 193] on input "checkbox" at bounding box center [124, 193] width 9 height 8
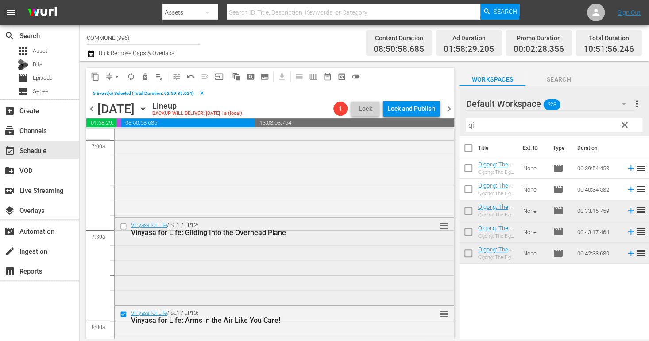
scroll to position [1250, 0]
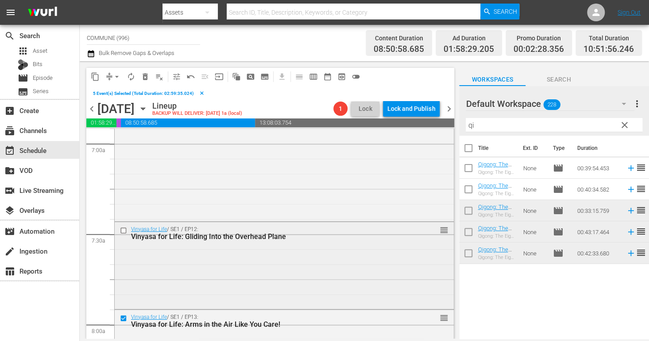
click at [122, 232] on input "checkbox" at bounding box center [124, 230] width 9 height 8
click at [95, 76] on span "content_copy" at bounding box center [95, 76] width 9 height 9
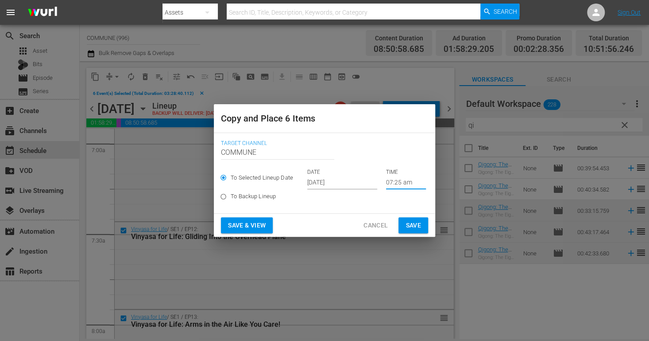
click at [409, 182] on input "07:25 am" at bounding box center [406, 182] width 40 height 13
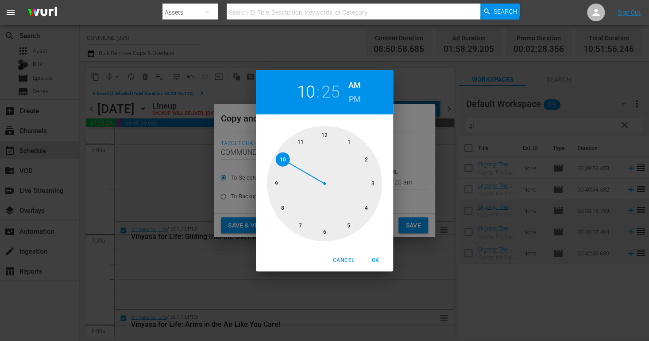
drag, startPoint x: 299, startPoint y: 225, endPoint x: 290, endPoint y: 166, distance: 59.7
click at [290, 166] on div at bounding box center [324, 183] width 115 height 115
drag, startPoint x: 348, startPoint y: 224, endPoint x: 293, endPoint y: 135, distance: 104.1
click at [293, 135] on div at bounding box center [324, 183] width 115 height 115
click at [373, 258] on span "OK" at bounding box center [375, 259] width 21 height 9
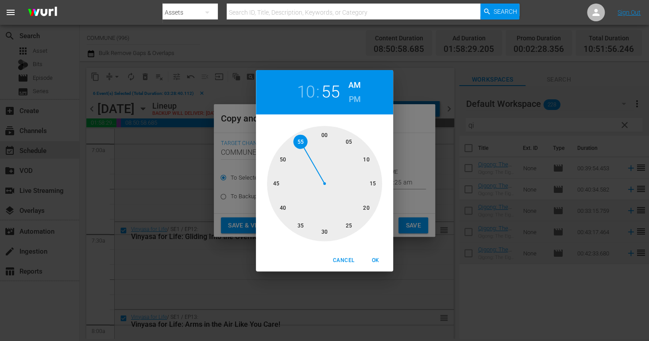
type input "10:55 am"
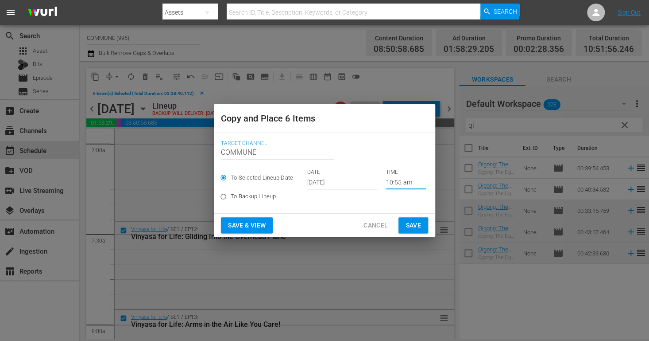
click at [348, 180] on input "[DATE]" at bounding box center [342, 182] width 70 height 13
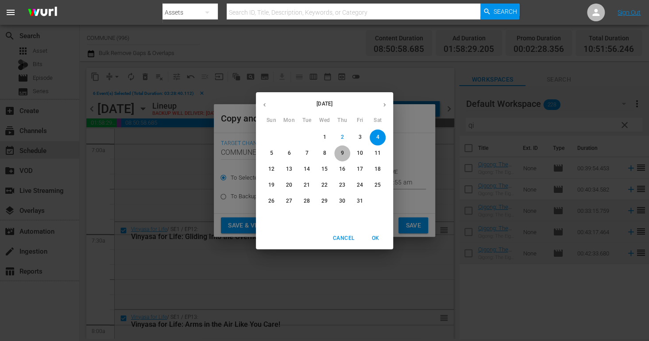
click at [344, 151] on p "9" at bounding box center [342, 153] width 3 height 8
type input "[DATE]"
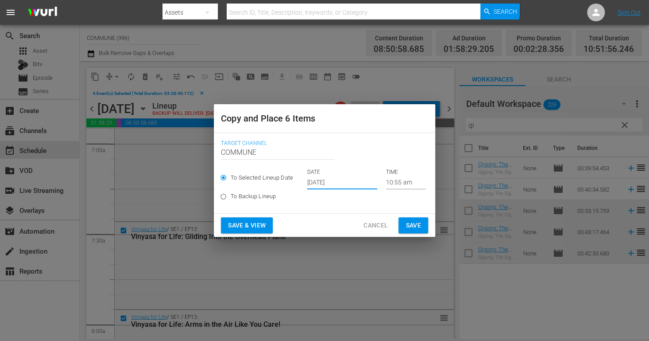
click at [257, 223] on span "Save & View" at bounding box center [247, 225] width 38 height 11
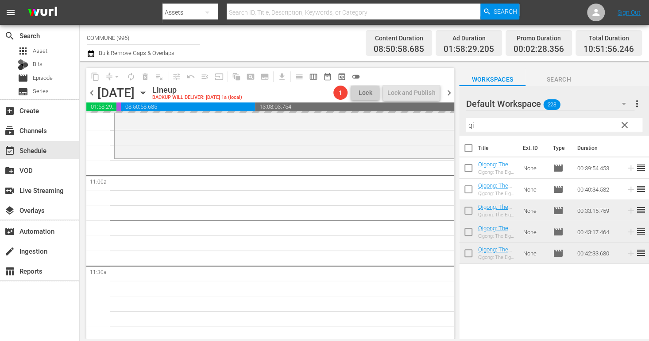
scroll to position [1926, 0]
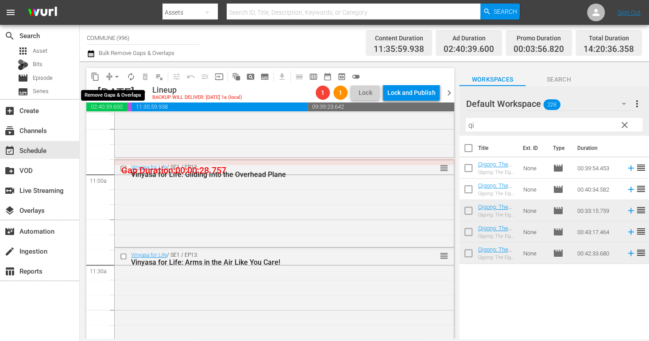
click at [116, 74] on span "arrow_drop_down" at bounding box center [116, 76] width 9 height 9
click at [122, 125] on li "Align to End of Previous Day" at bounding box center [117, 123] width 93 height 15
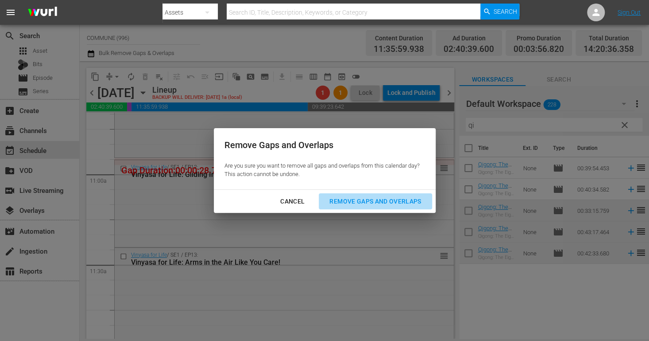
click at [337, 202] on div "Remove Gaps and Overlaps" at bounding box center [375, 201] width 106 height 11
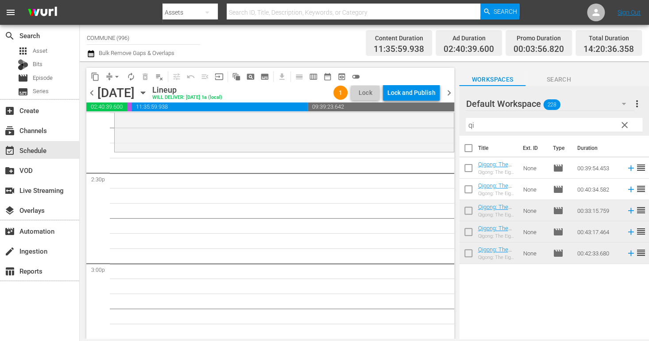
scroll to position [2547, 0]
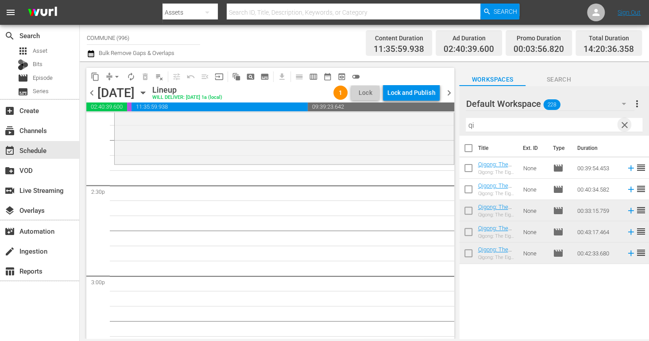
click at [626, 123] on span "clear" at bounding box center [624, 125] width 11 height 11
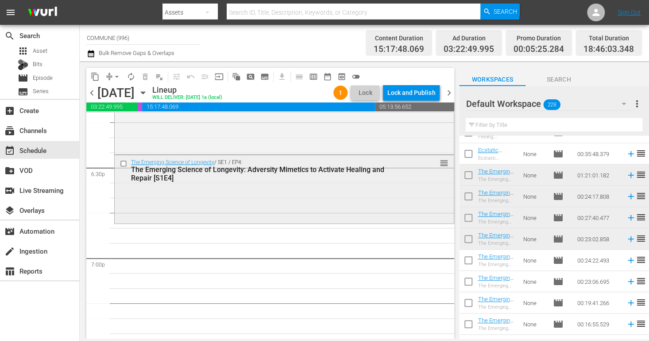
scroll to position [3288, 0]
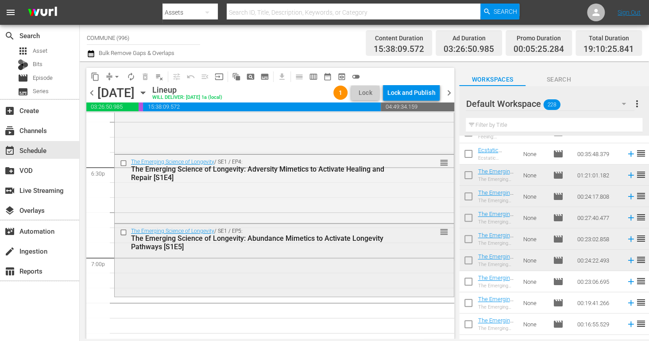
click at [125, 232] on input "checkbox" at bounding box center [124, 232] width 9 height 8
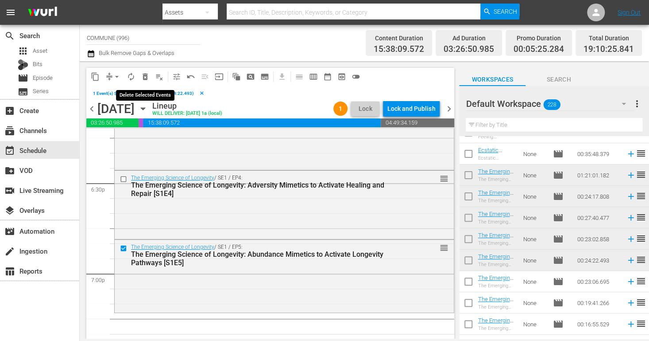
click at [146, 76] on span "delete_forever_outlined" at bounding box center [145, 76] width 9 height 9
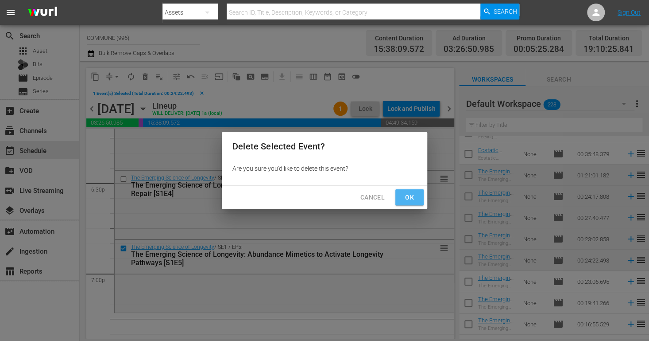
click at [407, 198] on span "Ok" at bounding box center [410, 197] width 14 height 11
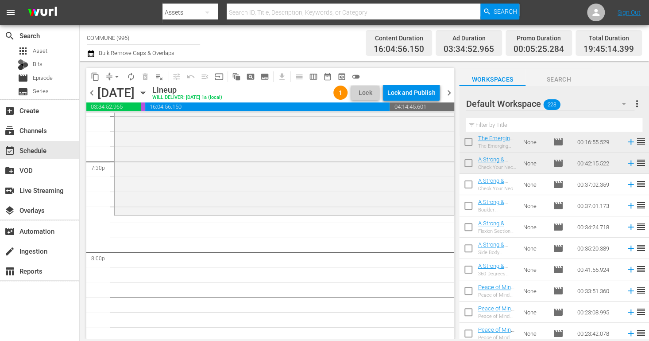
scroll to position [3476, 0]
click at [495, 126] on input "text" at bounding box center [554, 125] width 177 height 14
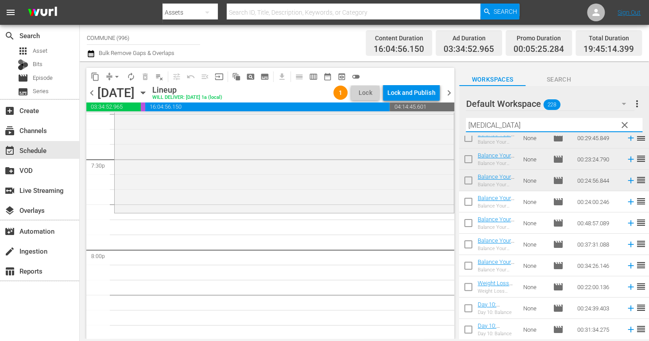
scroll to position [94, 0]
type input "balanc"
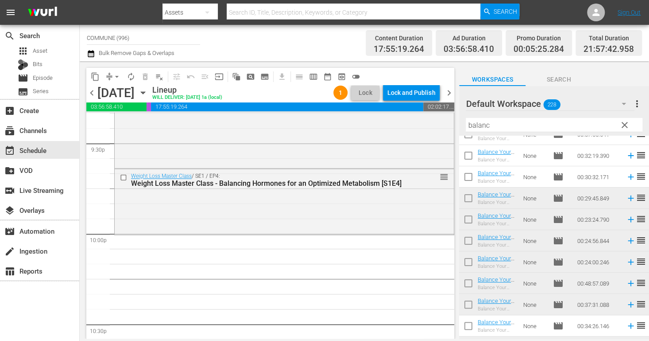
scroll to position [0, 0]
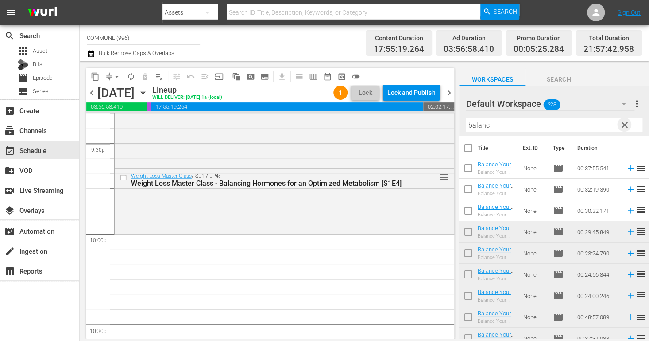
click at [625, 128] on span "clear" at bounding box center [624, 125] width 11 height 11
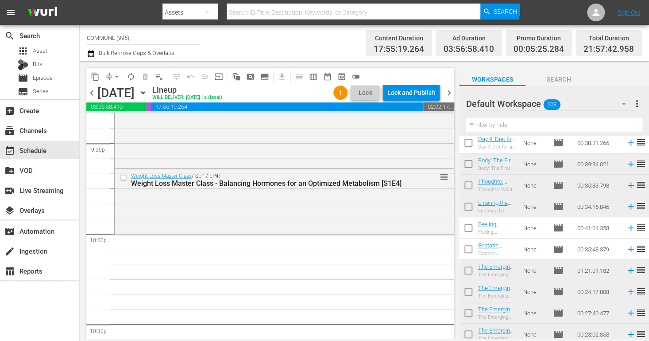
scroll to position [2789, 0]
click at [509, 125] on input "text" at bounding box center [554, 125] width 177 height 14
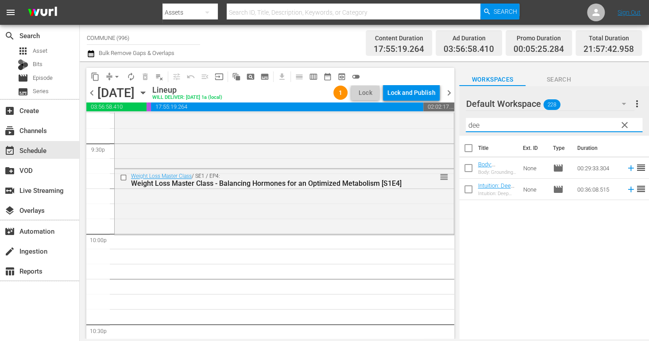
scroll to position [0, 0]
type input "deep"
click at [625, 124] on span "clear" at bounding box center [624, 125] width 11 height 11
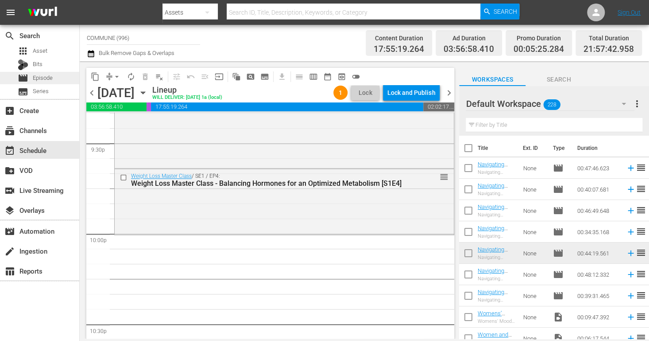
click at [47, 76] on span "Episode" at bounding box center [43, 78] width 20 height 9
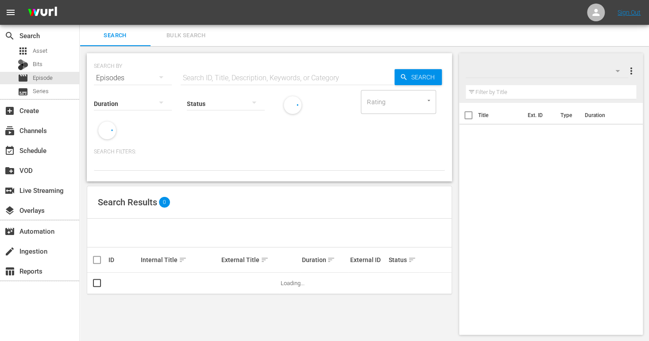
click at [195, 78] on input "text" at bounding box center [288, 77] width 214 height 21
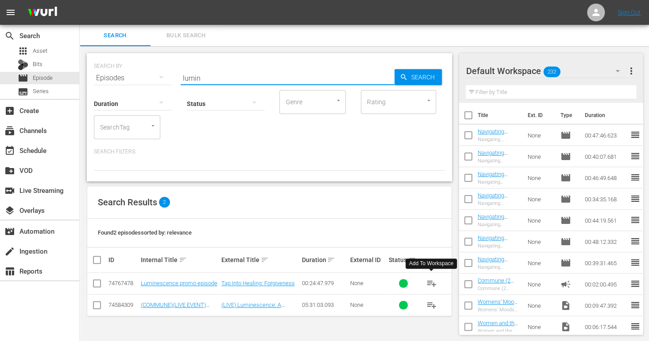
type input "lumin"
click at [432, 283] on span "playlist_add" at bounding box center [431, 283] width 11 height 11
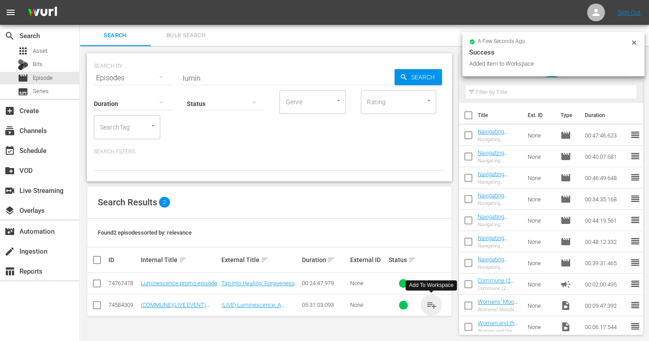
click at [432, 304] on span "playlist_add" at bounding box center [431, 304] width 11 height 11
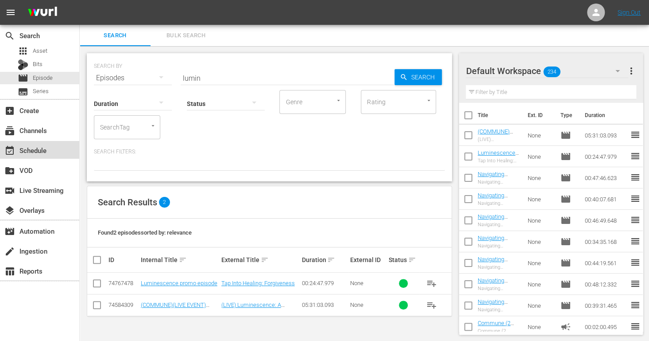
click at [35, 147] on div "event_available Schedule" at bounding box center [25, 149] width 50 height 8
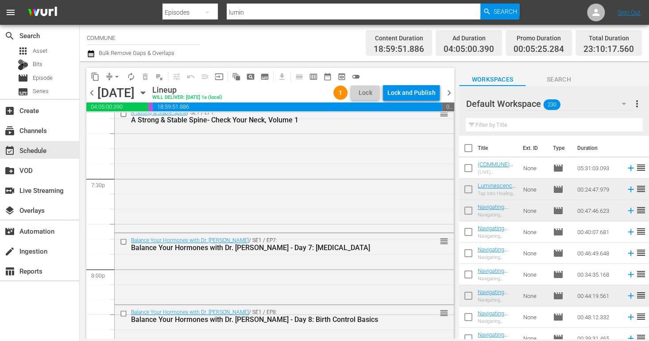
scroll to position [3461, 0]
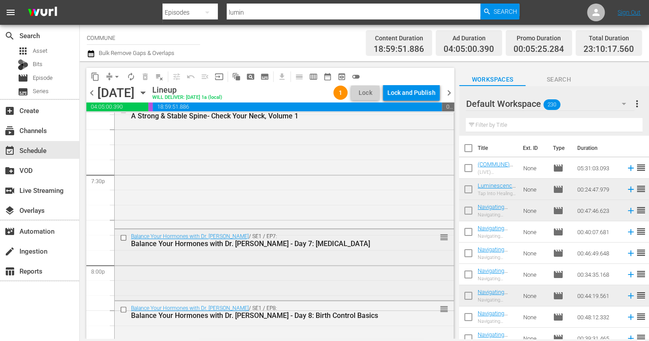
click at [125, 235] on input "checkbox" at bounding box center [124, 237] width 9 height 8
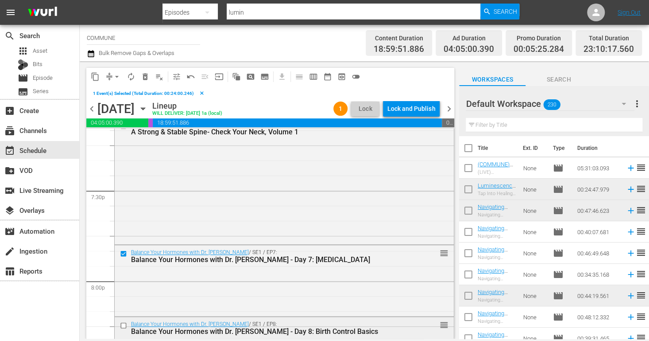
click at [124, 324] on input "checkbox" at bounding box center [124, 325] width 9 height 8
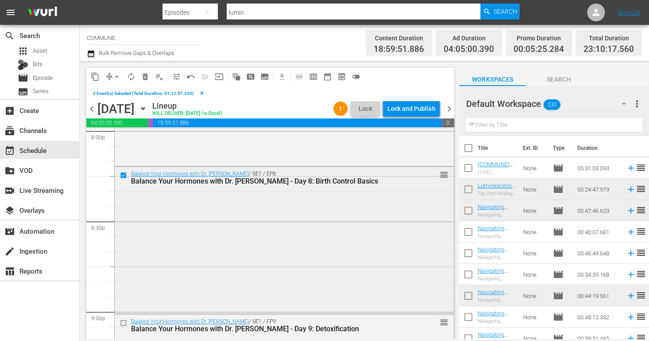
scroll to position [3617, 0]
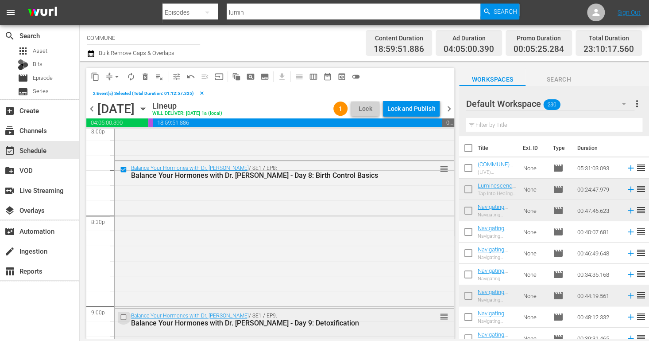
click at [123, 317] on input "checkbox" at bounding box center [124, 317] width 9 height 8
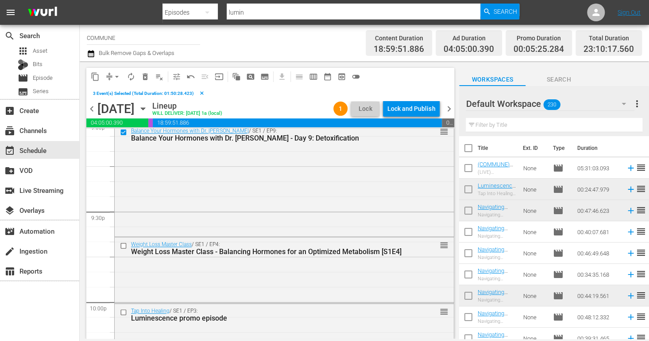
scroll to position [3805, 0]
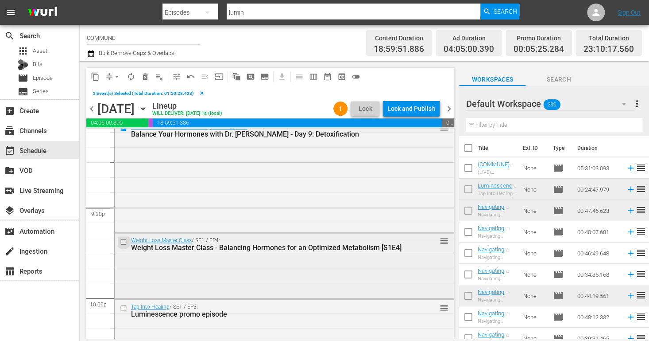
click at [123, 239] on input "checkbox" at bounding box center [124, 241] width 9 height 8
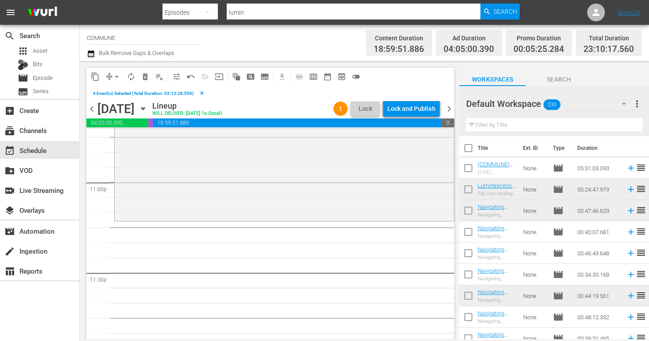
scroll to position [4126, 0]
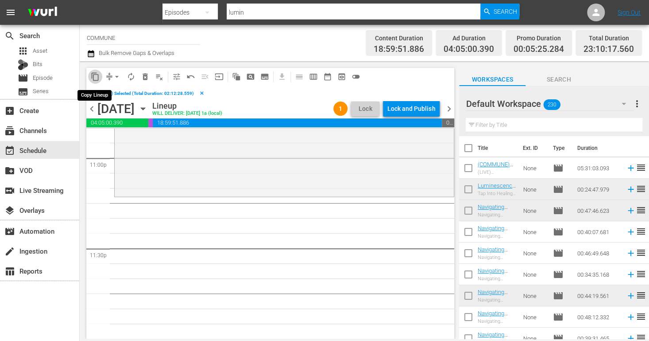
click at [96, 76] on span "content_copy" at bounding box center [95, 76] width 9 height 9
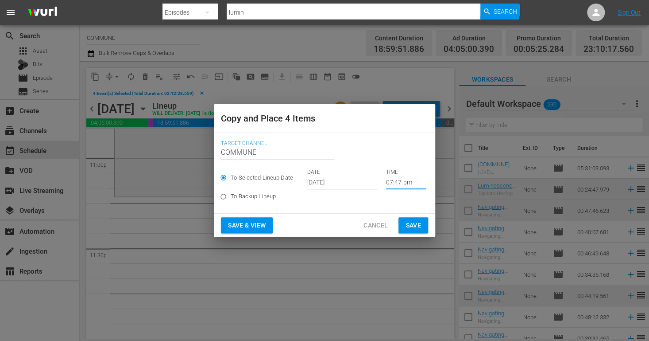
click at [394, 182] on input "07:47 pm" at bounding box center [406, 182] width 40 height 13
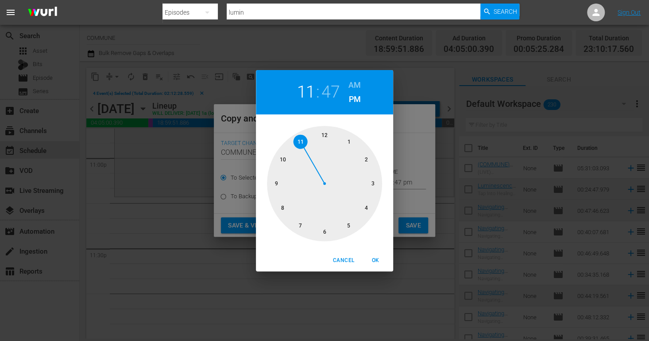
drag, startPoint x: 302, startPoint y: 222, endPoint x: 307, endPoint y: 147, distance: 75.0
click at [307, 147] on div at bounding box center [324, 183] width 115 height 115
drag, startPoint x: 277, startPoint y: 171, endPoint x: 367, endPoint y: 182, distance: 90.2
click at [367, 182] on div at bounding box center [324, 183] width 115 height 115
click at [375, 262] on span "OK" at bounding box center [375, 259] width 21 height 9
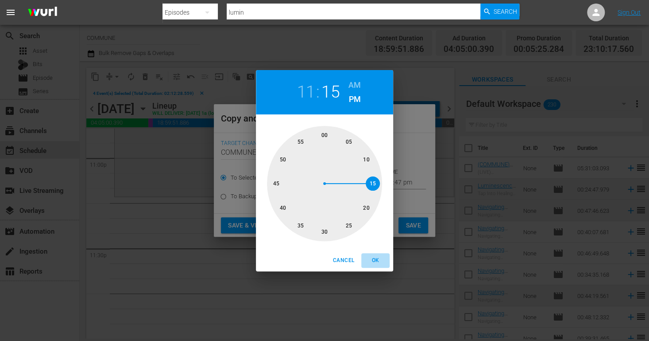
type input "11:15 pm"
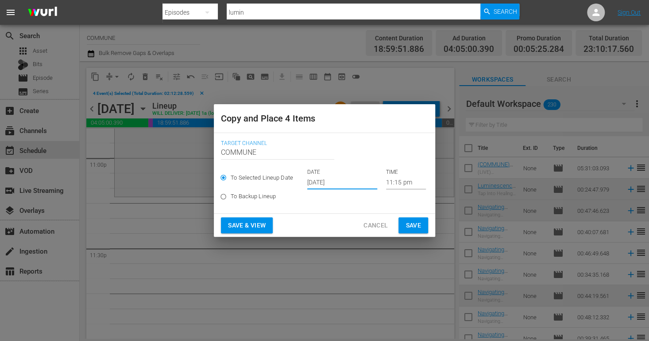
click at [343, 183] on input "[DATE]" at bounding box center [342, 182] width 70 height 13
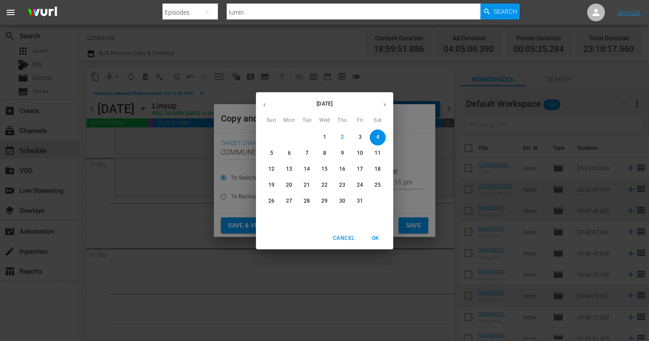
click at [345, 151] on span "9" at bounding box center [342, 153] width 16 height 8
type input "[DATE]"
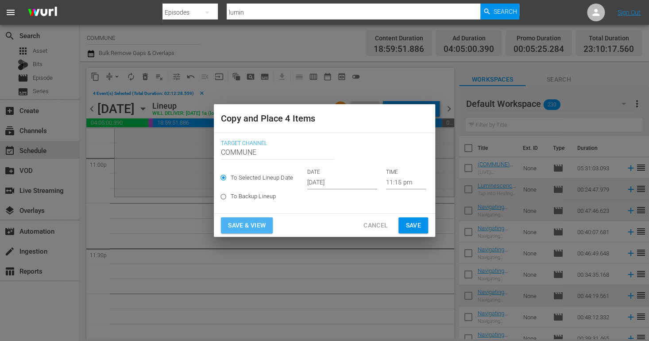
click at [252, 222] on span "Save & View" at bounding box center [247, 225] width 38 height 11
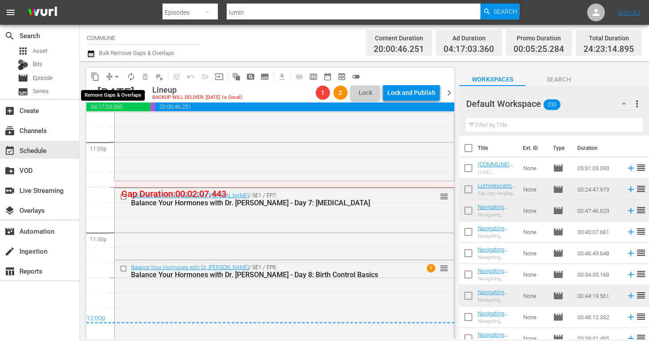
click at [119, 74] on span "arrow_drop_down" at bounding box center [116, 76] width 9 height 9
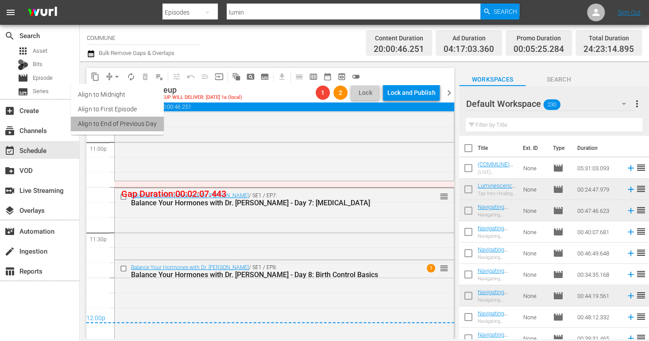
click at [126, 125] on li "Align to End of Previous Day" at bounding box center [117, 123] width 93 height 15
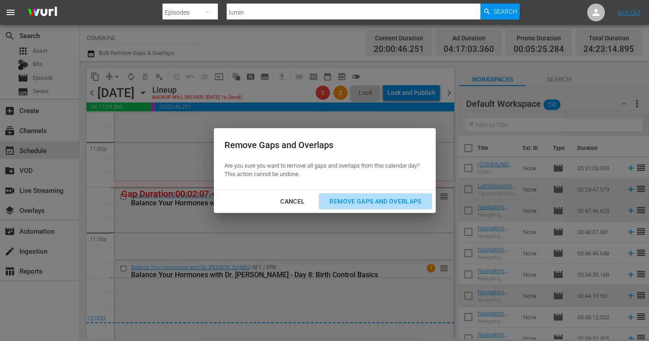
click at [340, 198] on div "Remove Gaps and Overlaps" at bounding box center [375, 201] width 106 height 11
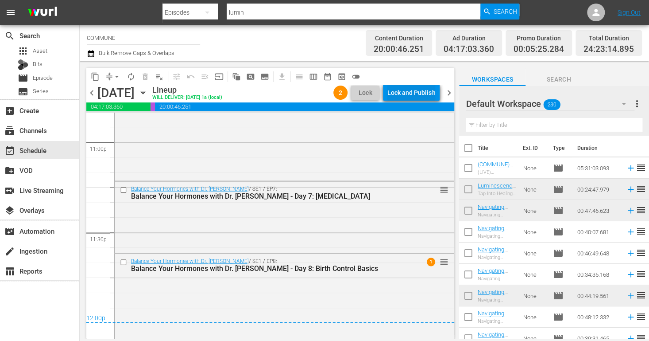
click at [418, 91] on div "Lock and Publish" at bounding box center [411, 93] width 48 height 16
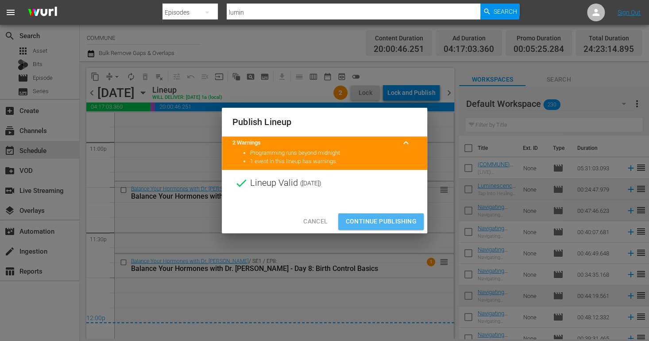
click at [369, 225] on span "Continue Publishing" at bounding box center [380, 221] width 71 height 11
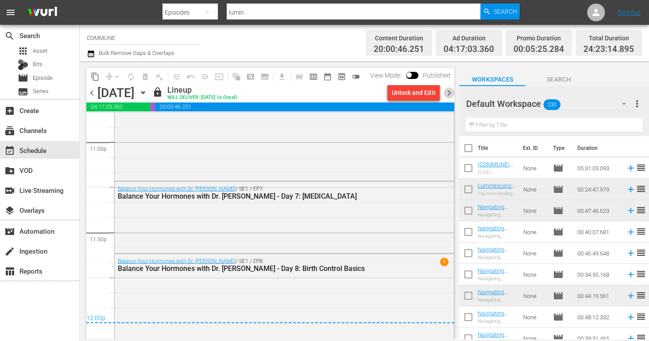
click at [449, 90] on span "chevron_right" at bounding box center [448, 92] width 11 height 11
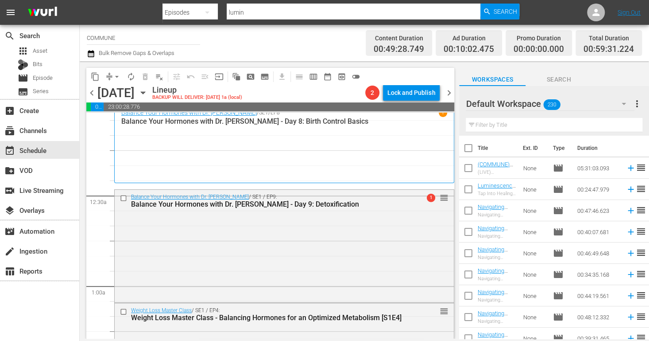
scroll to position [8, 0]
click at [115, 75] on span "arrow_drop_down" at bounding box center [116, 76] width 9 height 9
click at [131, 128] on li "Align to End of Previous Day" at bounding box center [117, 123] width 93 height 15
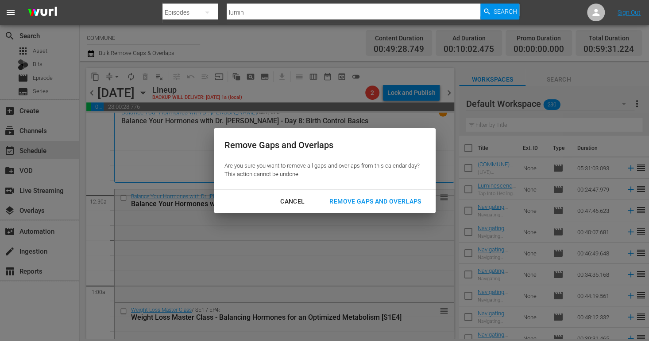
click at [353, 203] on div "Remove Gaps and Overlaps" at bounding box center [375, 201] width 106 height 11
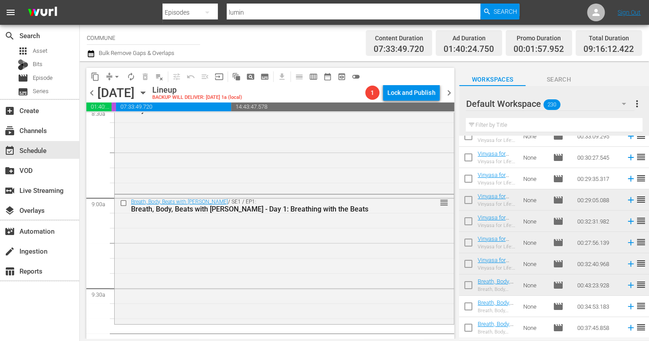
scroll to position [1536, 0]
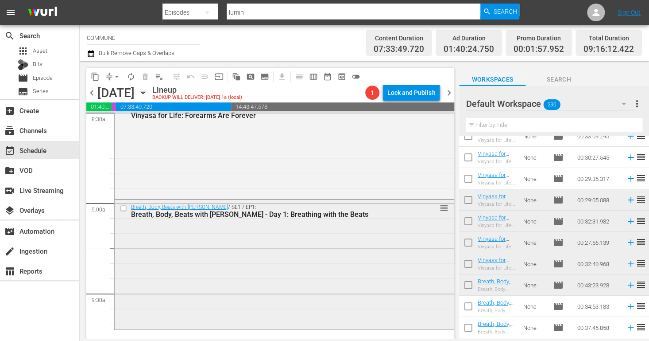
click at [124, 207] on input "checkbox" at bounding box center [124, 208] width 9 height 8
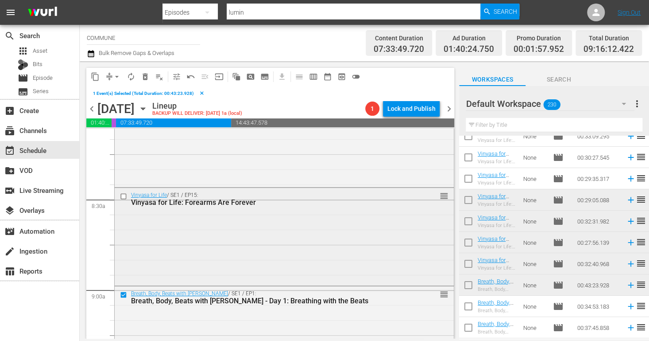
scroll to position [1453, 0]
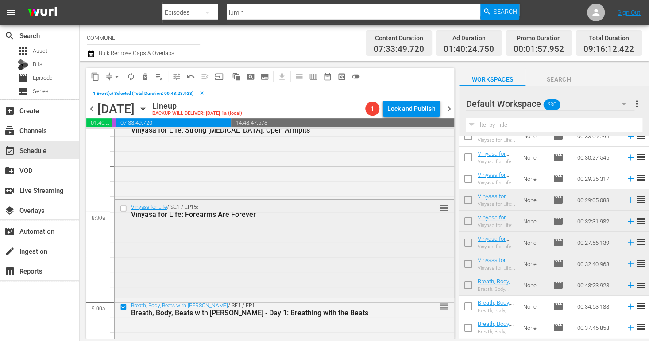
click at [125, 208] on input "checkbox" at bounding box center [124, 209] width 9 height 8
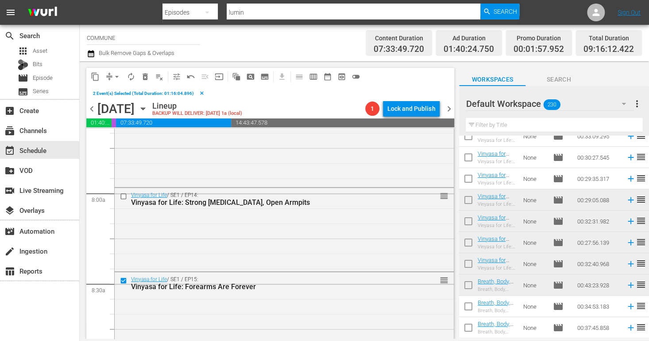
scroll to position [1372, 0]
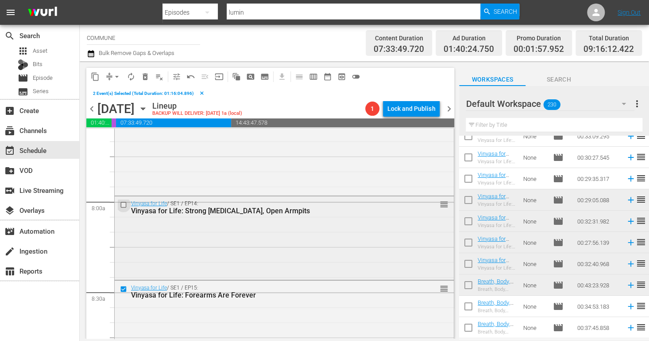
click at [127, 203] on input "checkbox" at bounding box center [124, 205] width 9 height 8
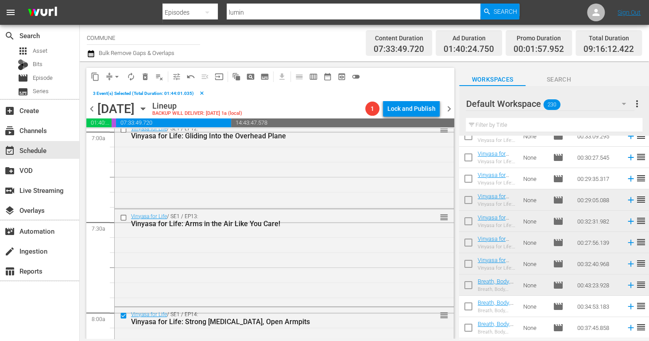
scroll to position [1261, 0]
click at [125, 218] on input "checkbox" at bounding box center [124, 218] width 9 height 8
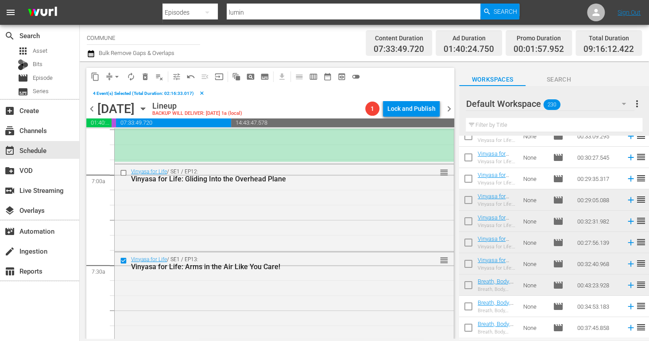
scroll to position [1206, 0]
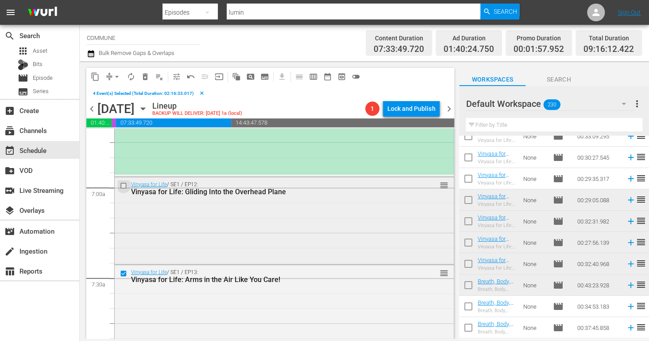
click at [124, 185] on input "checkbox" at bounding box center [124, 186] width 9 height 8
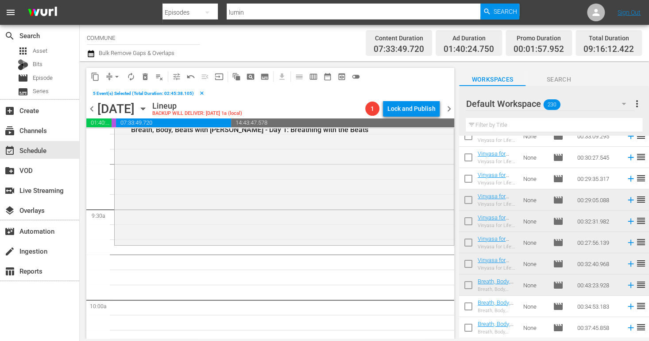
scroll to position [1637, 0]
click at [97, 75] on span "content_copy" at bounding box center [95, 76] width 9 height 9
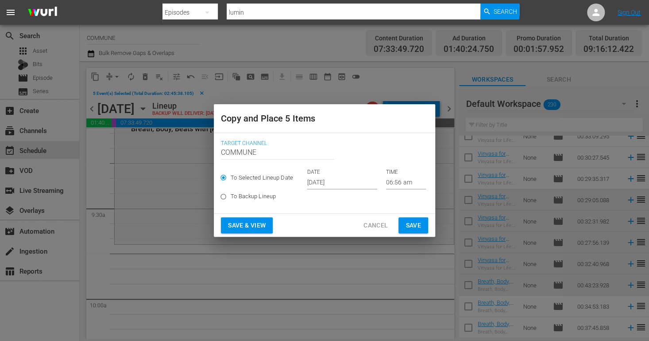
click at [397, 181] on input "06:56 am" at bounding box center [406, 182] width 40 height 13
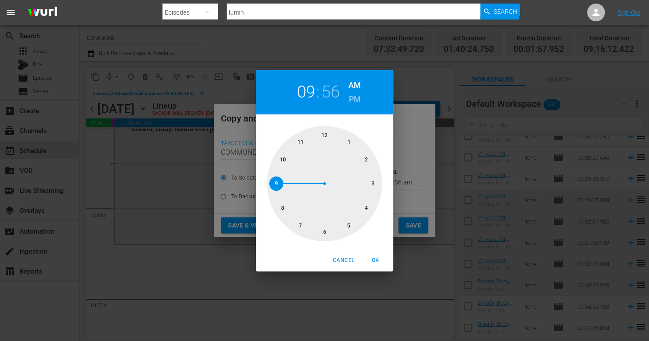
drag, startPoint x: 322, startPoint y: 232, endPoint x: 284, endPoint y: 188, distance: 58.1
click at [284, 188] on div at bounding box center [324, 183] width 115 height 115
drag, startPoint x: 306, startPoint y: 139, endPoint x: 376, endPoint y: 179, distance: 80.9
click at [376, 179] on div at bounding box center [324, 183] width 115 height 115
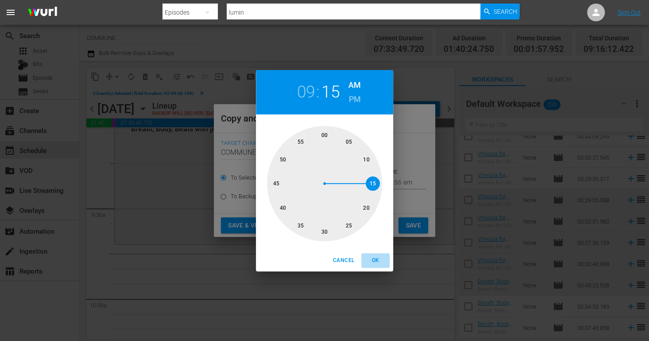
click at [378, 259] on span "OK" at bounding box center [375, 259] width 21 height 9
type input "09:15 am"
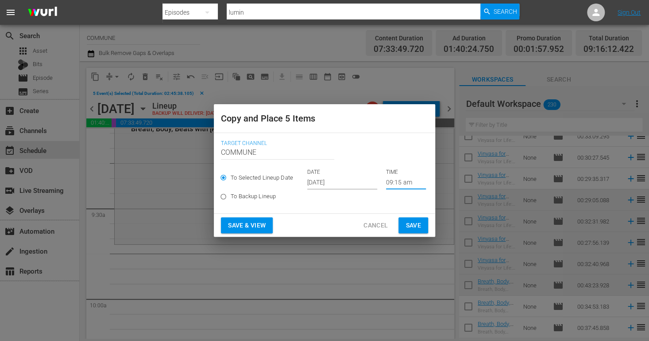
click at [352, 182] on input "[DATE]" at bounding box center [342, 182] width 70 height 13
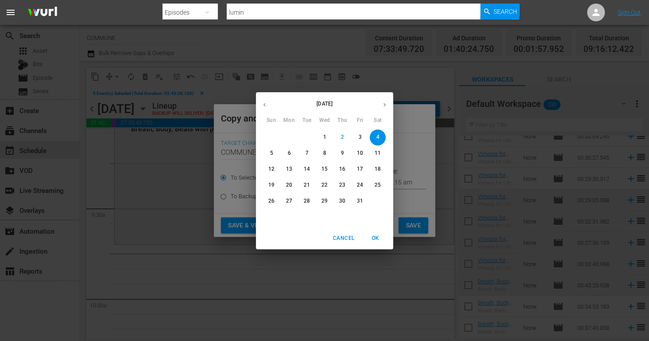
click at [360, 149] on p "10" at bounding box center [360, 153] width 6 height 8
type input "[DATE]"
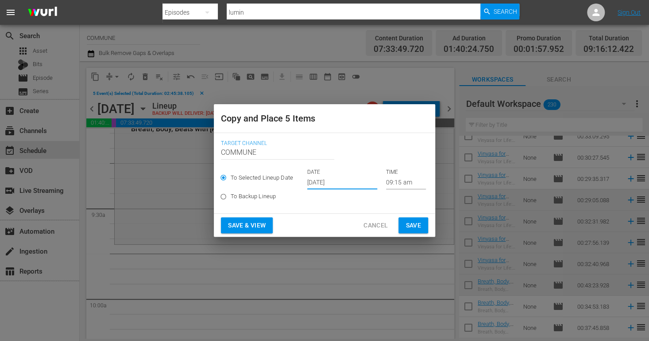
click at [257, 224] on span "Save & View" at bounding box center [247, 225] width 38 height 11
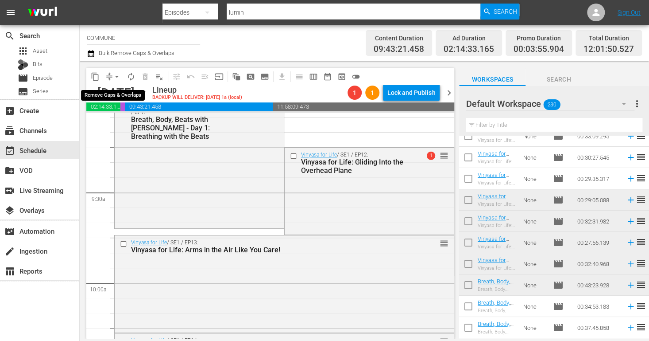
click at [117, 76] on span "arrow_drop_down" at bounding box center [116, 76] width 9 height 9
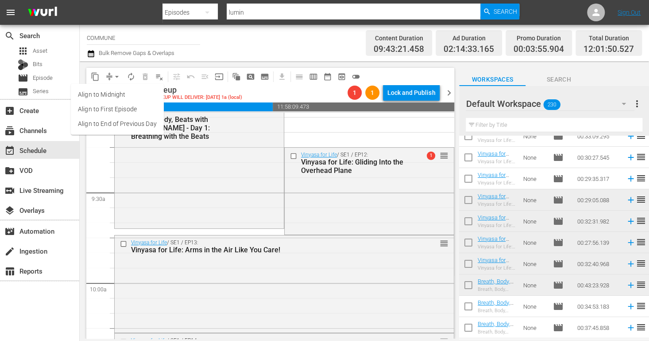
click at [123, 122] on li "Align to End of Previous Day" at bounding box center [117, 123] width 93 height 15
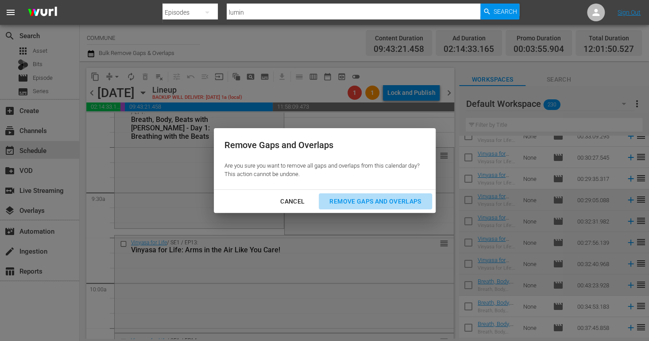
click at [354, 199] on div "Remove Gaps and Overlaps" at bounding box center [375, 201] width 106 height 11
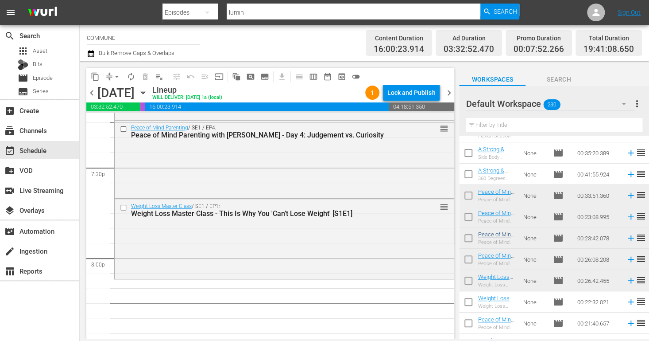
scroll to position [3205, 0]
click at [123, 207] on input "checkbox" at bounding box center [124, 208] width 9 height 8
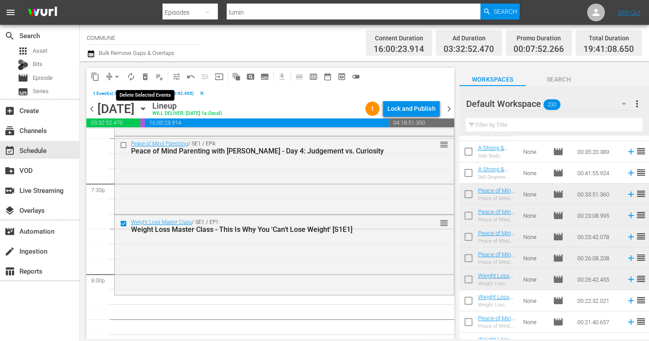
click at [144, 76] on span "delete_forever_outlined" at bounding box center [145, 76] width 9 height 9
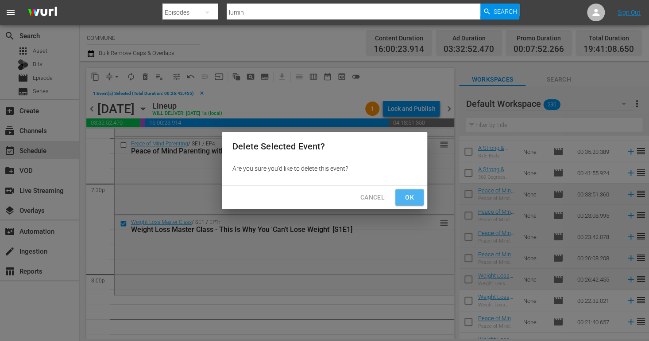
click at [405, 197] on span "Ok" at bounding box center [410, 197] width 14 height 11
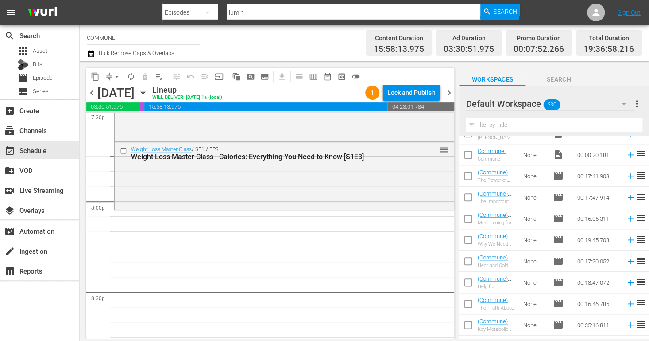
scroll to position [0, 0]
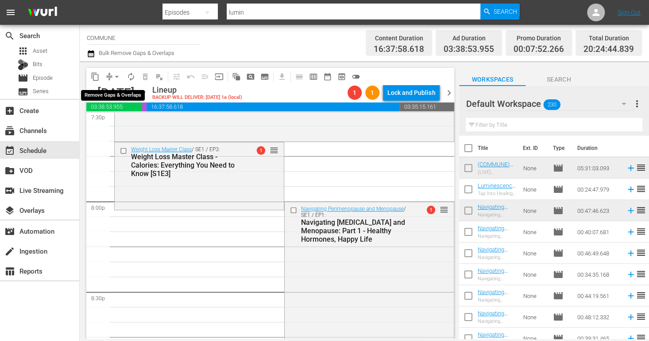
click at [116, 76] on span "arrow_drop_down" at bounding box center [116, 76] width 9 height 9
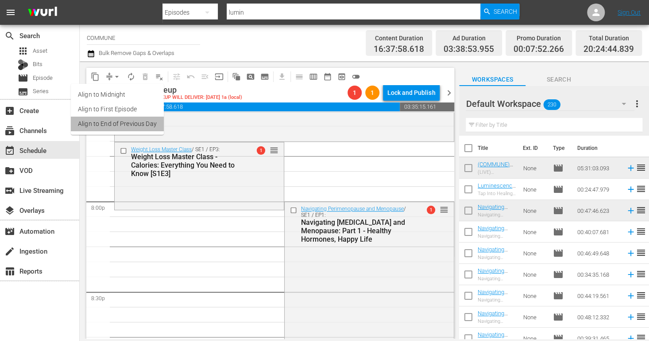
click at [129, 122] on li "Align to End of Previous Day" at bounding box center [117, 123] width 93 height 15
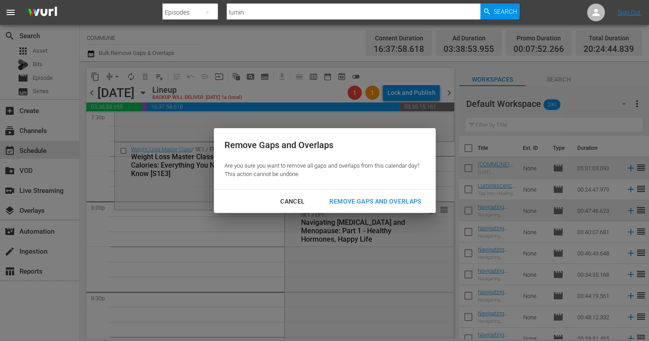
click at [344, 201] on div "Remove Gaps and Overlaps" at bounding box center [375, 201] width 106 height 11
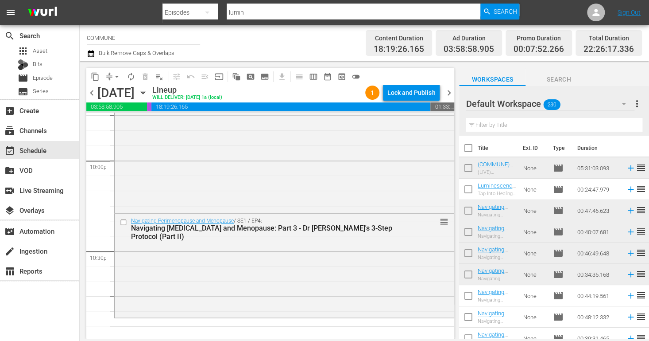
scroll to position [3936, 0]
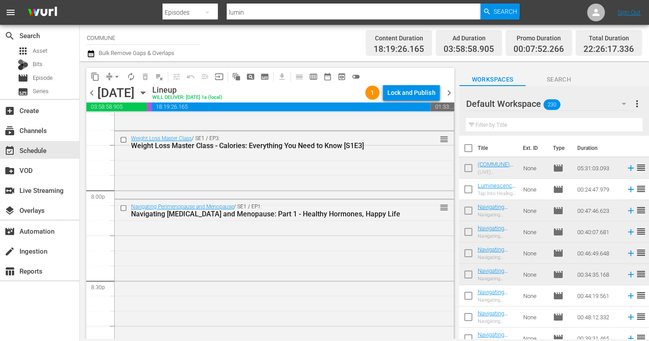
scroll to position [3533, 0]
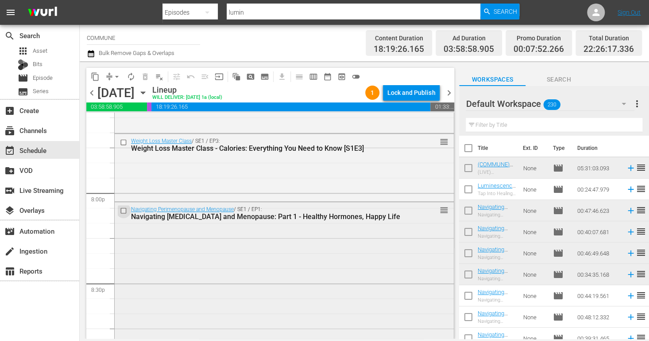
click at [125, 210] on input "checkbox" at bounding box center [124, 210] width 9 height 8
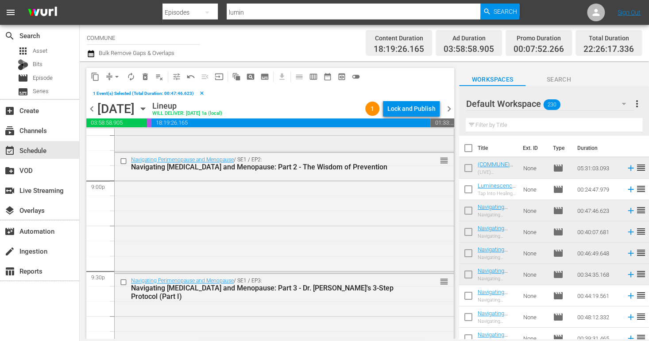
scroll to position [3747, 0]
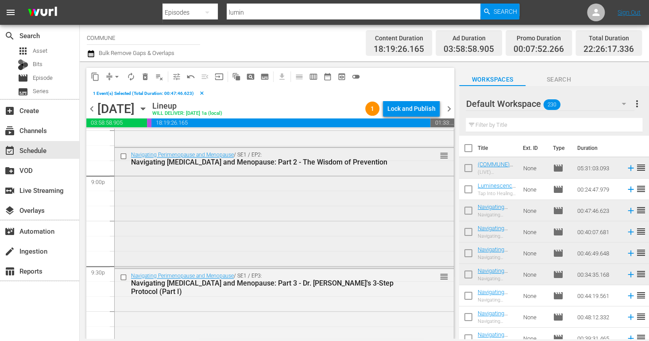
click at [124, 155] on input "checkbox" at bounding box center [124, 156] width 9 height 8
click at [124, 276] on input "checkbox" at bounding box center [124, 277] width 9 height 8
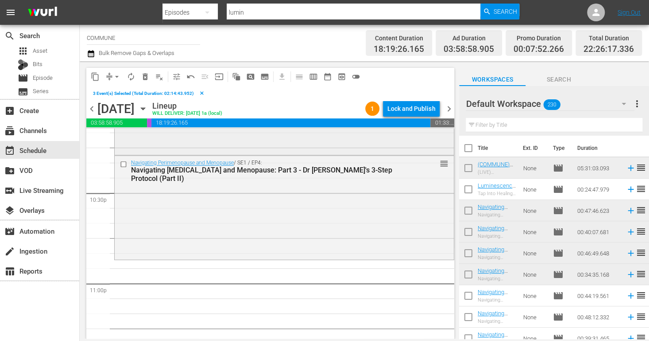
scroll to position [4003, 0]
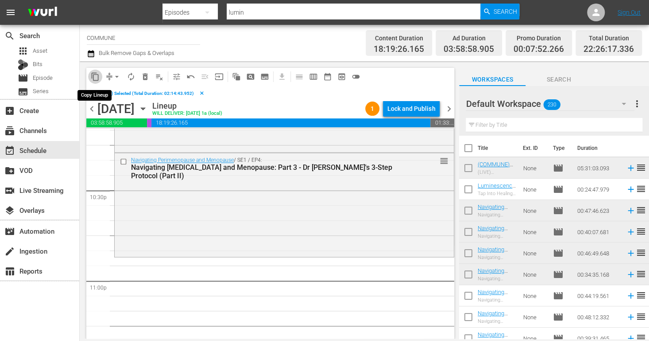
click at [98, 76] on span "content_copy" at bounding box center [95, 76] width 9 height 9
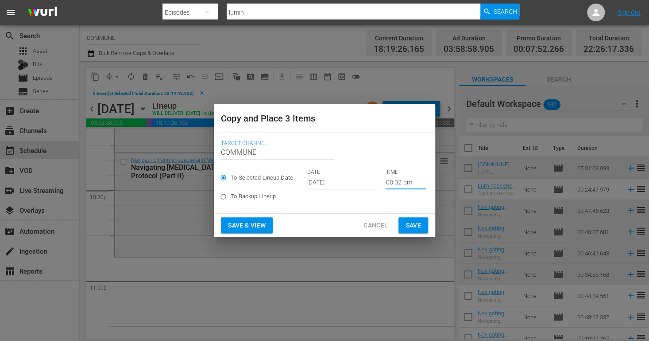
click at [399, 179] on input "08:02 pm" at bounding box center [406, 182] width 40 height 13
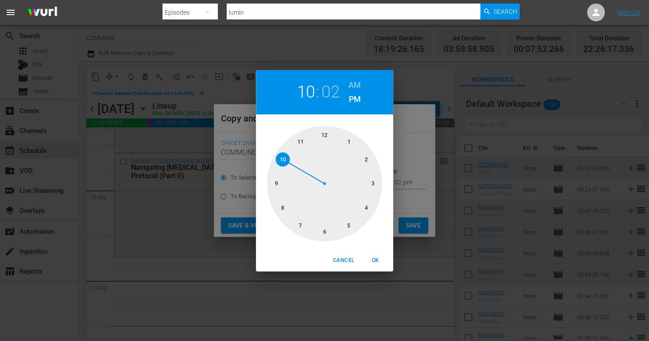
drag, startPoint x: 283, startPoint y: 204, endPoint x: 284, endPoint y: 165, distance: 39.0
click at [284, 165] on div at bounding box center [324, 183] width 115 height 115
drag, startPoint x: 338, startPoint y: 136, endPoint x: 291, endPoint y: 141, distance: 46.7
click at [291, 141] on div at bounding box center [324, 183] width 115 height 115
click at [376, 259] on span "OK" at bounding box center [375, 259] width 21 height 9
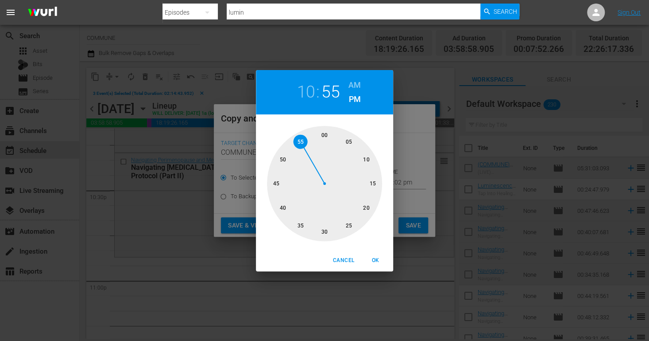
type input "10:55 pm"
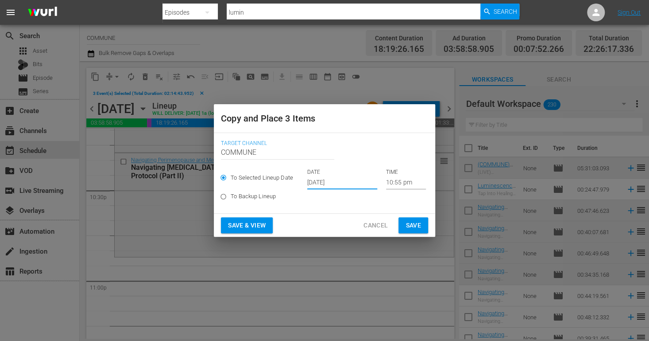
click at [346, 181] on input "[DATE]" at bounding box center [342, 182] width 70 height 13
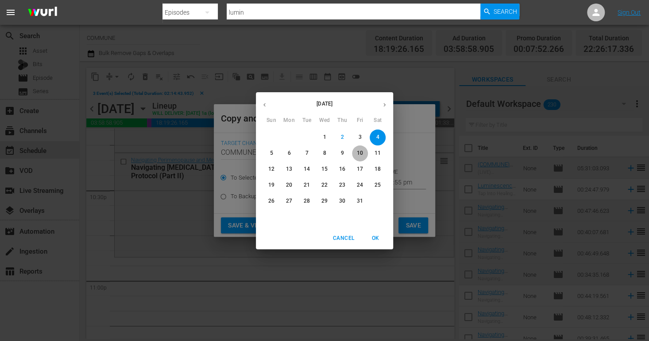
click at [358, 151] on p "10" at bounding box center [360, 153] width 6 height 8
type input "[DATE]"
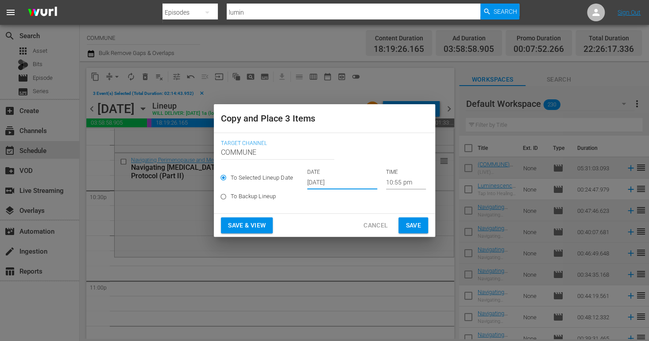
click at [257, 225] on span "Save & View" at bounding box center [247, 225] width 38 height 11
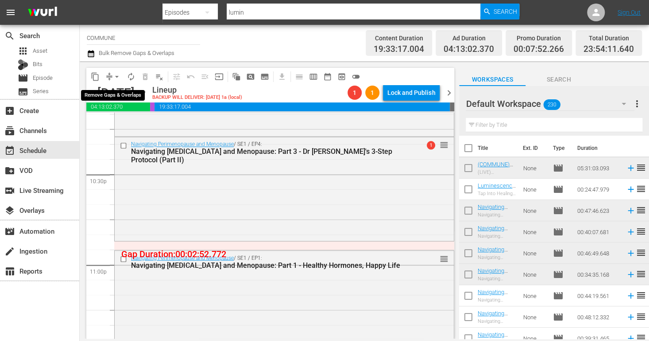
click at [117, 75] on span "arrow_drop_down" at bounding box center [116, 76] width 9 height 9
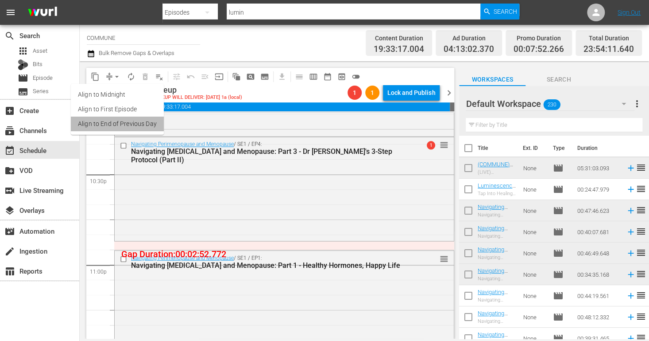
click at [128, 123] on li "Align to End of Previous Day" at bounding box center [117, 123] width 93 height 15
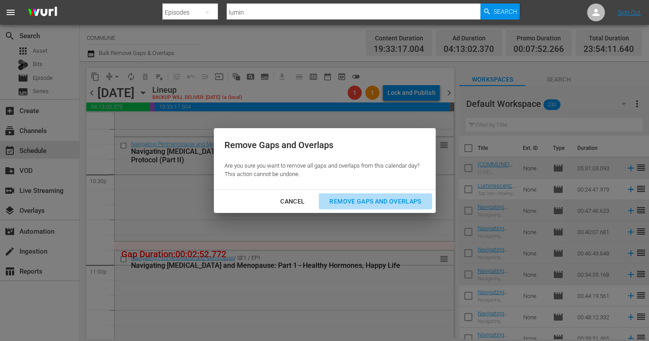
click at [349, 201] on div "Remove Gaps and Overlaps" at bounding box center [375, 201] width 106 height 11
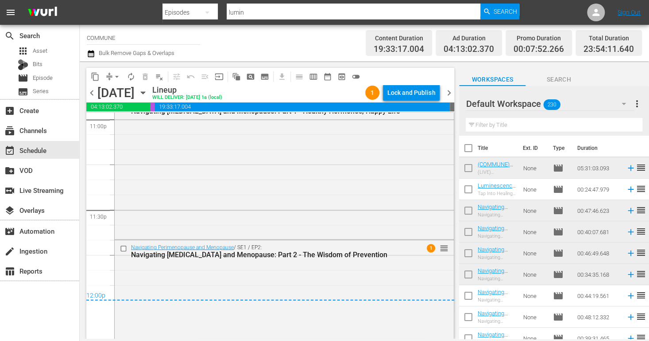
scroll to position [4170, 0]
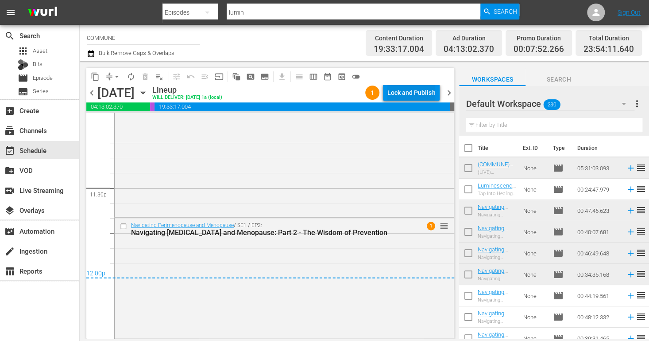
click at [422, 89] on div "Lock and Publish" at bounding box center [411, 93] width 48 height 16
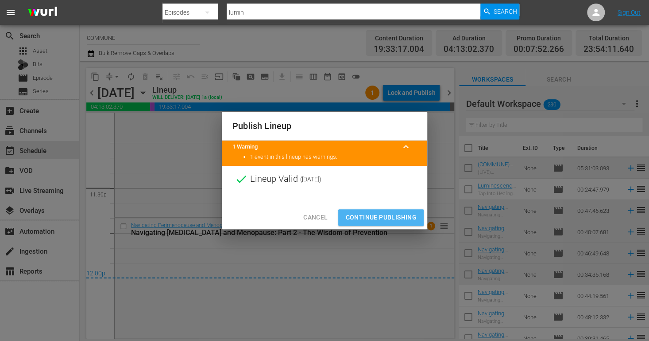
click at [384, 223] on button "Continue Publishing" at bounding box center [380, 217] width 85 height 16
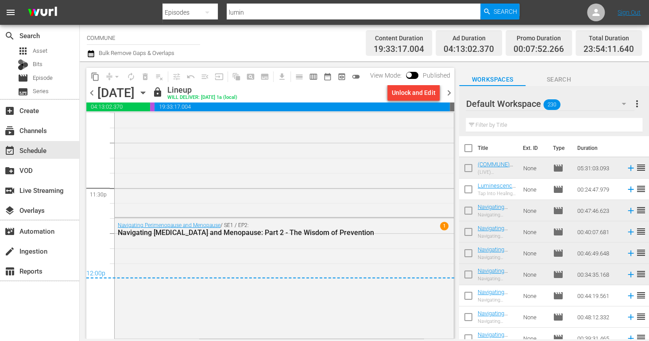
click at [449, 91] on span "chevron_right" at bounding box center [448, 92] width 11 height 11
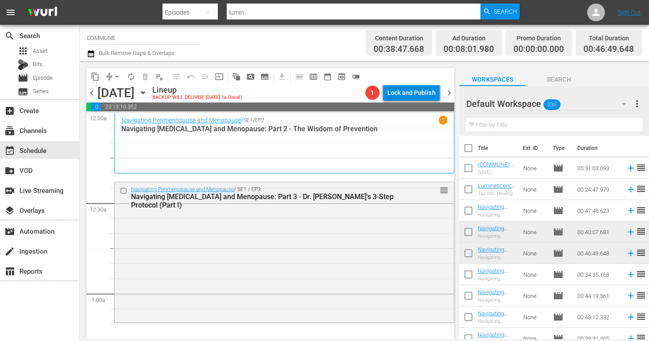
click at [401, 89] on div "Lock and Publish" at bounding box center [411, 93] width 48 height 16
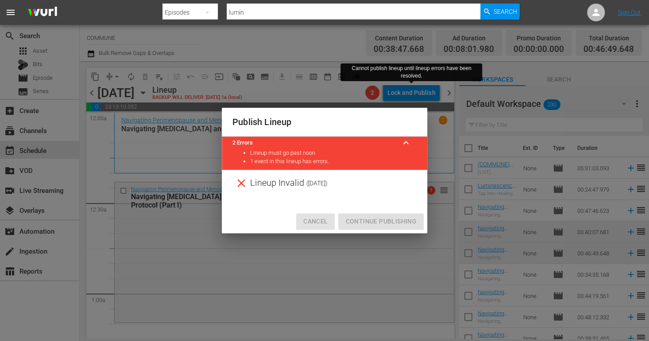
click at [322, 216] on span "Cancel" at bounding box center [315, 221] width 24 height 11
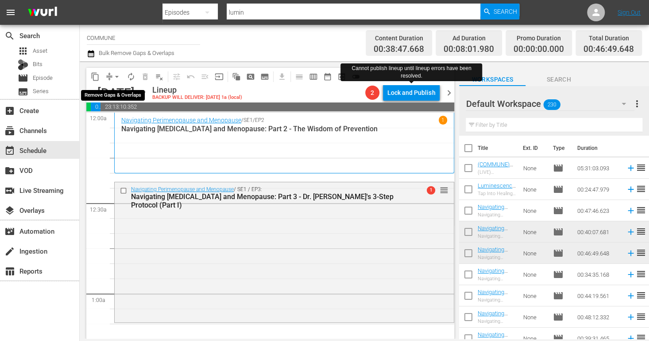
click at [114, 77] on span "arrow_drop_down" at bounding box center [116, 76] width 9 height 9
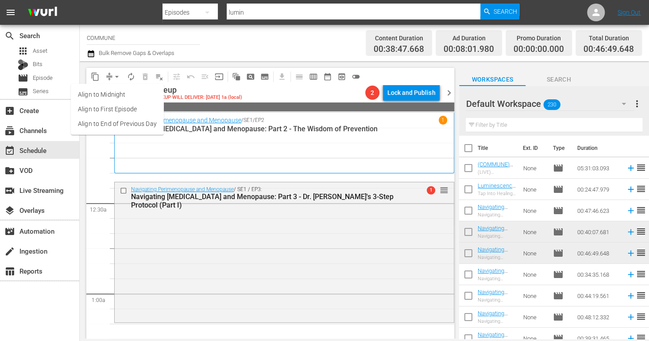
click at [127, 123] on li "Align to End of Previous Day" at bounding box center [117, 123] width 93 height 15
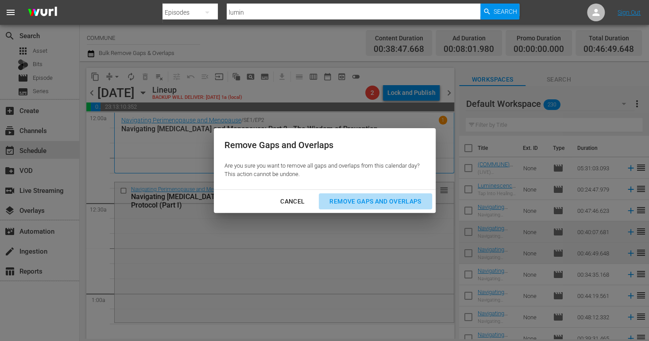
click at [352, 201] on div "Remove Gaps and Overlaps" at bounding box center [375, 201] width 106 height 11
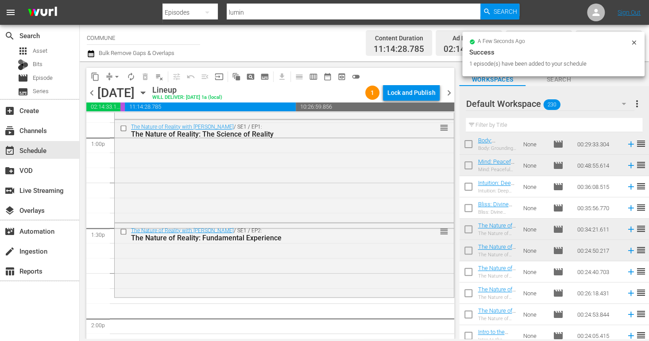
scroll to position [2333, 0]
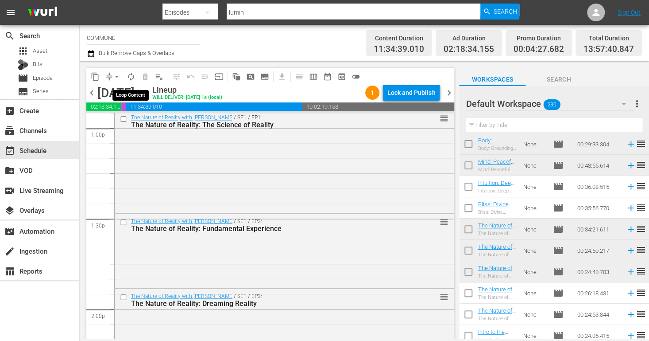
click at [131, 76] on span "autorenew_outlined" at bounding box center [131, 76] width 9 height 9
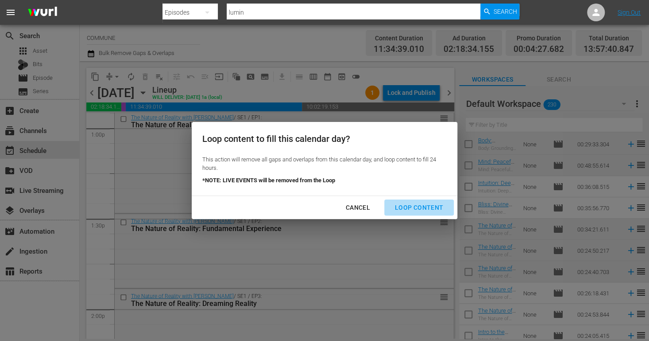
click at [426, 205] on div "Loop Content" at bounding box center [419, 207] width 62 height 11
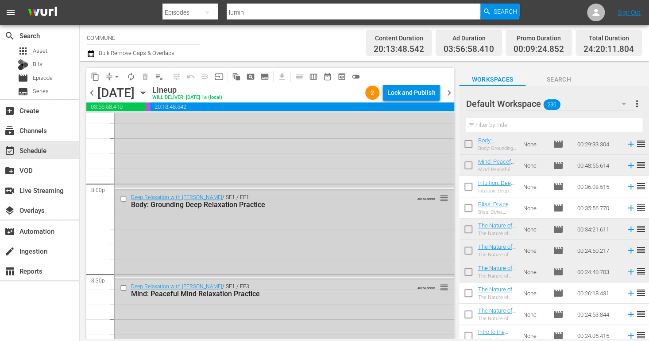
scroll to position [3543, 0]
click at [124, 198] on input "checkbox" at bounding box center [124, 198] width 9 height 8
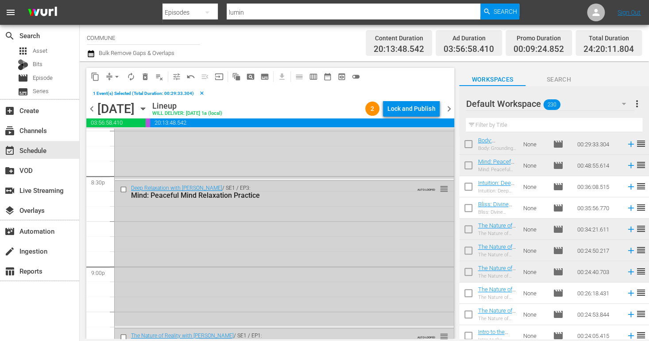
scroll to position [3664, 0]
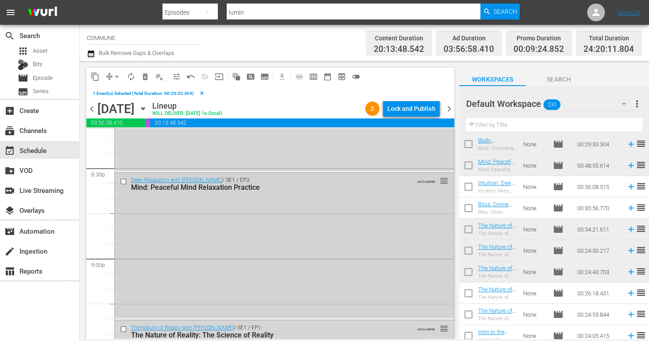
click at [124, 178] on input "checkbox" at bounding box center [124, 182] width 9 height 8
click at [122, 328] on input "checkbox" at bounding box center [124, 329] width 9 height 8
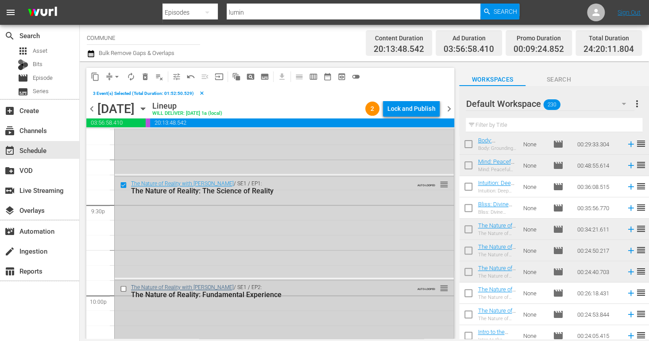
scroll to position [3809, 0]
click at [124, 287] on input "checkbox" at bounding box center [124, 288] width 9 height 8
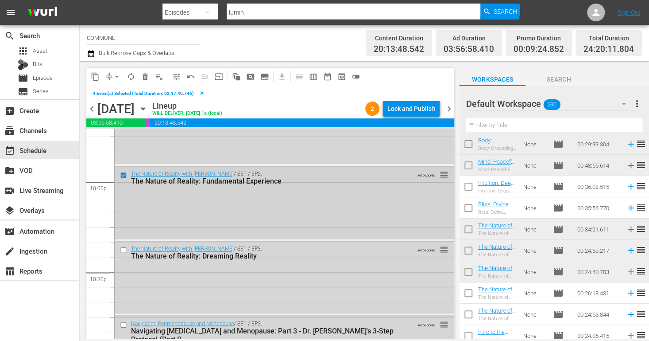
scroll to position [3936, 0]
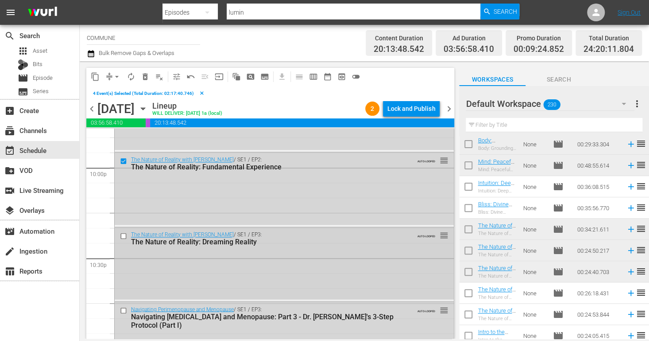
click at [124, 234] on input "checkbox" at bounding box center [124, 236] width 9 height 8
click at [124, 310] on input "checkbox" at bounding box center [124, 310] width 9 height 8
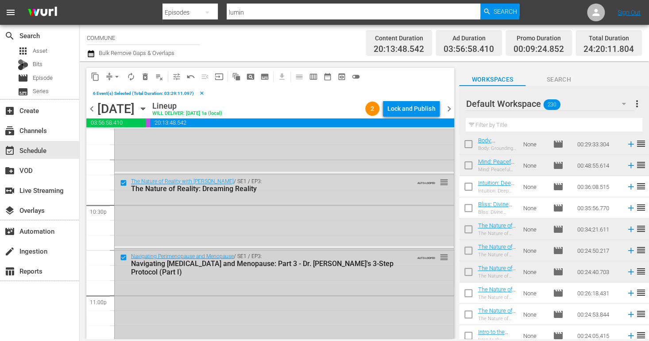
scroll to position [3987, 0]
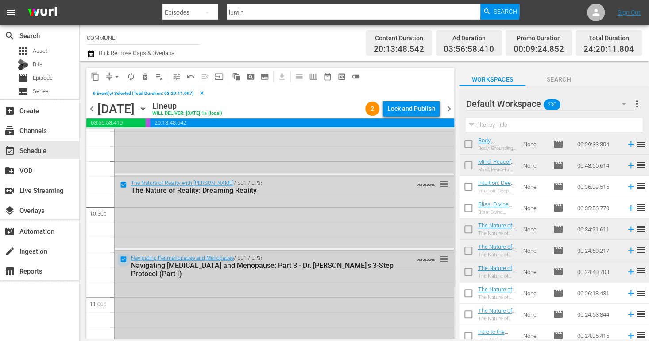
click at [124, 257] on input "checkbox" at bounding box center [124, 259] width 9 height 8
click at [146, 75] on span "delete_forever_outlined" at bounding box center [145, 76] width 9 height 9
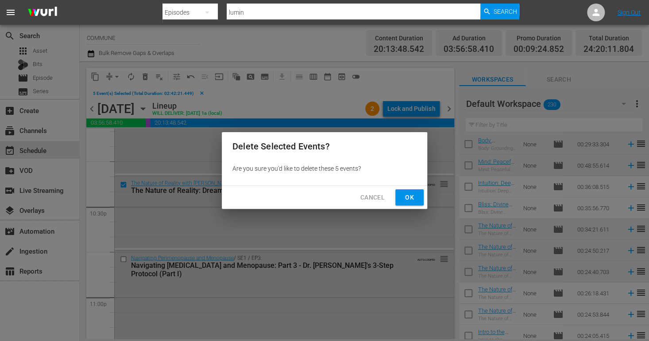
click at [407, 192] on span "Ok" at bounding box center [410, 197] width 14 height 11
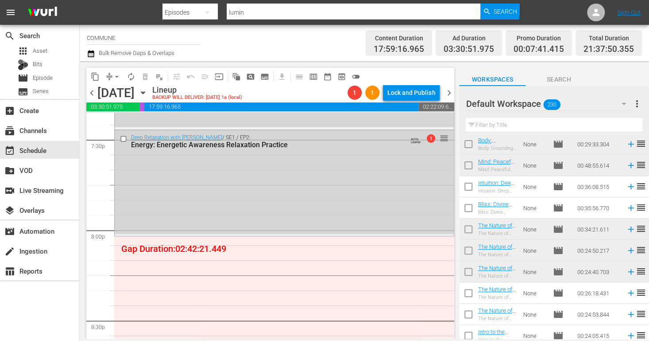
scroll to position [3501, 0]
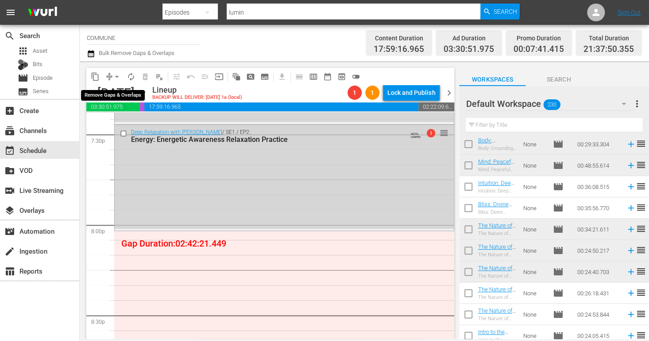
click at [116, 76] on span "arrow_drop_down" at bounding box center [116, 76] width 9 height 9
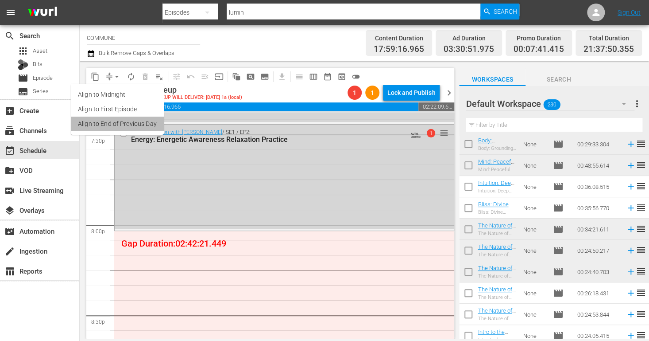
click at [133, 120] on li "Align to End of Previous Day" at bounding box center [117, 123] width 93 height 15
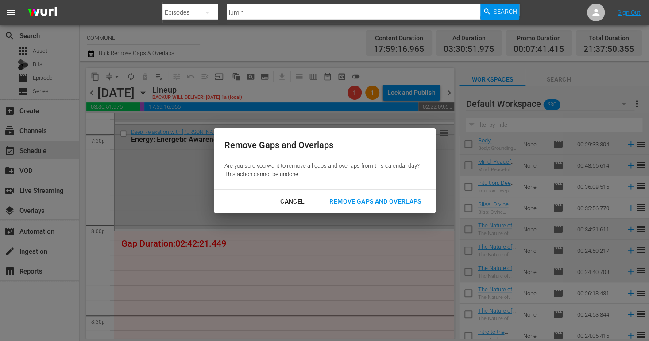
click at [363, 203] on div "Remove Gaps and Overlaps" at bounding box center [375, 201] width 106 height 11
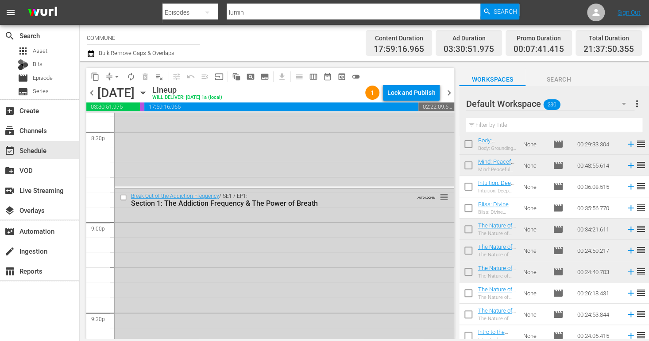
scroll to position [3693, 0]
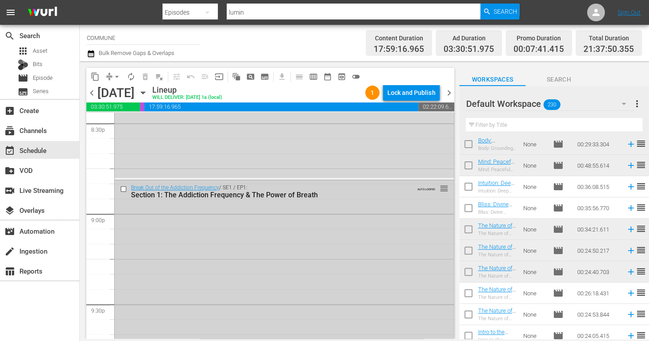
click at [122, 189] on input "checkbox" at bounding box center [124, 189] width 9 height 8
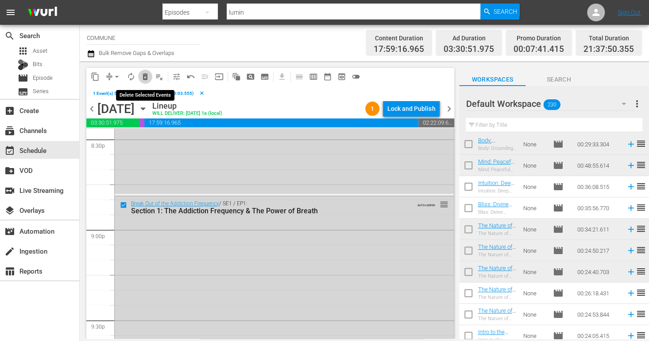
click at [144, 74] on span "delete_forever_outlined" at bounding box center [145, 76] width 9 height 9
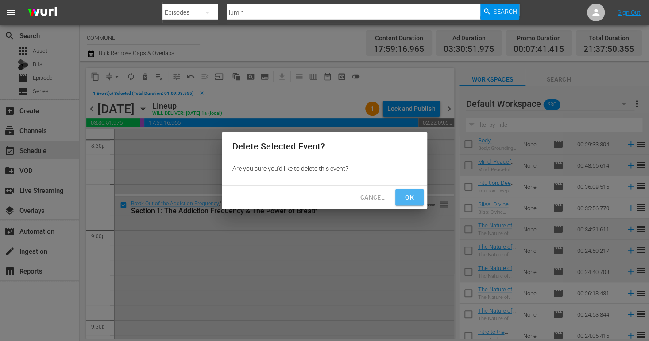
click at [409, 192] on span "Ok" at bounding box center [410, 197] width 14 height 11
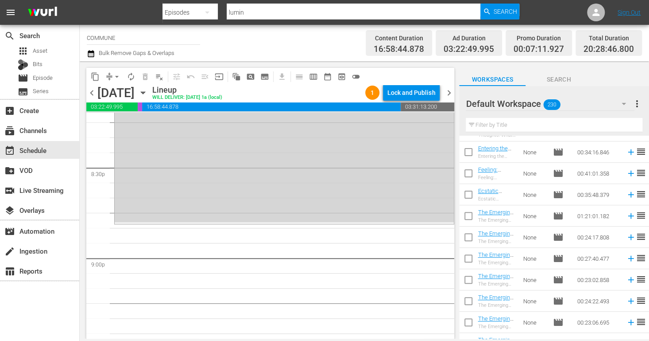
scroll to position [2889, 0]
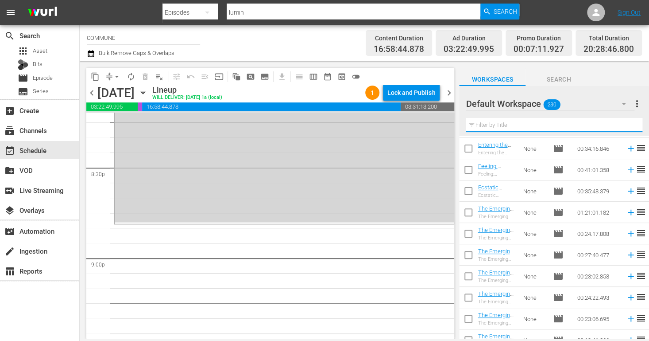
click at [490, 130] on input "text" at bounding box center [554, 125] width 177 height 14
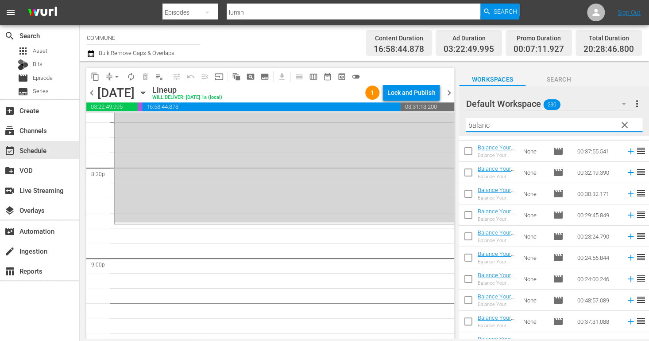
scroll to position [0, 0]
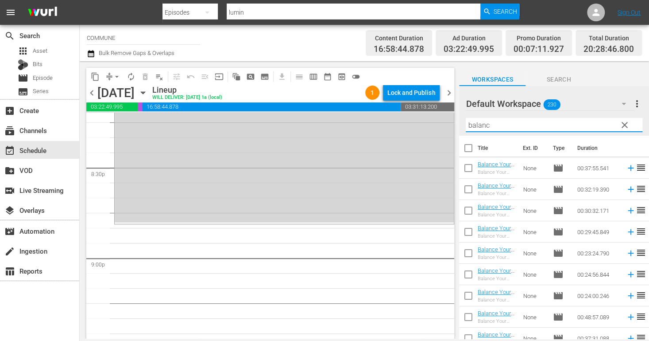
type input "balanc"
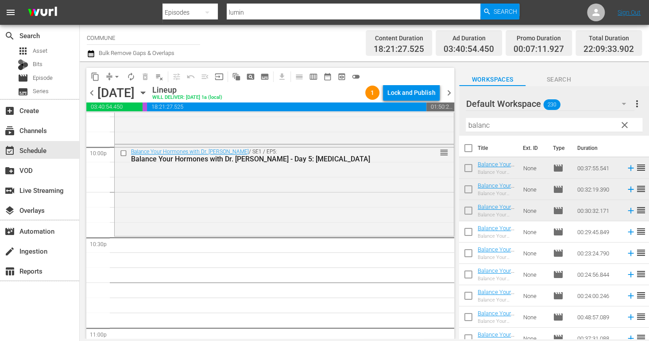
scroll to position [3943, 0]
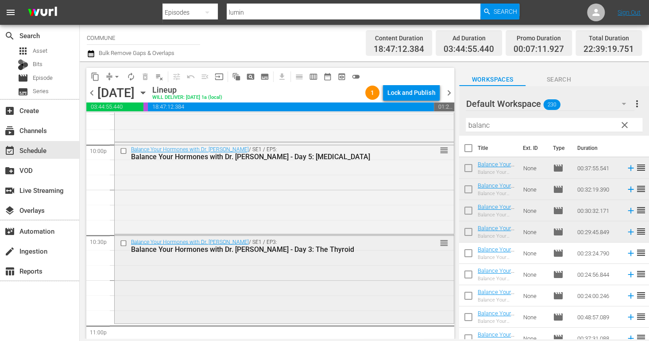
click at [124, 242] on input "checkbox" at bounding box center [124, 243] width 9 height 8
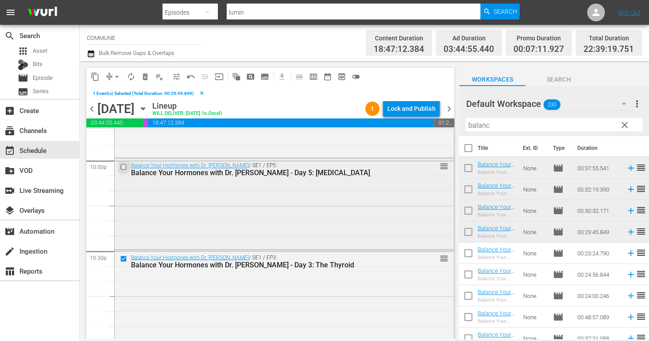
click at [124, 167] on input "checkbox" at bounding box center [124, 167] width 9 height 8
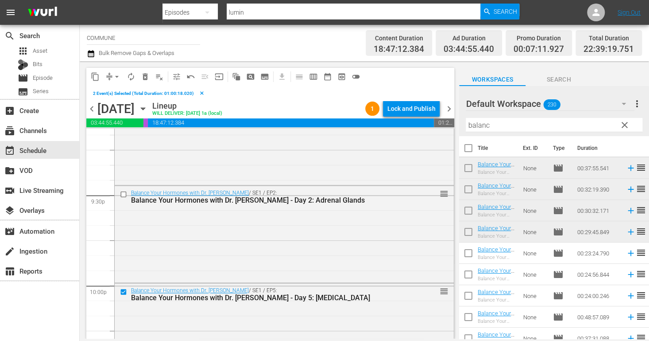
scroll to position [3817, 0]
click at [125, 195] on input "checkbox" at bounding box center [124, 195] width 9 height 8
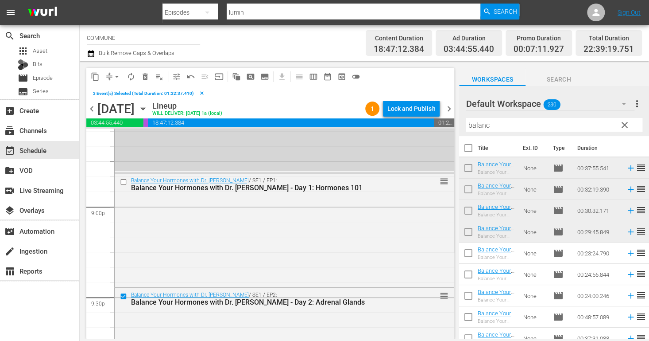
scroll to position [3707, 0]
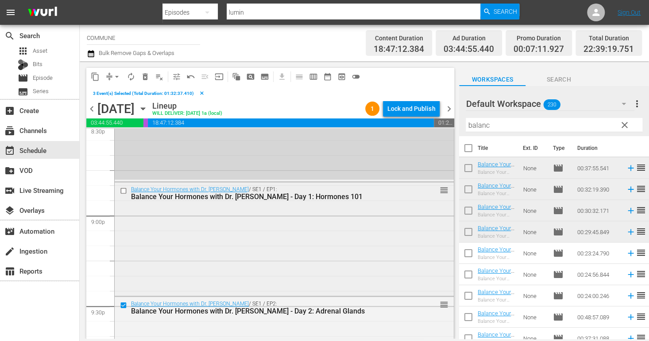
click at [124, 188] on input "checkbox" at bounding box center [124, 190] width 9 height 8
click at [97, 76] on span "content_copy" at bounding box center [95, 76] width 9 height 9
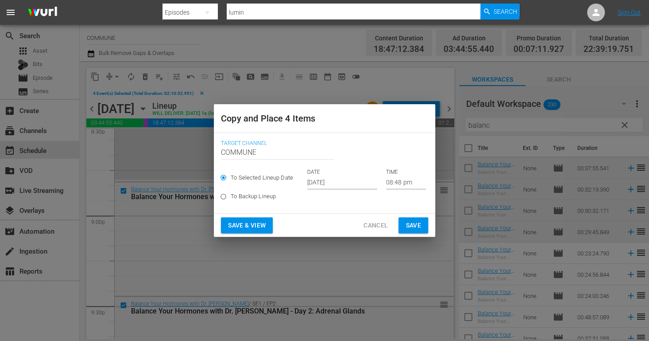
click at [391, 180] on input "08:48 pm" at bounding box center [406, 182] width 40 height 13
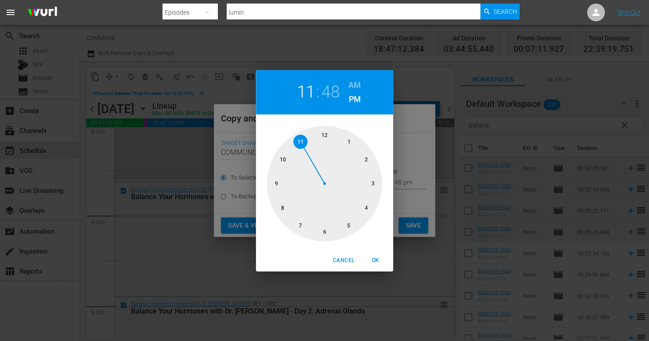
drag, startPoint x: 283, startPoint y: 205, endPoint x: 298, endPoint y: 149, distance: 57.9
click at [298, 149] on div at bounding box center [324, 183] width 115 height 115
drag, startPoint x: 276, startPoint y: 166, endPoint x: 324, endPoint y: 138, distance: 56.0
click at [324, 138] on div at bounding box center [324, 183] width 115 height 115
click at [376, 262] on span "OK" at bounding box center [375, 259] width 21 height 9
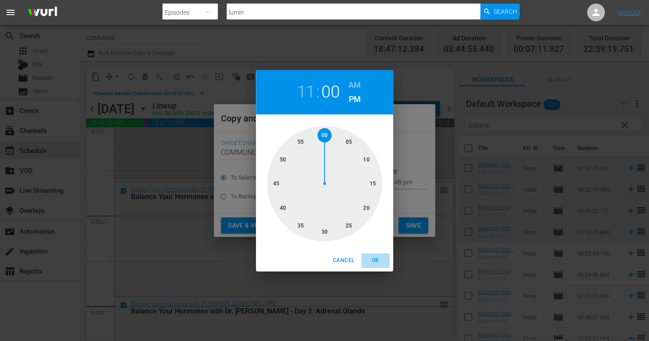
type input "11:00 pm"
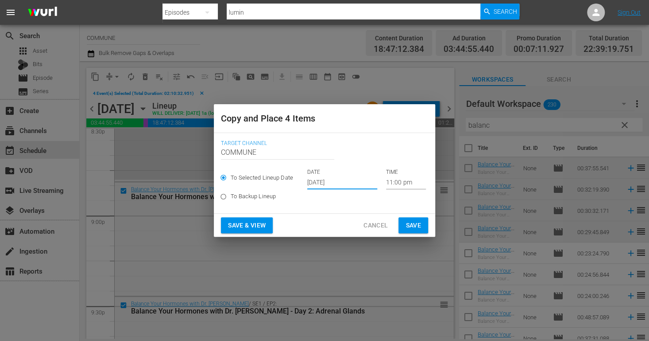
click at [351, 183] on input "[DATE]" at bounding box center [342, 182] width 70 height 13
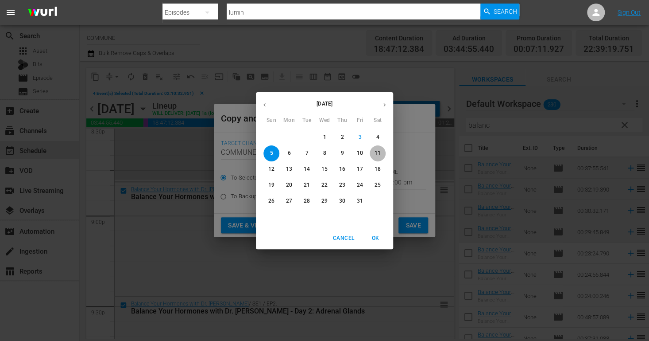
click at [379, 150] on p "11" at bounding box center [378, 153] width 6 height 8
type input "Oct 11th 2025"
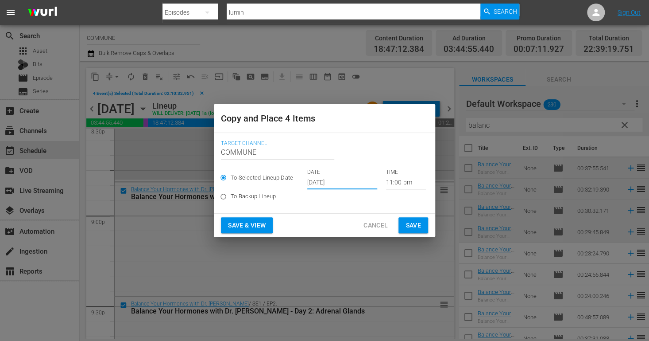
click at [266, 225] on span "Save & View" at bounding box center [247, 225] width 38 height 11
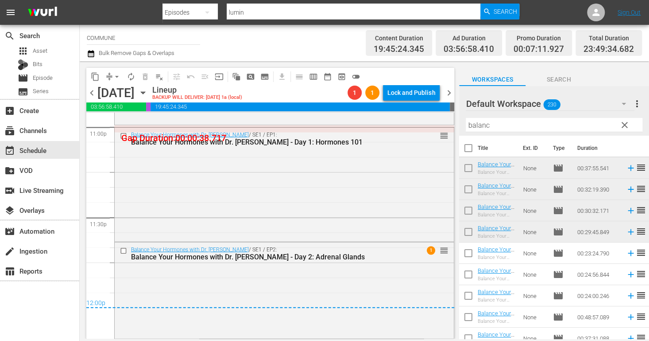
scroll to position [4126, 0]
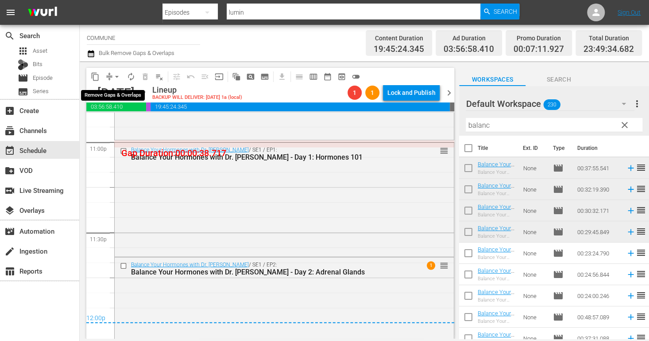
click at [116, 75] on span "arrow_drop_down" at bounding box center [116, 76] width 9 height 9
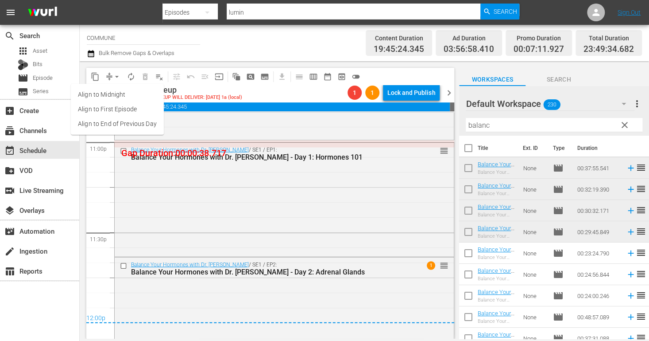
click at [129, 122] on li "Align to End of Previous Day" at bounding box center [117, 123] width 93 height 15
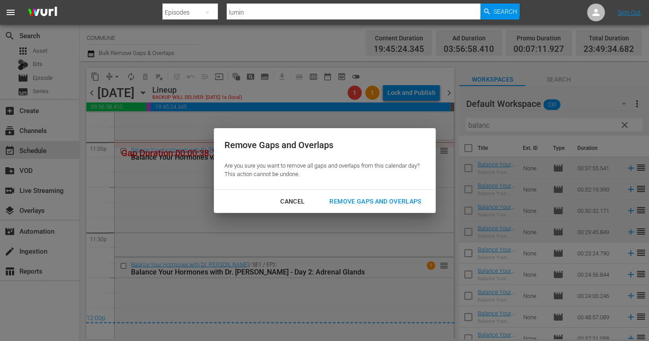
click at [344, 202] on div "Remove Gaps and Overlaps" at bounding box center [375, 201] width 106 height 11
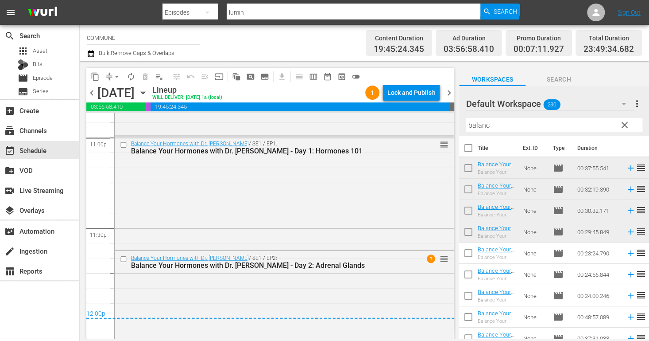
scroll to position [4139, 0]
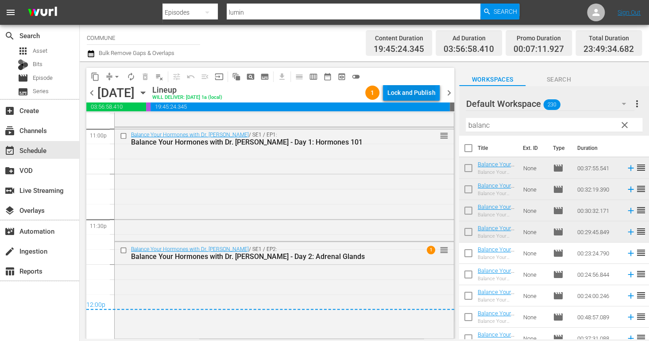
click at [405, 88] on div "Lock and Publish" at bounding box center [411, 93] width 48 height 16
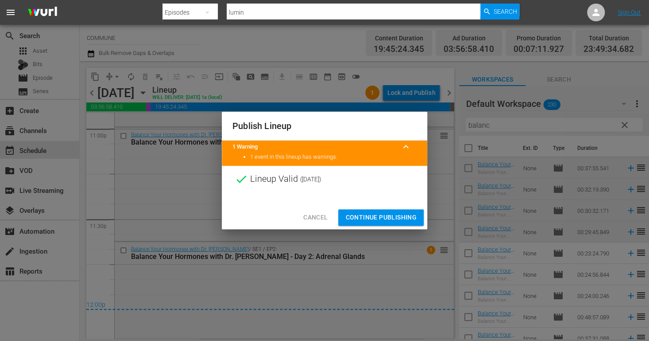
click at [376, 214] on span "Continue Publishing" at bounding box center [380, 217] width 71 height 11
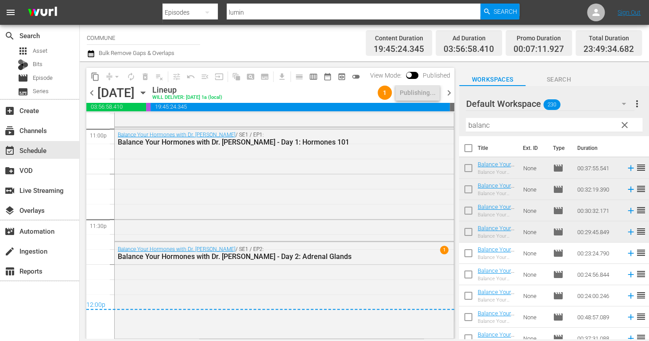
click at [448, 93] on span "chevron_right" at bounding box center [448, 92] width 11 height 11
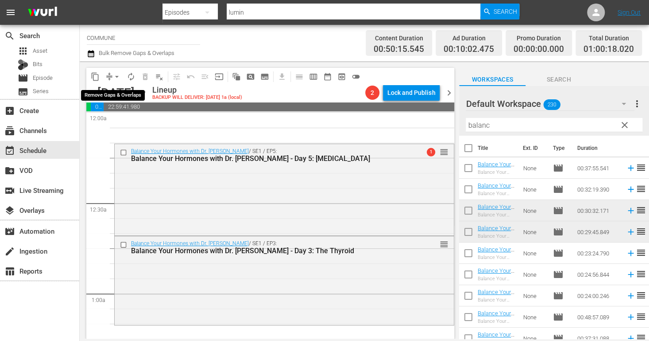
click at [115, 74] on span "arrow_drop_down" at bounding box center [116, 76] width 9 height 9
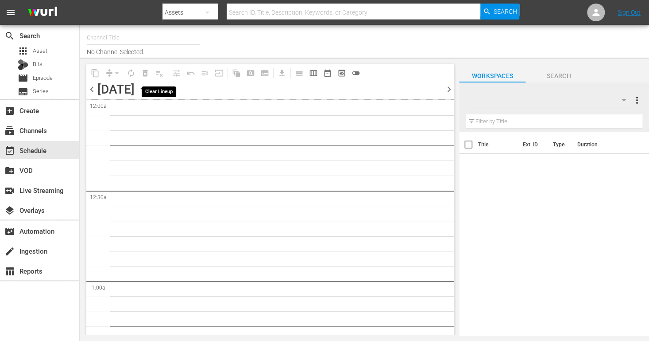
type input "COMMUNE (996)"
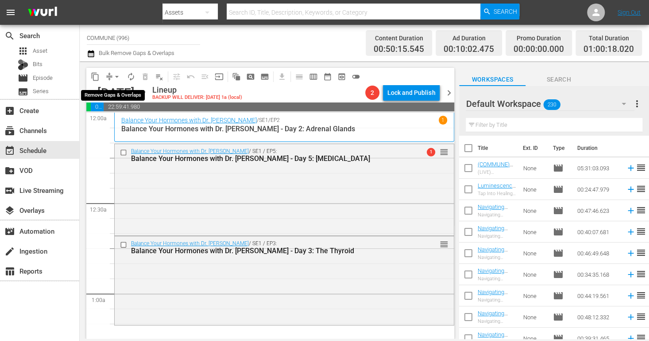
click at [116, 75] on span "arrow_drop_down" at bounding box center [116, 76] width 9 height 9
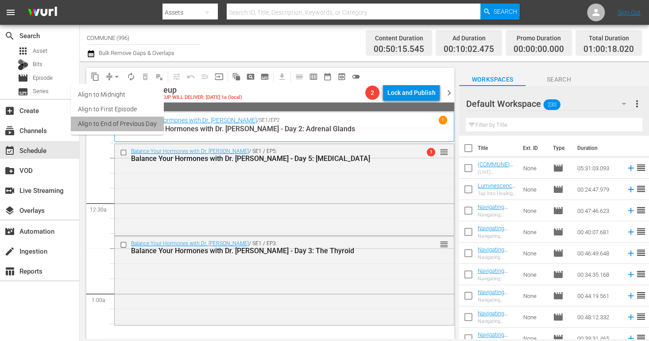
click at [133, 124] on li "Align to End of Previous Day" at bounding box center [117, 123] width 93 height 15
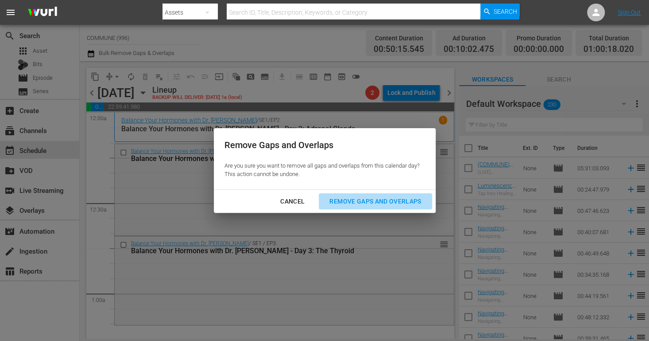
click at [353, 200] on div "Remove Gaps and Overlaps" at bounding box center [375, 201] width 106 height 11
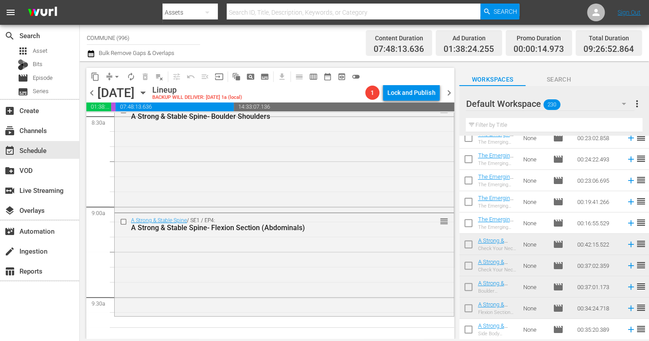
scroll to position [1524, 0]
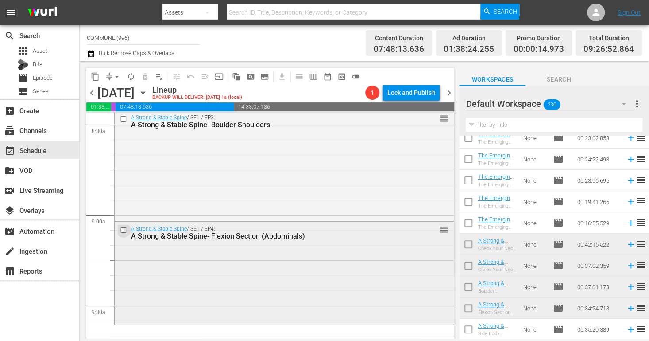
click at [124, 229] on input "checkbox" at bounding box center [124, 230] width 9 height 8
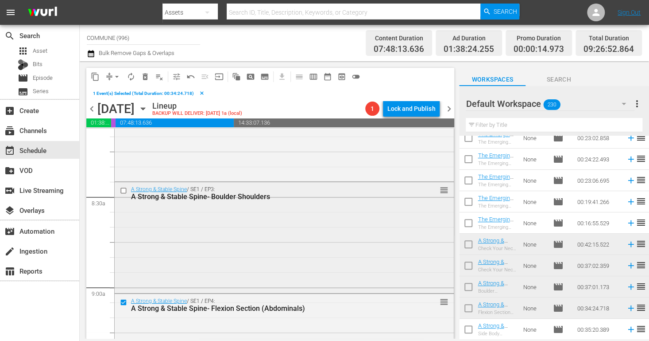
scroll to position [1466, 0]
click at [124, 192] on input "checkbox" at bounding box center [124, 192] width 9 height 8
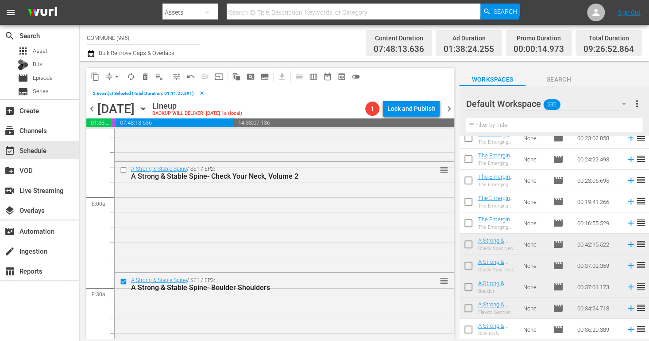
scroll to position [1372, 0]
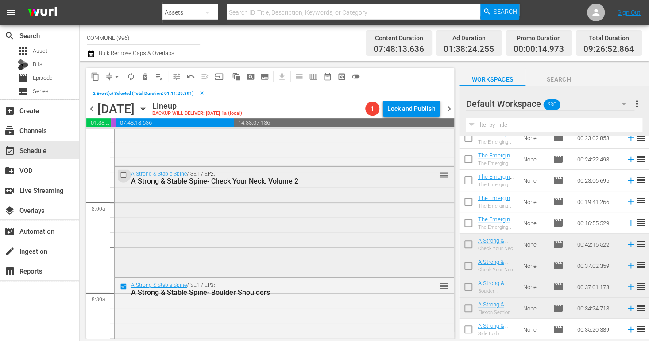
click at [123, 174] on input "checkbox" at bounding box center [124, 175] width 9 height 8
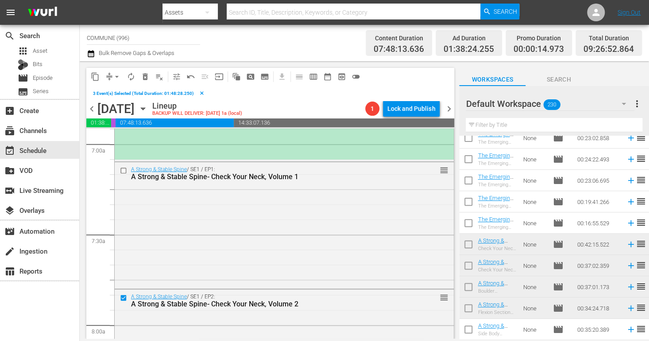
scroll to position [1248, 0]
click at [123, 173] on input "checkbox" at bounding box center [124, 171] width 9 height 8
click at [96, 74] on span "content_copy" at bounding box center [95, 76] width 9 height 9
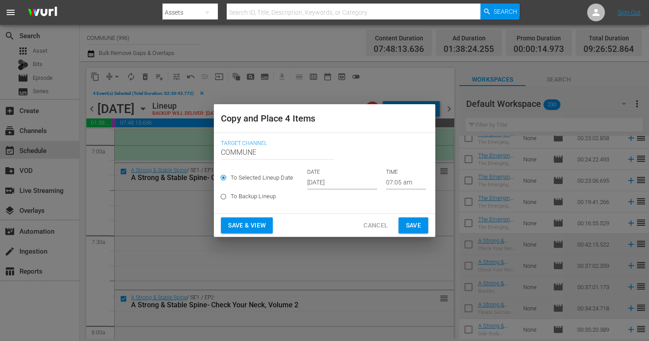
click at [392, 184] on input "07:05 am" at bounding box center [406, 182] width 40 height 13
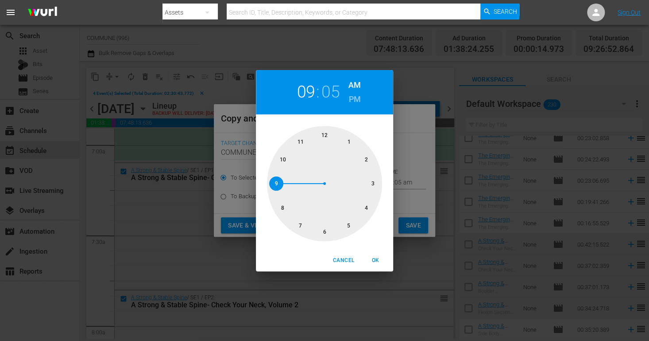
drag, startPoint x: 299, startPoint y: 228, endPoint x: 285, endPoint y: 188, distance: 42.4
click at [285, 188] on div at bounding box center [324, 183] width 115 height 115
drag, startPoint x: 350, startPoint y: 142, endPoint x: 304, endPoint y: 225, distance: 94.7
click at [304, 225] on div at bounding box center [324, 183] width 115 height 115
click at [374, 259] on span "OK" at bounding box center [375, 259] width 21 height 9
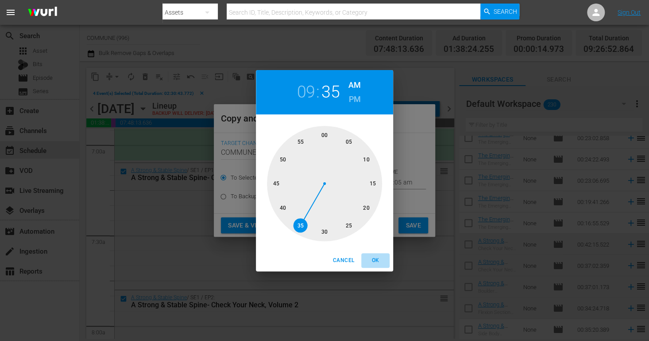
type input "09:35 am"
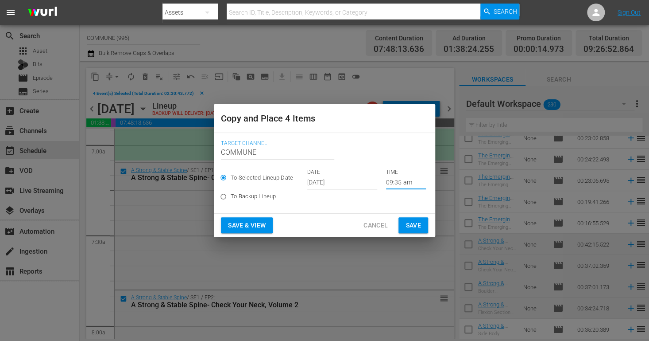
click at [349, 179] on input "[DATE]" at bounding box center [342, 182] width 70 height 13
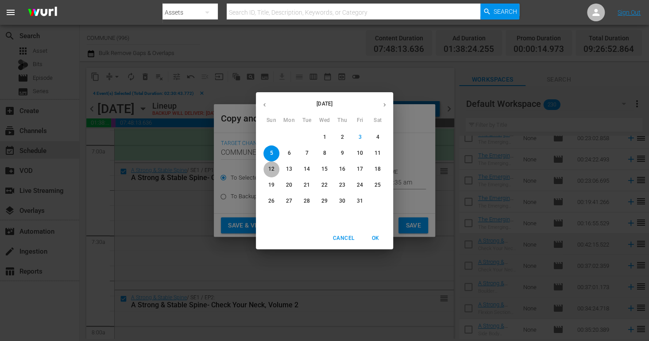
click at [273, 169] on p "12" at bounding box center [271, 169] width 6 height 8
type input "[DATE]"
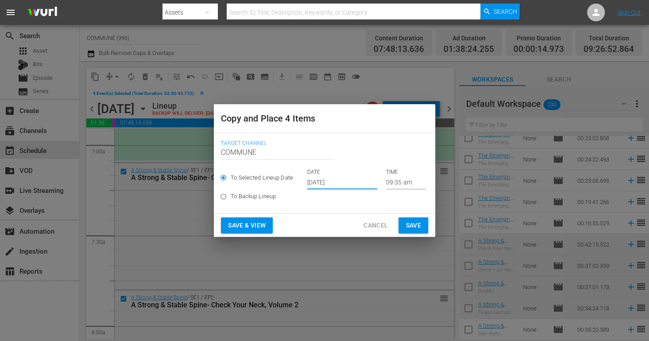
click at [257, 227] on span "Save & View" at bounding box center [247, 225] width 38 height 11
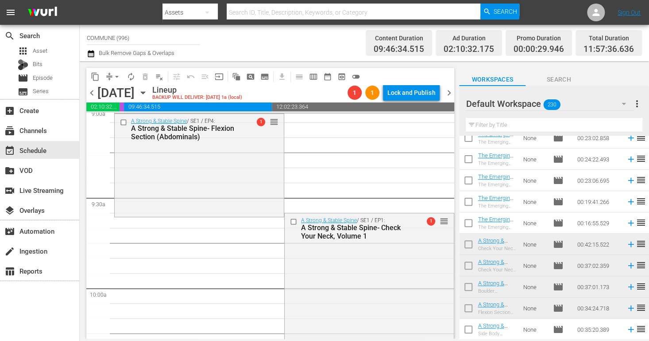
scroll to position [1633, 0]
click at [114, 74] on span "arrow_drop_down" at bounding box center [116, 76] width 9 height 9
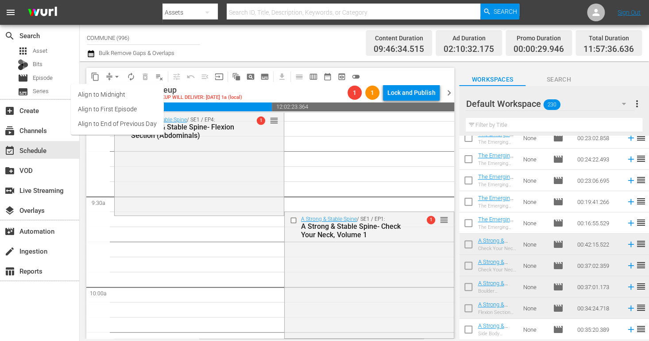
click at [127, 123] on li "Align to End of Previous Day" at bounding box center [117, 123] width 93 height 15
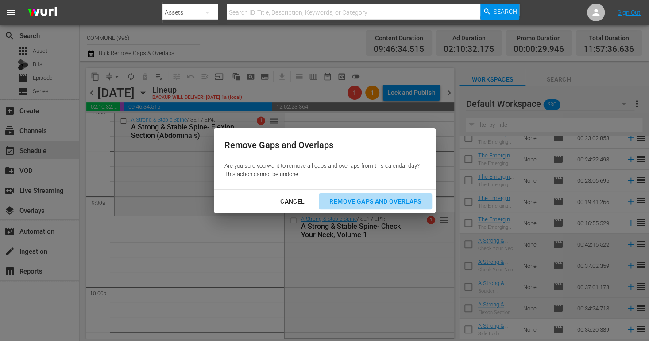
click at [340, 200] on div "Remove Gaps and Overlaps" at bounding box center [375, 201] width 106 height 11
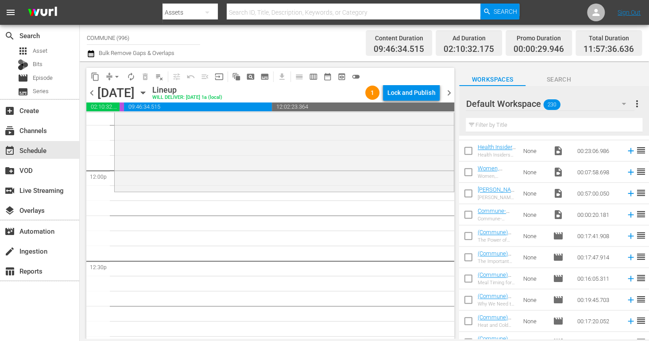
scroll to position [0, 0]
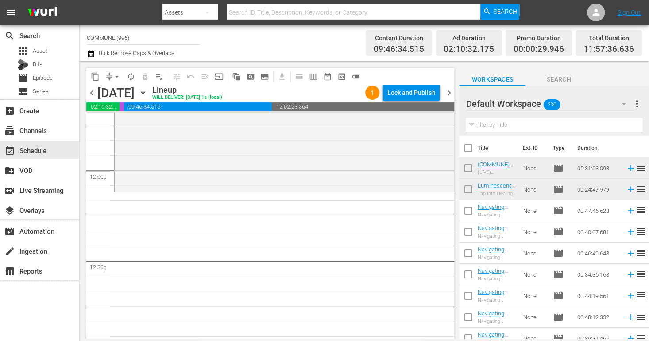
click at [519, 198] on td "Luminescence promo episode Tap Into Healing: Forgiveness" at bounding box center [499, 188] width 42 height 21
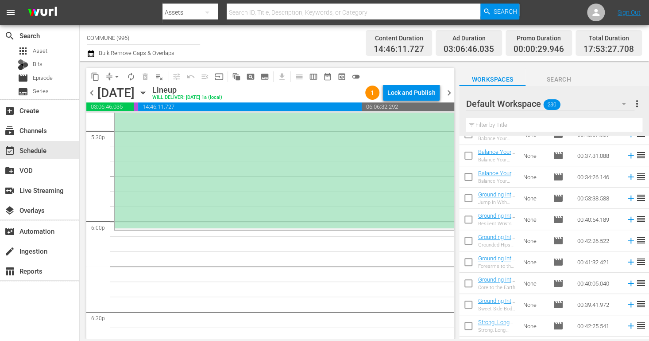
scroll to position [2372, 0]
click at [486, 124] on input "text" at bounding box center [554, 125] width 177 height 14
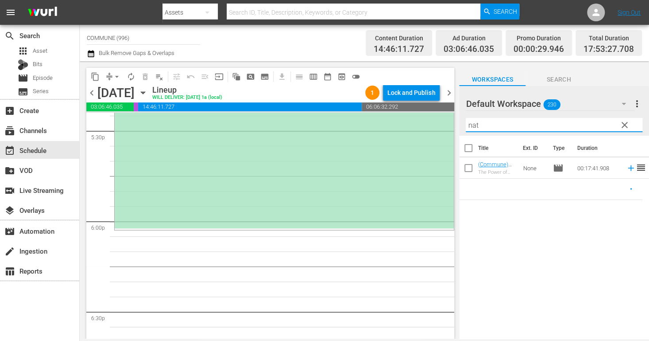
scroll to position [0, 0]
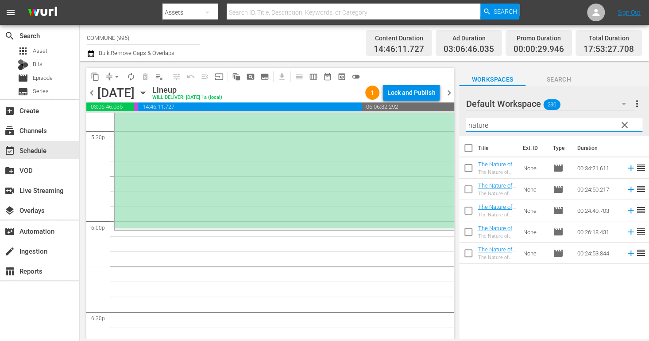
type input "nature"
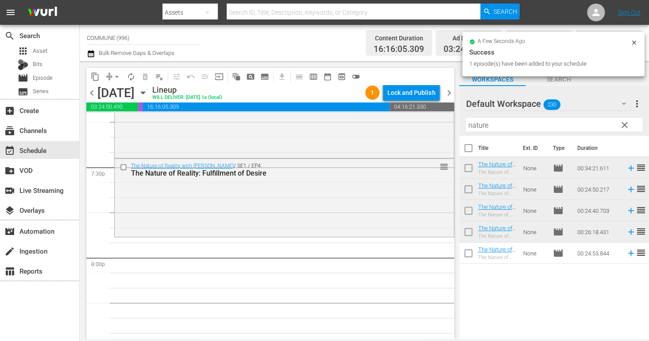
scroll to position [3469, 0]
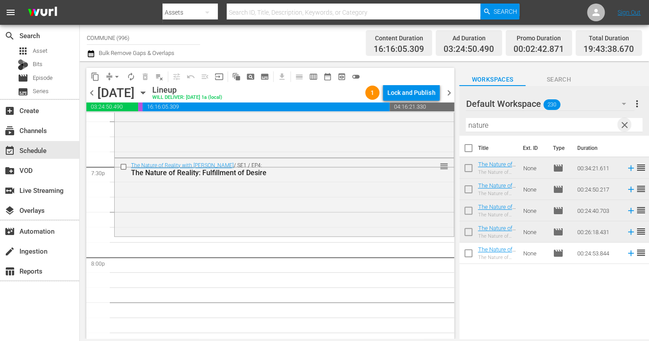
click at [626, 121] on span "clear" at bounding box center [624, 125] width 11 height 11
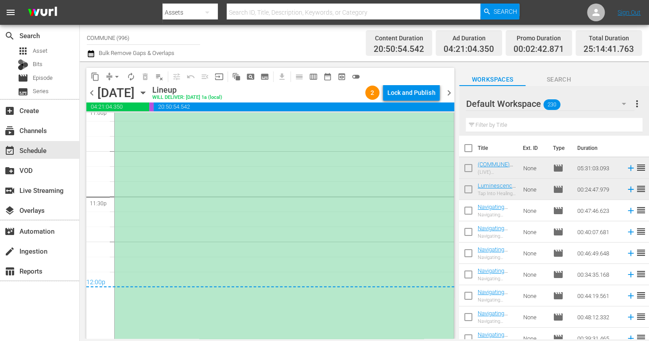
scroll to position [4160, 0]
click at [409, 86] on div "Lock and Publish" at bounding box center [411, 93] width 48 height 16
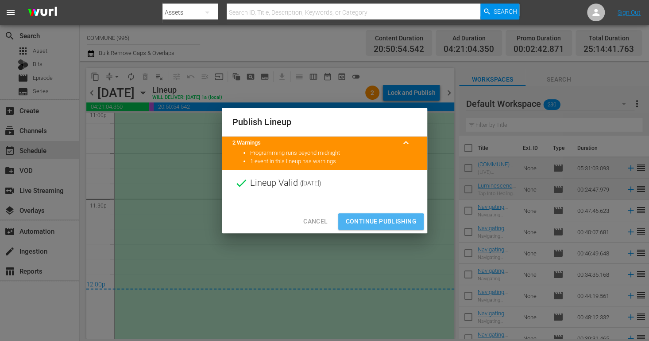
click at [369, 222] on span "Continue Publishing" at bounding box center [380, 221] width 71 height 11
